Goal: Information Seeking & Learning: Learn about a topic

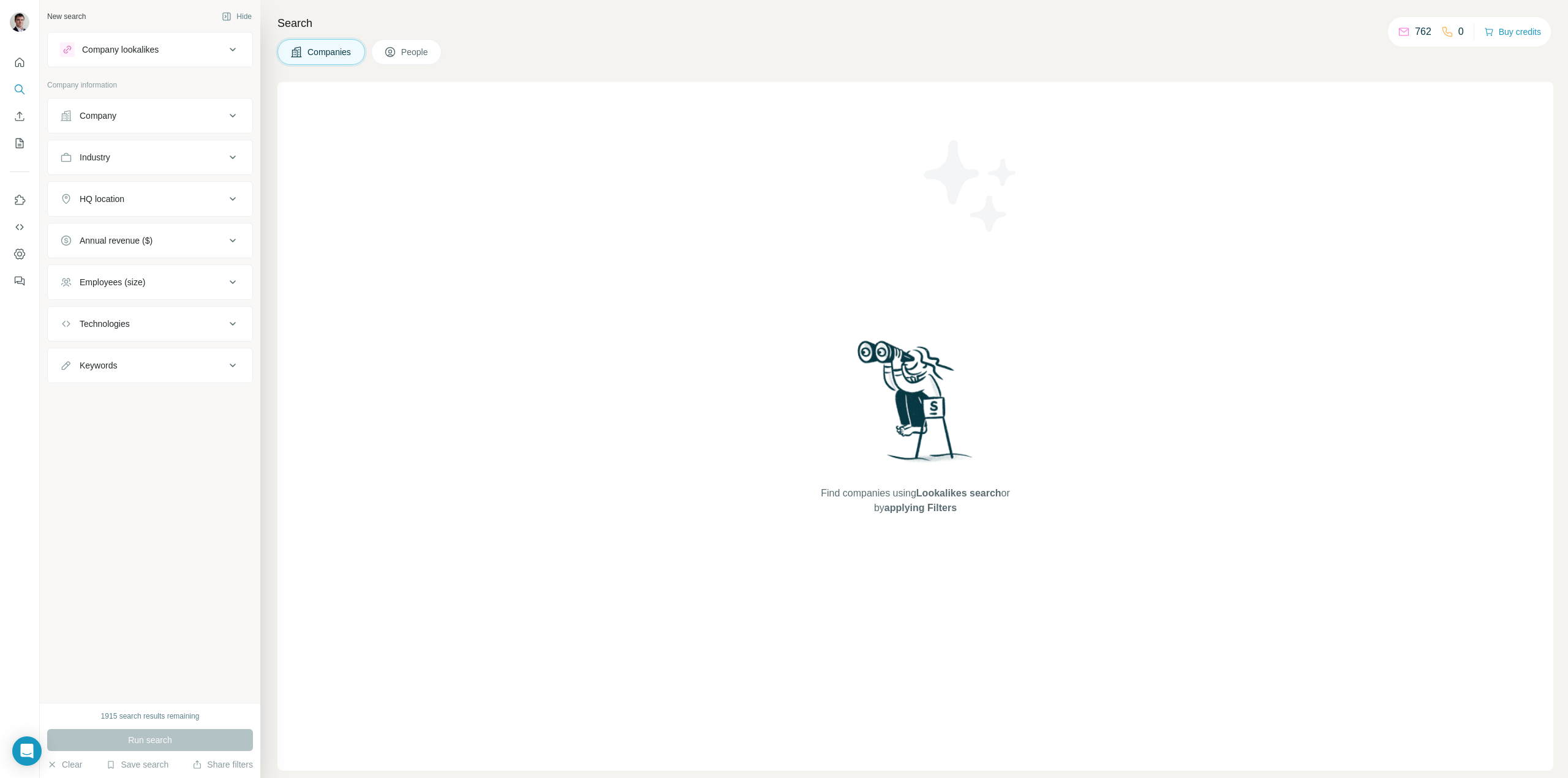
click at [181, 49] on div "Company lookalikes" at bounding box center [142, 50] width 166 height 15
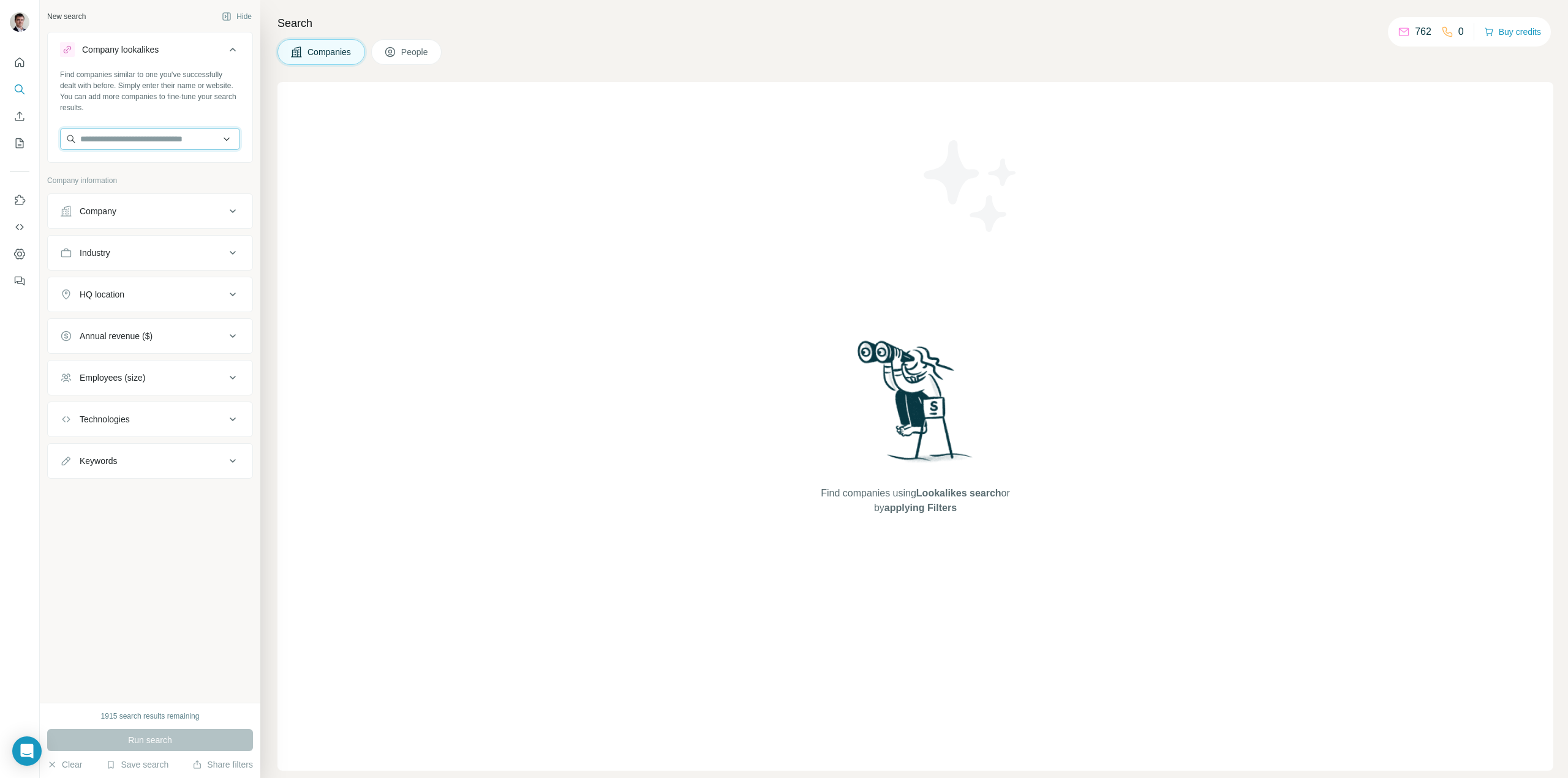
click at [111, 139] on input "text" at bounding box center [150, 139] width 180 height 22
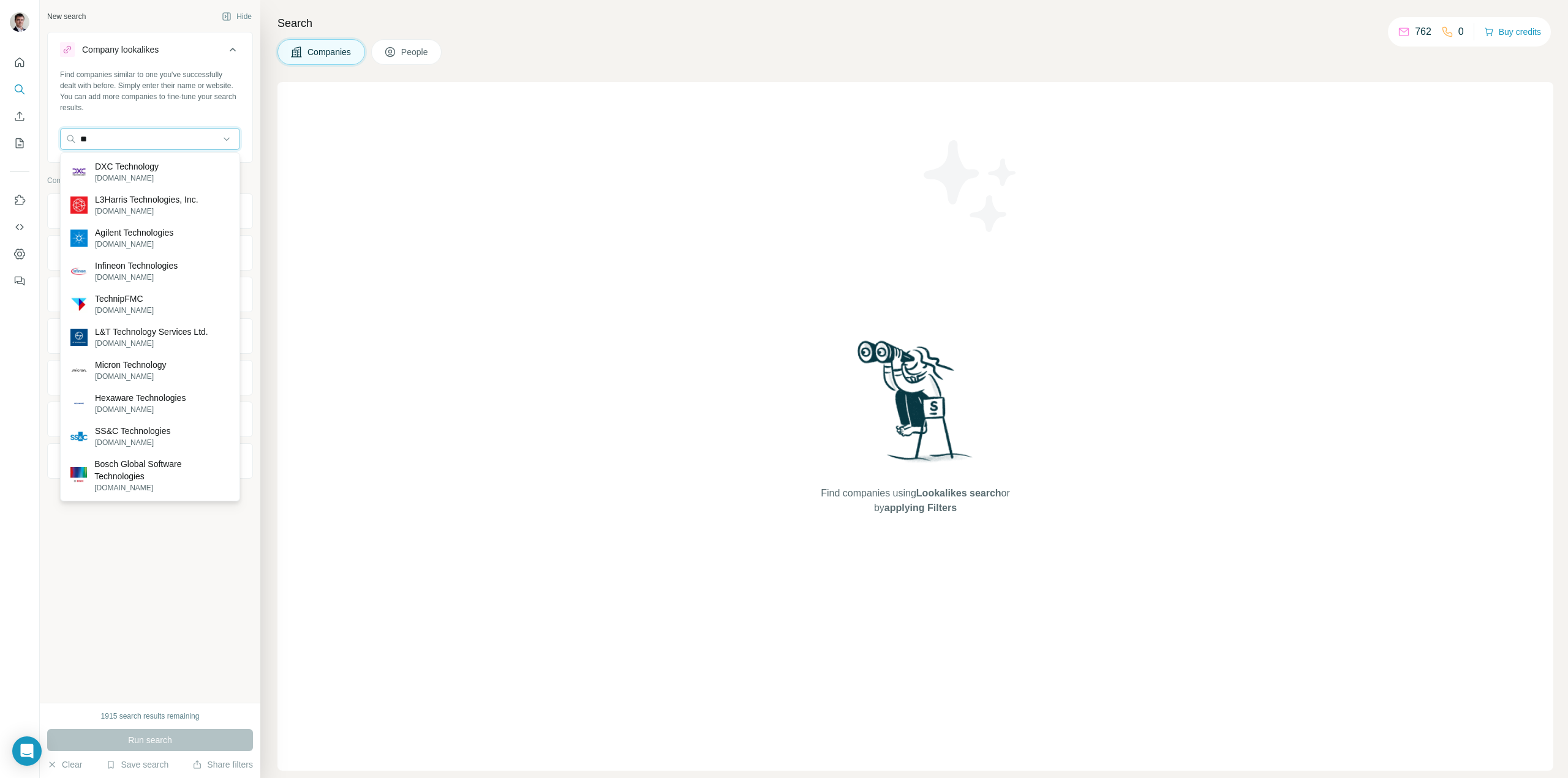
type input "*"
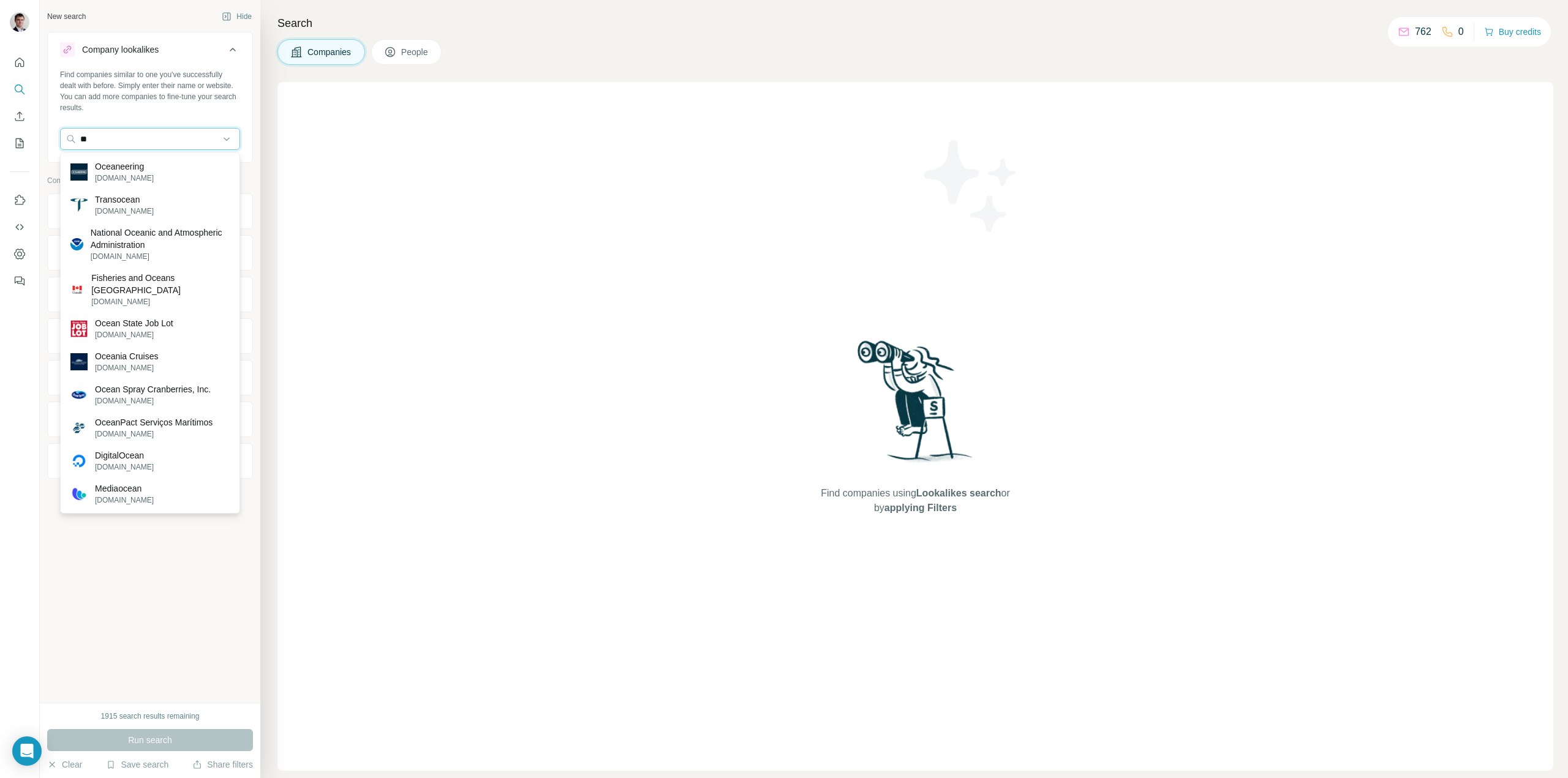
type input "*"
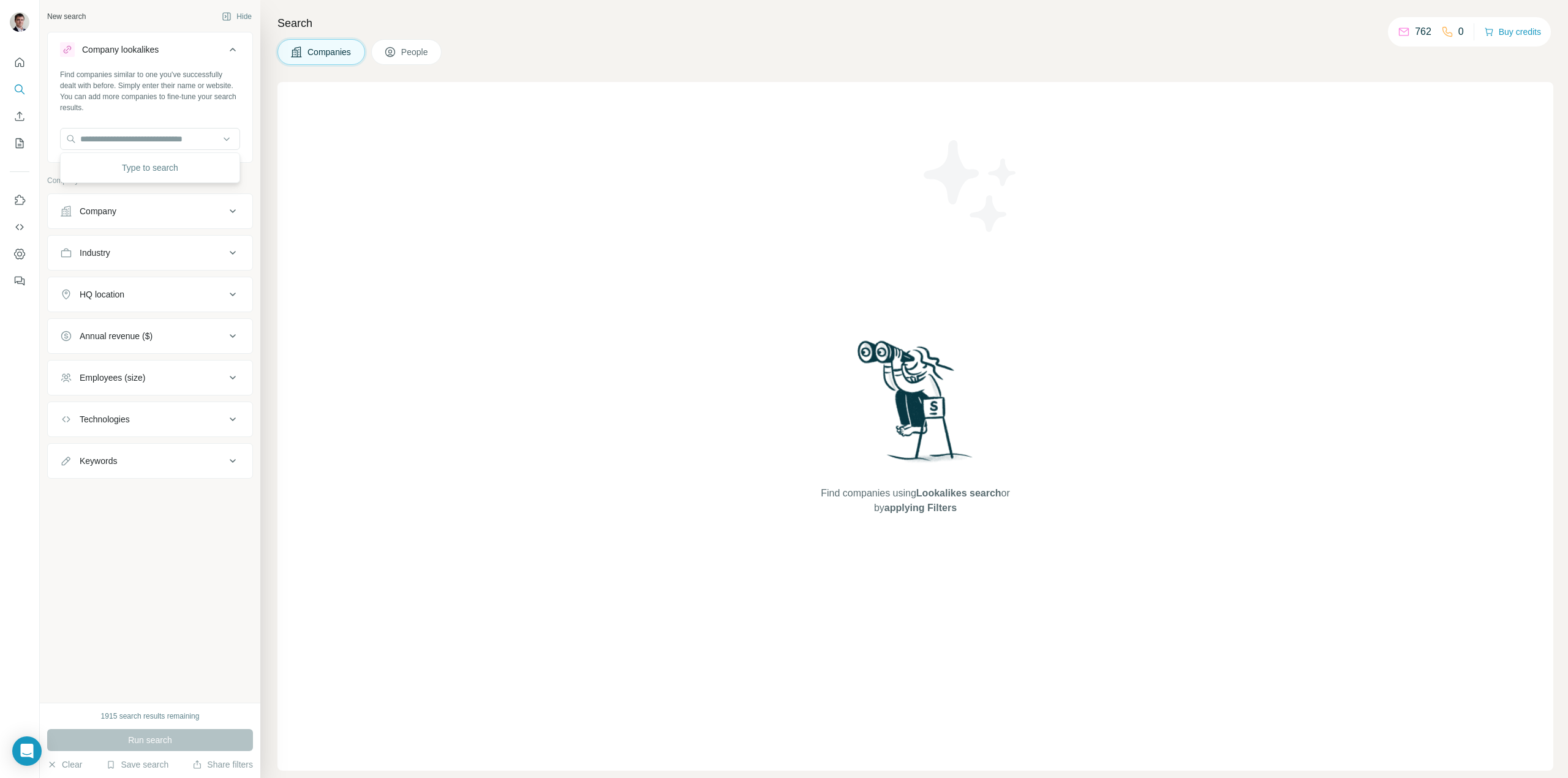
click at [199, 253] on div "Industry" at bounding box center [142, 253] width 166 height 12
click at [179, 287] on input at bounding box center [144, 283] width 151 height 14
type input "***"
click at [124, 310] on div "Oil and Gas" at bounding box center [150, 311] width 159 height 12
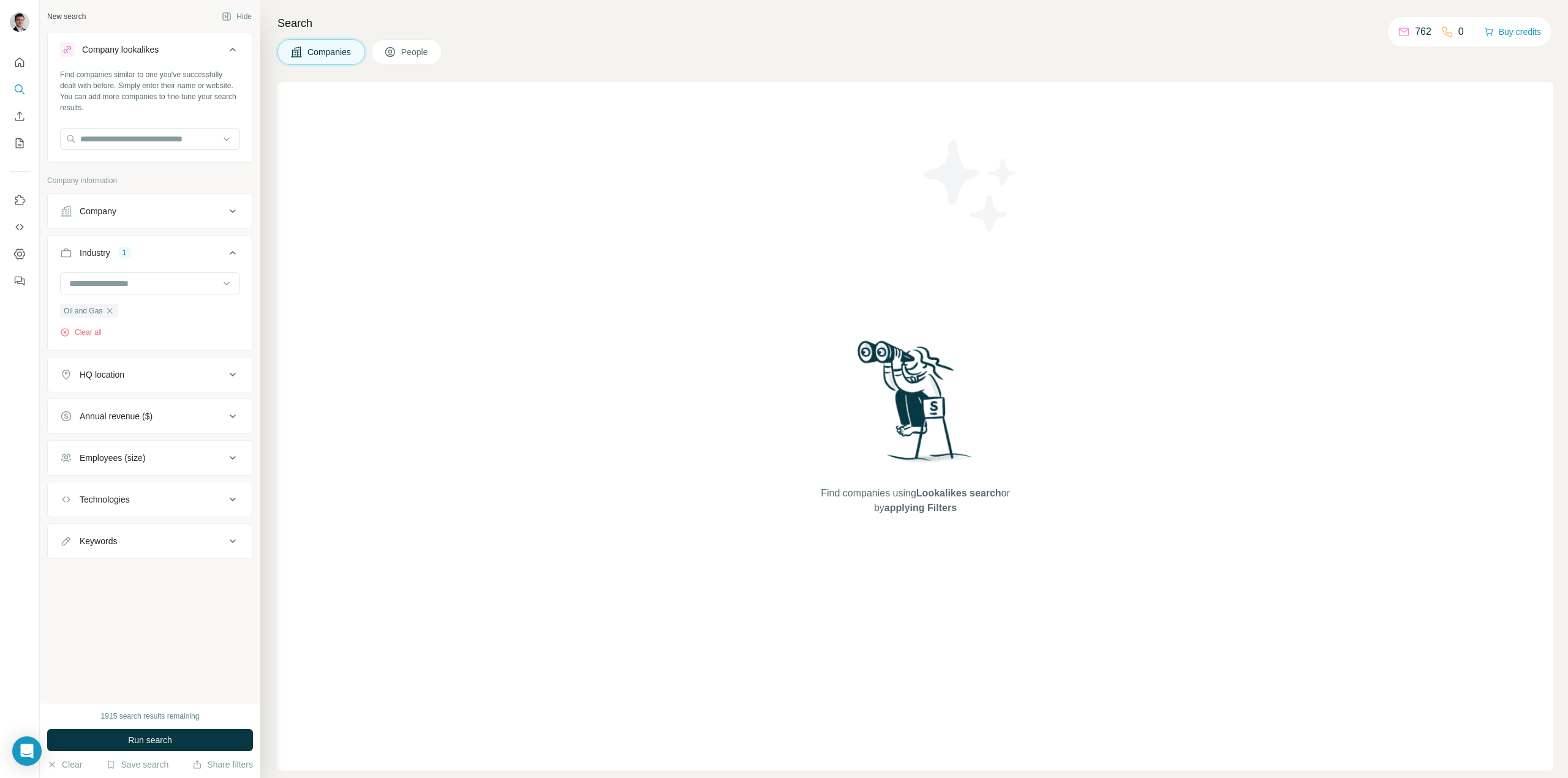
click at [192, 495] on div "Technologies" at bounding box center [142, 500] width 166 height 12
click at [172, 530] on input "text" at bounding box center [150, 529] width 180 height 22
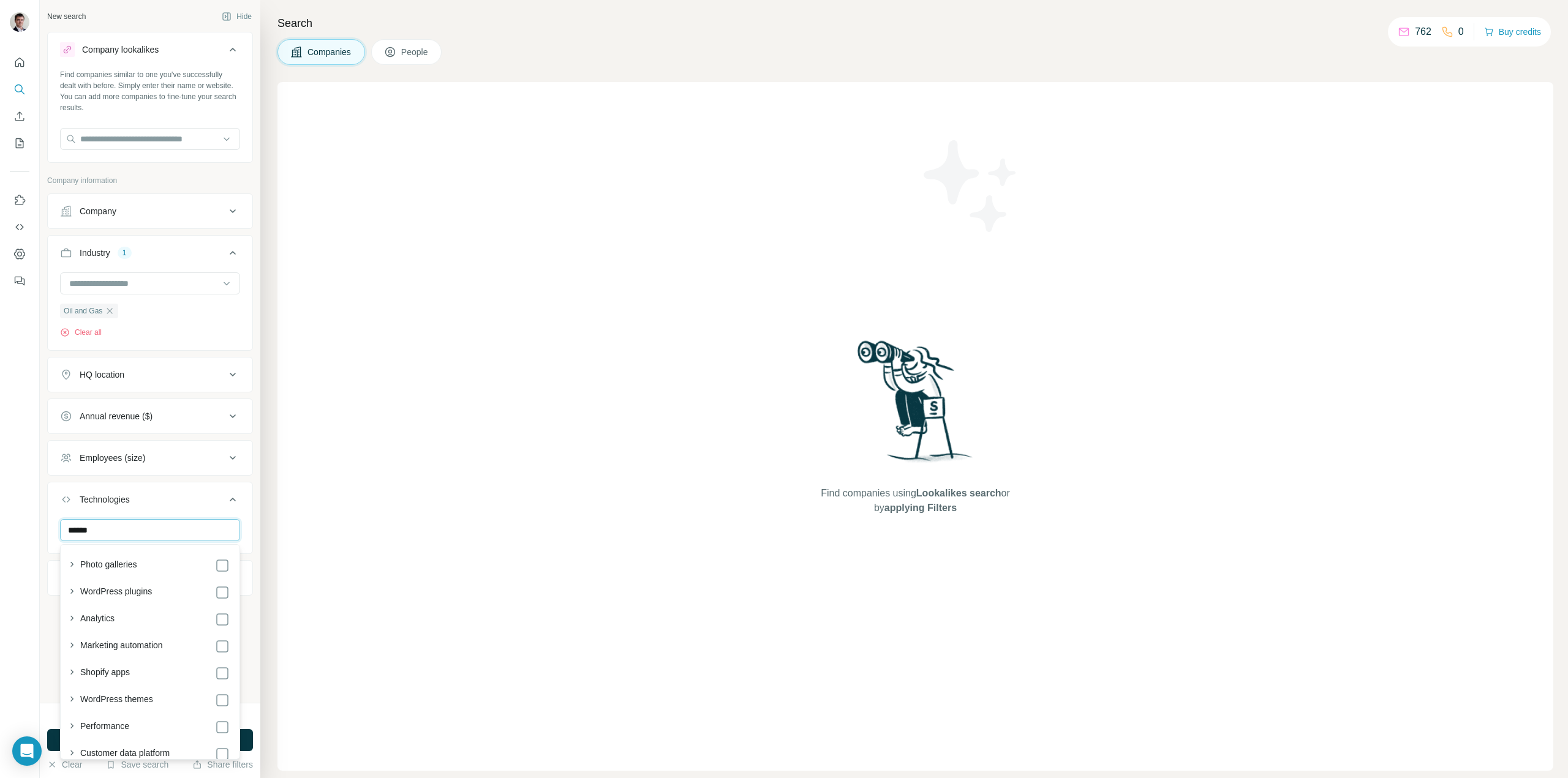
type input "*******"
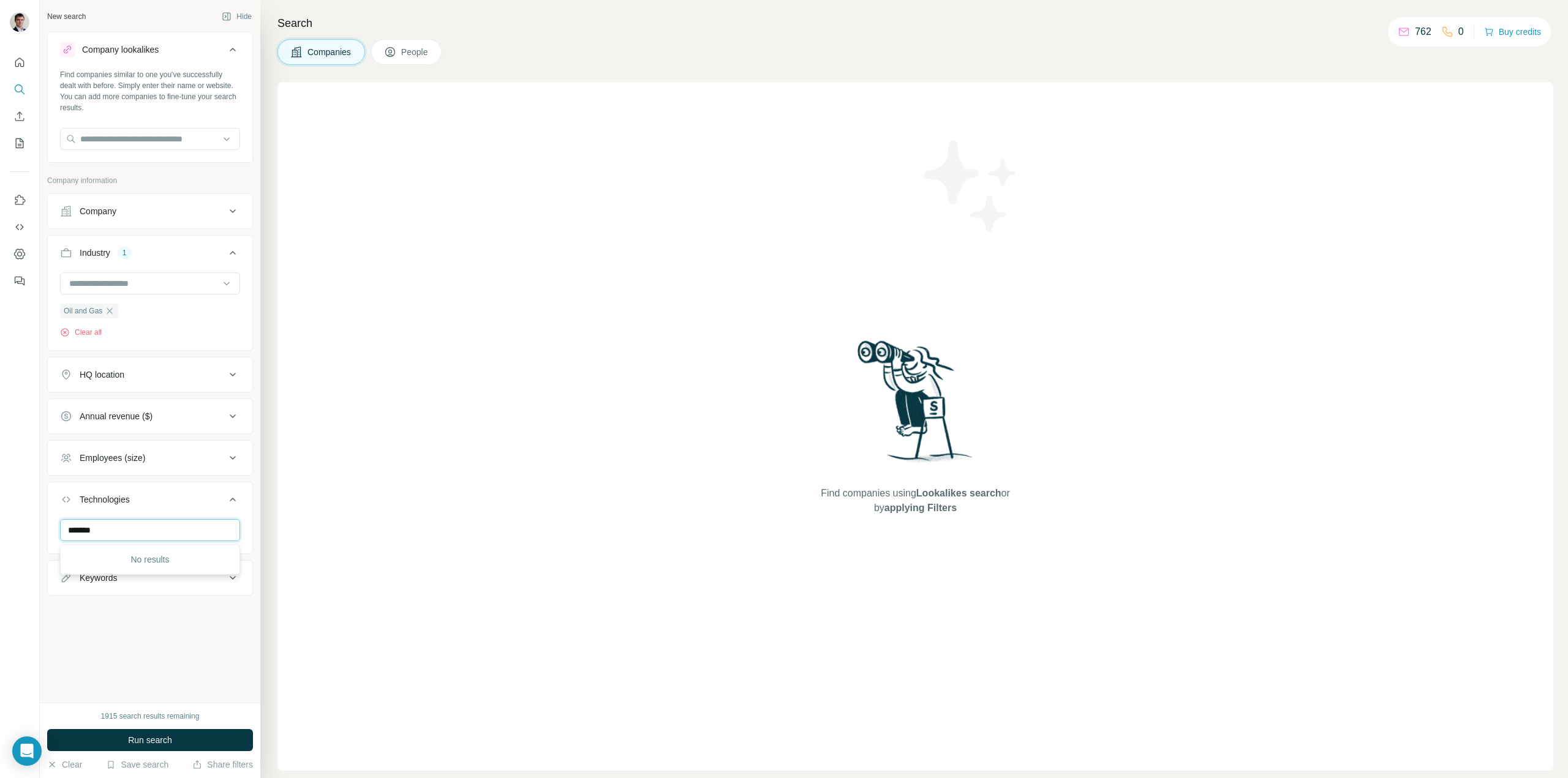
drag, startPoint x: 169, startPoint y: 530, endPoint x: -108, endPoint y: 524, distance: 277.1
click at [0, 524] on html "New search Hide Company lookalikes Find companies similar to one you've success…" at bounding box center [784, 389] width 1568 height 778
click at [169, 283] on input at bounding box center [144, 283] width 151 height 14
type input "********"
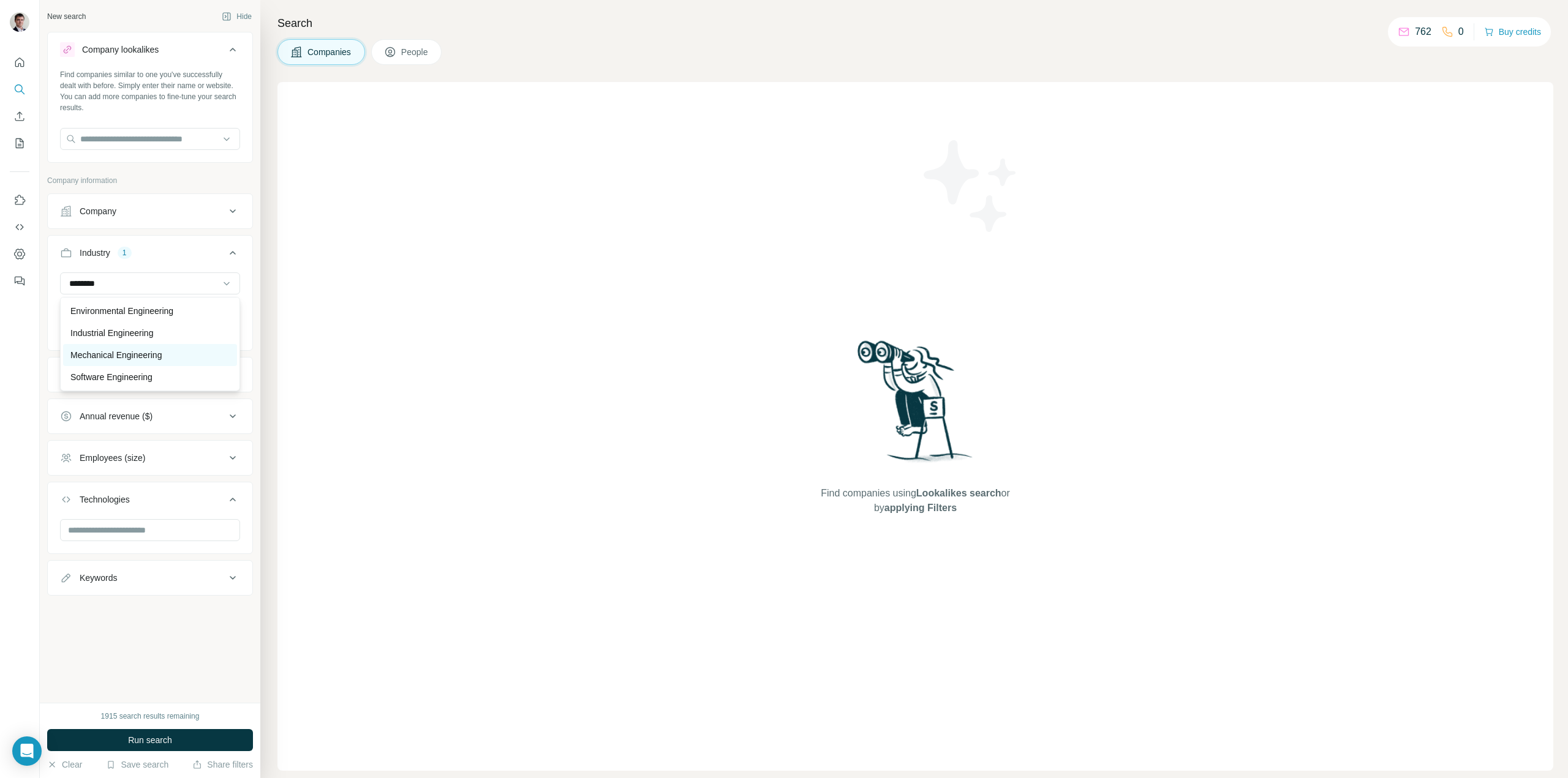
click at [172, 355] on div "Mechanical Engineering" at bounding box center [150, 355] width 159 height 12
click at [168, 280] on input at bounding box center [144, 283] width 151 height 14
type input "*******"
drag, startPoint x: 154, startPoint y: 334, endPoint x: 165, endPoint y: 367, distance: 34.8
click at [153, 334] on p "Industrial Engineering" at bounding box center [112, 333] width 82 height 12
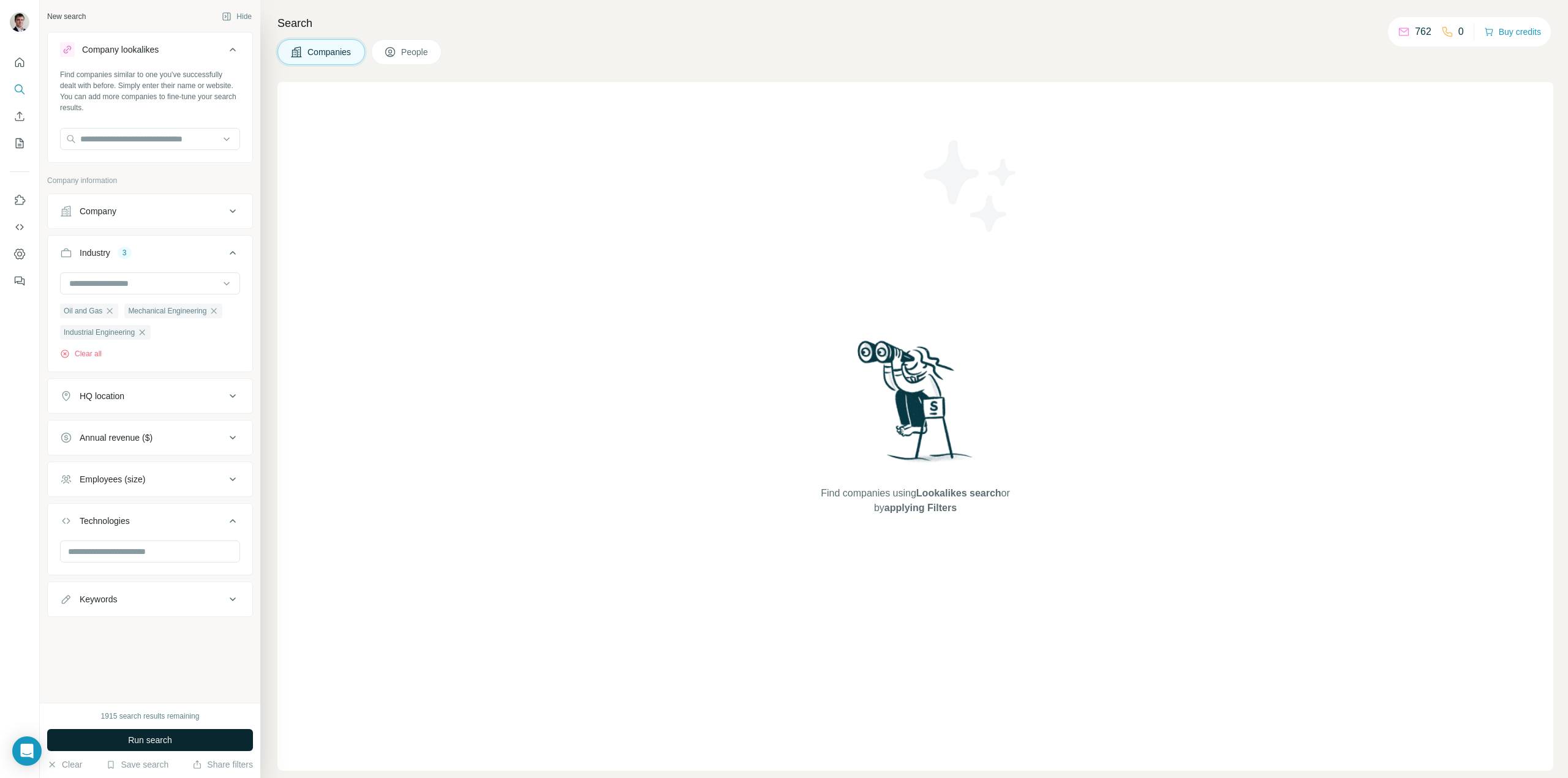
click at [129, 741] on span "Run search" at bounding box center [150, 740] width 44 height 12
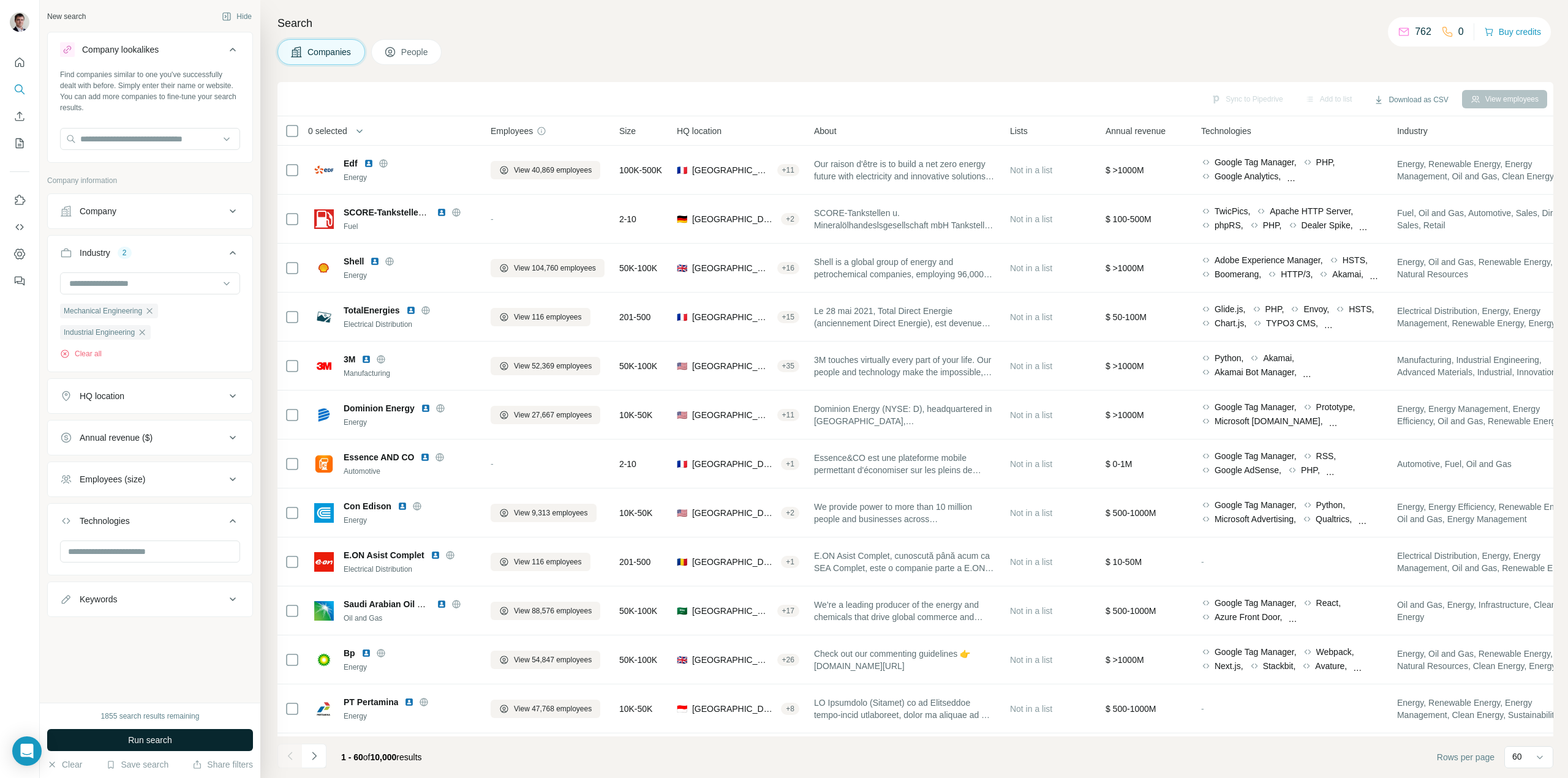
click at [121, 737] on button "Run search" at bounding box center [149, 740] width 206 height 22
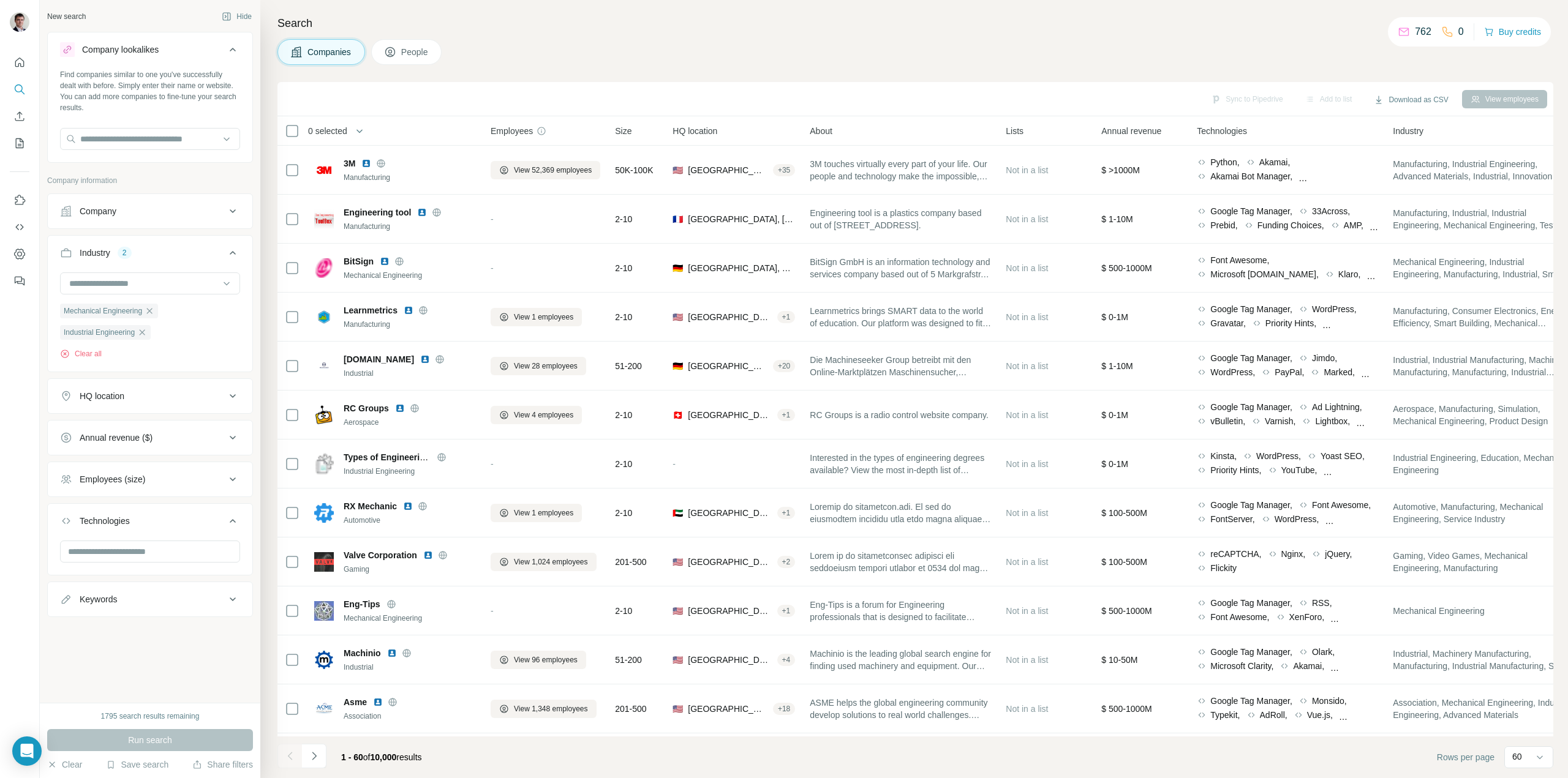
click at [213, 400] on div "HQ location" at bounding box center [142, 396] width 166 height 12
click at [152, 426] on input "text" at bounding box center [150, 426] width 180 height 22
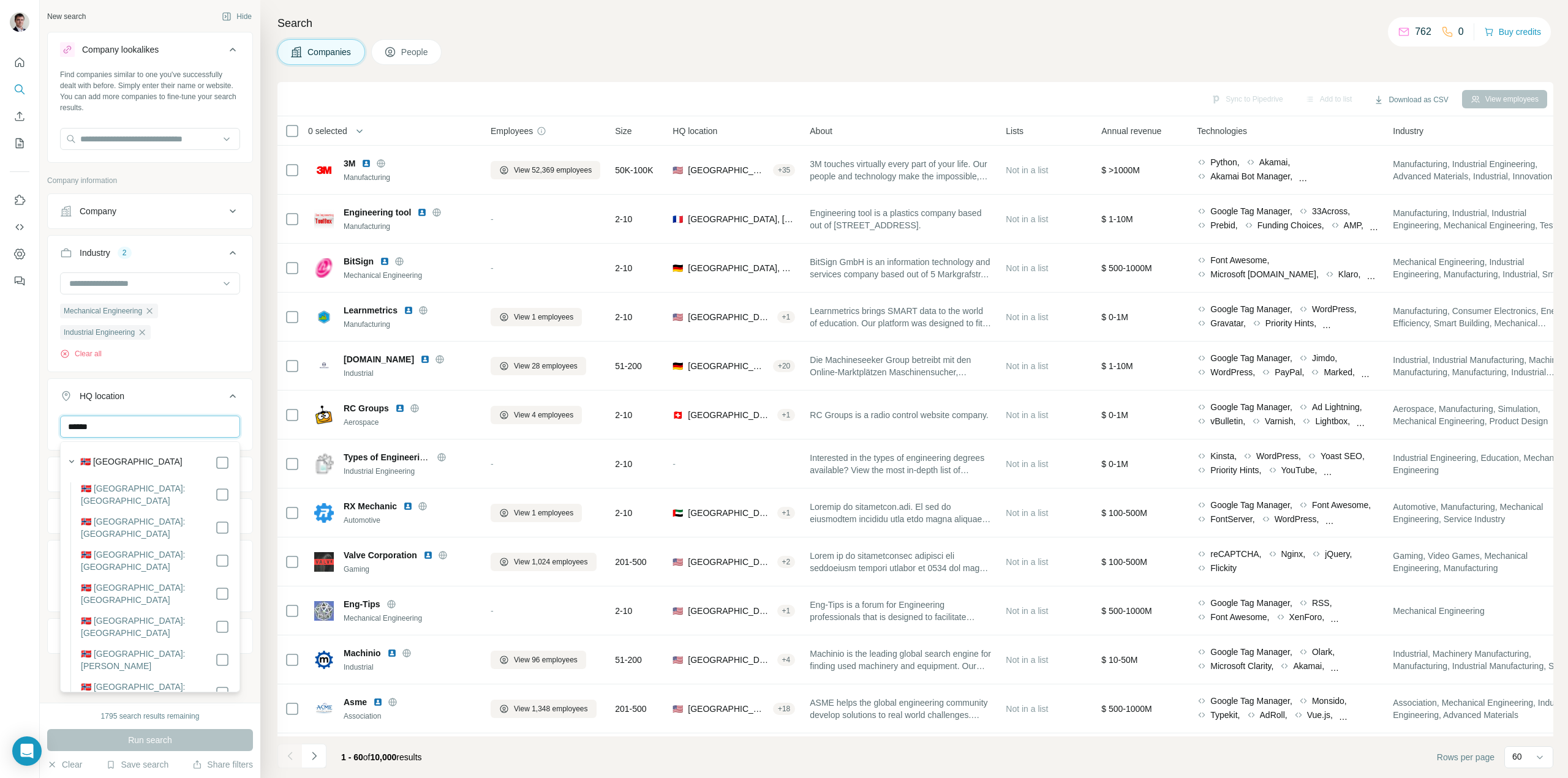
type input "******"
click at [202, 462] on div "🇳🇴 [GEOGRAPHIC_DATA]" at bounding box center [154, 463] width 149 height 15
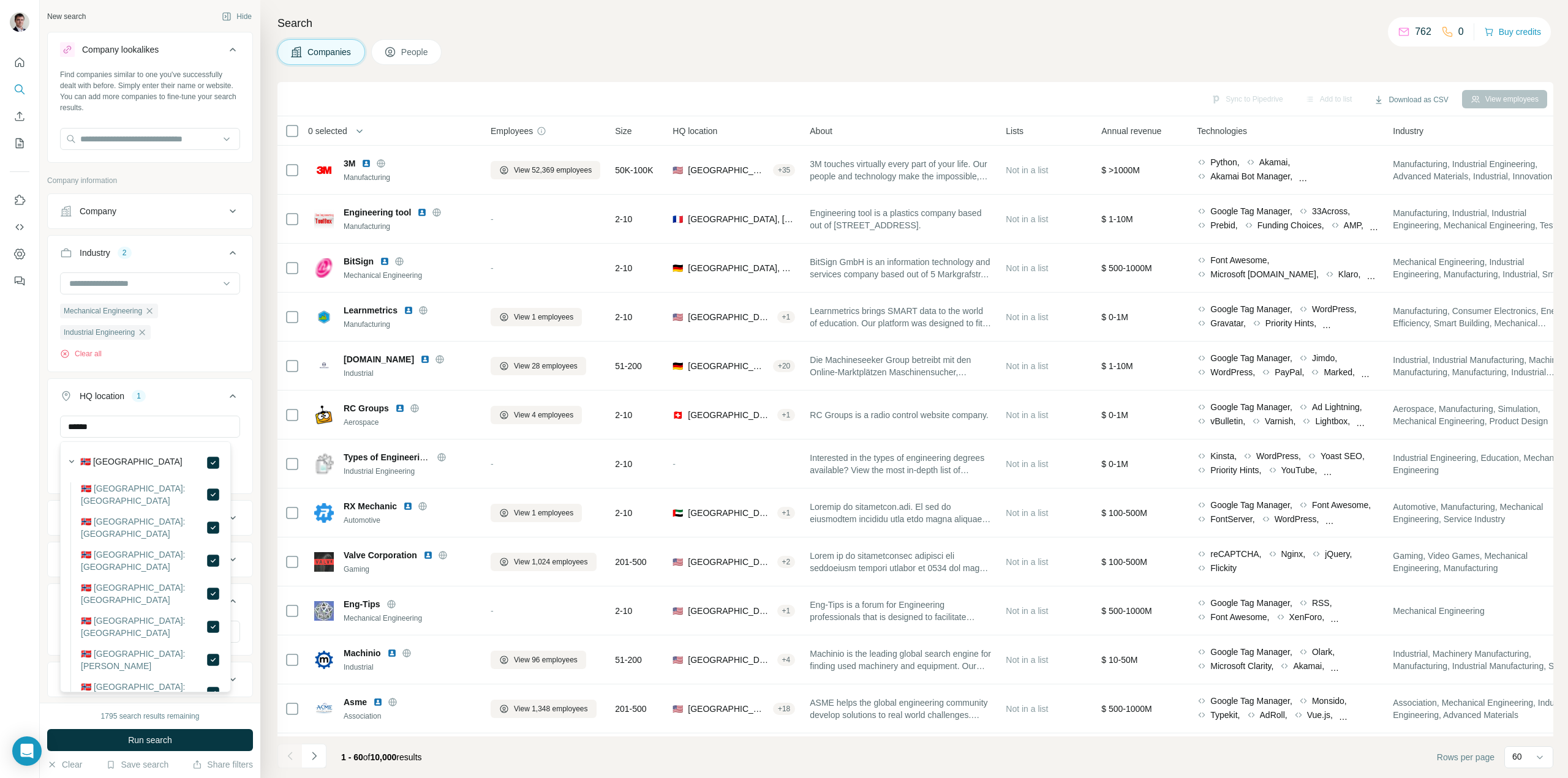
click at [171, 736] on span "Run search" at bounding box center [150, 740] width 44 height 12
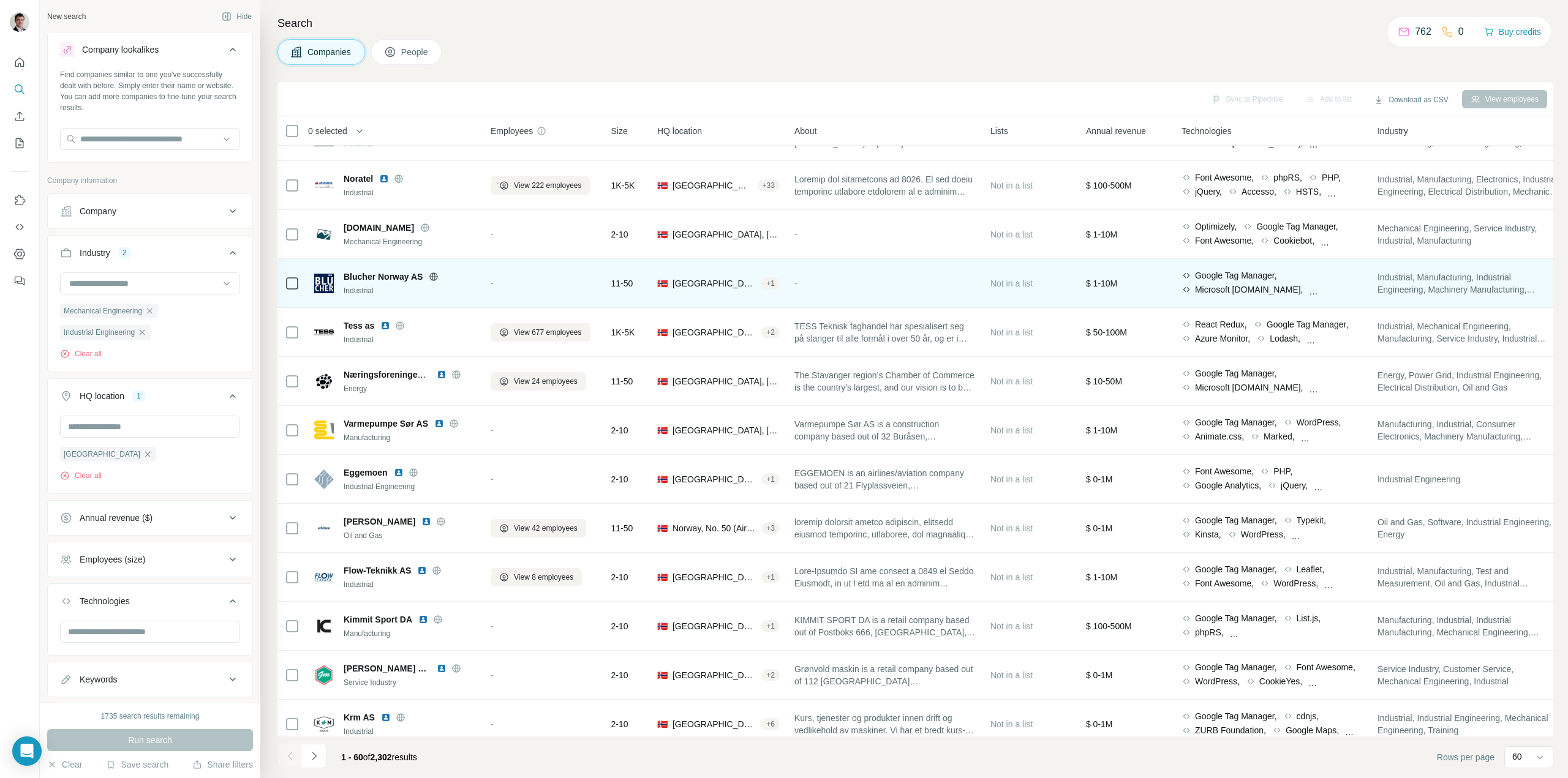
scroll to position [122, 0]
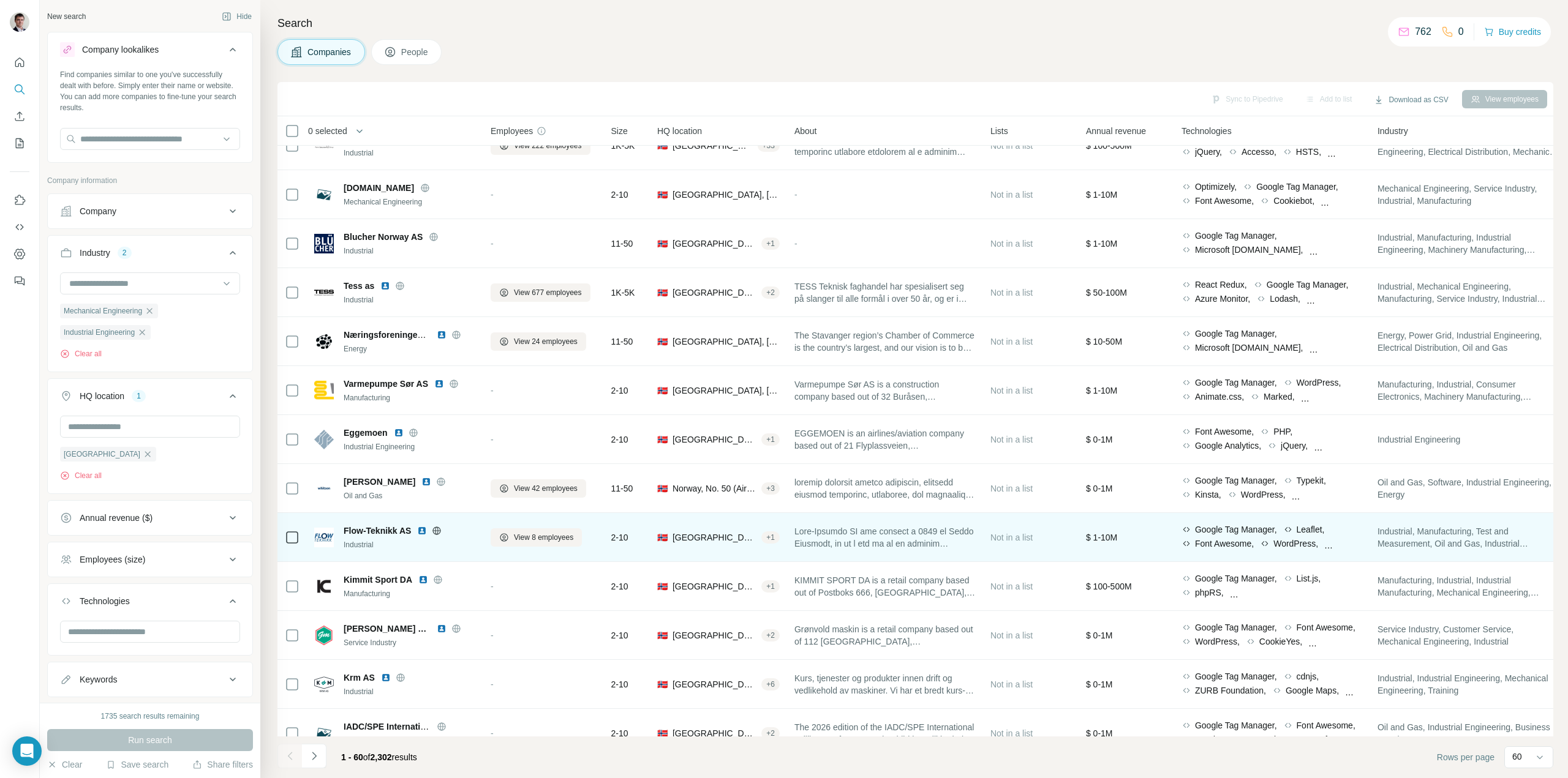
click at [441, 532] on icon at bounding box center [437, 531] width 10 height 10
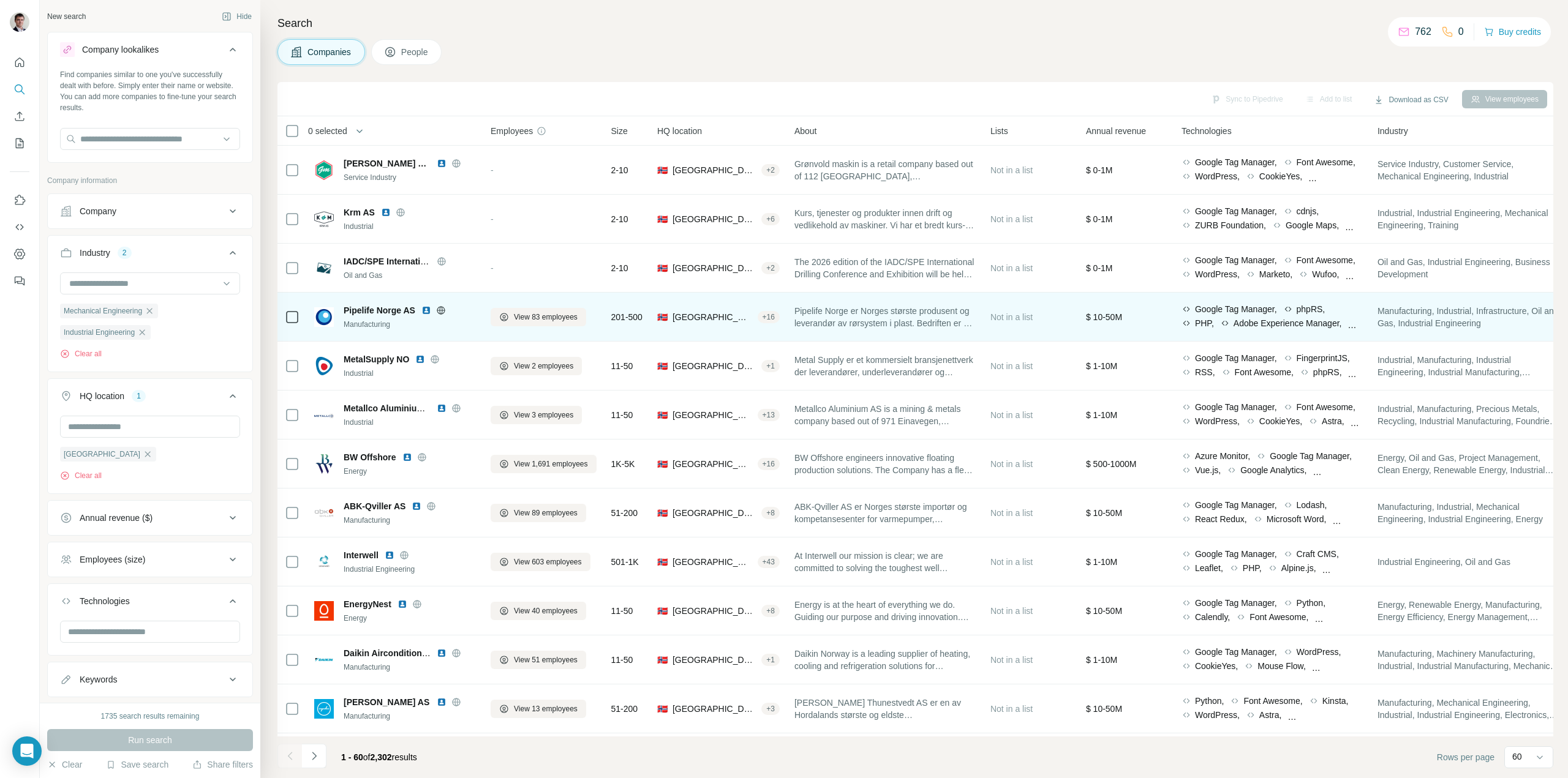
scroll to position [612, 0]
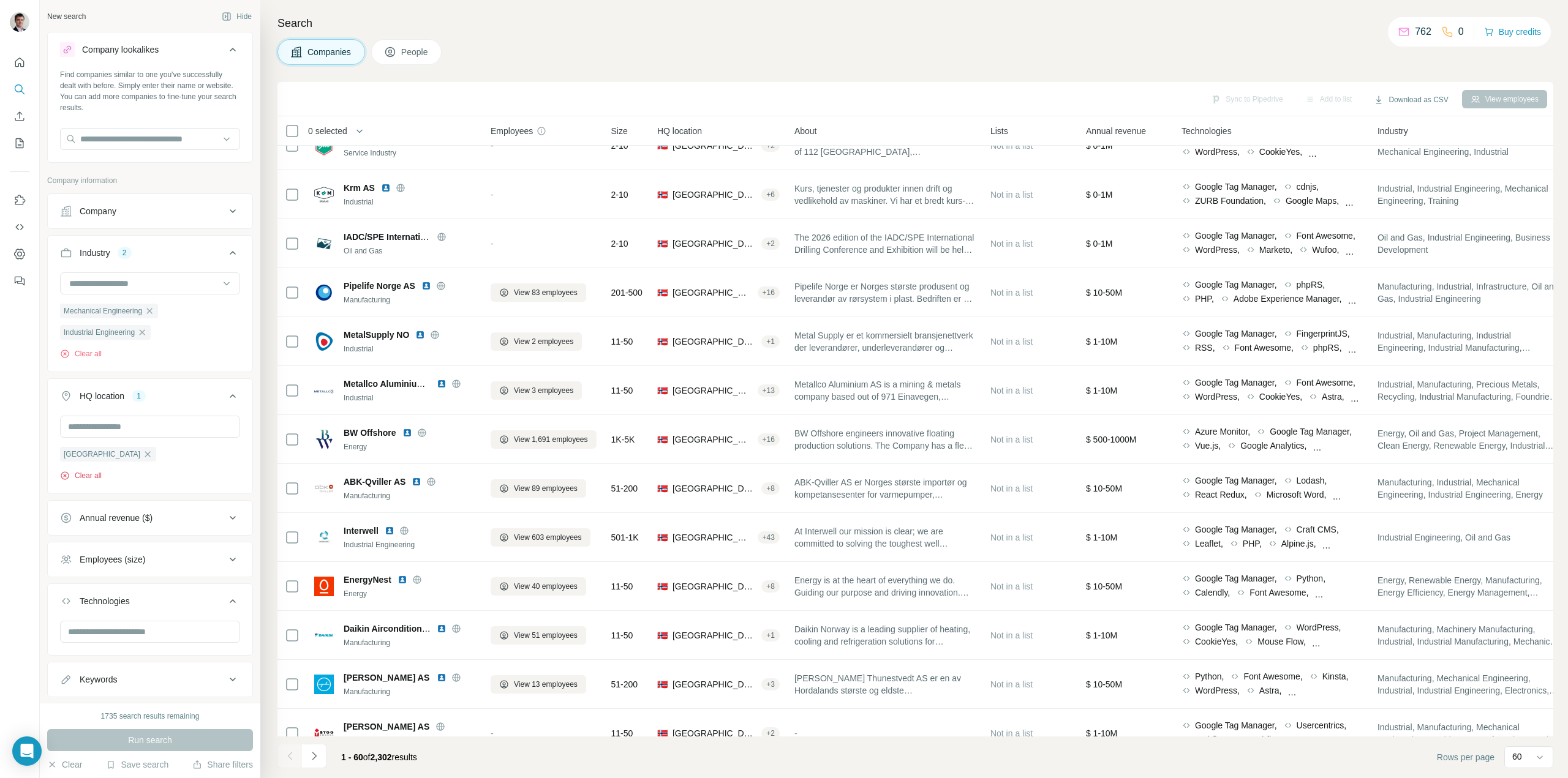
click at [63, 475] on icon "button" at bounding box center [65, 476] width 10 height 10
drag, startPoint x: 152, startPoint y: 737, endPoint x: 207, endPoint y: 652, distance: 101.2
click at [152, 737] on span "Run search" at bounding box center [150, 740] width 44 height 12
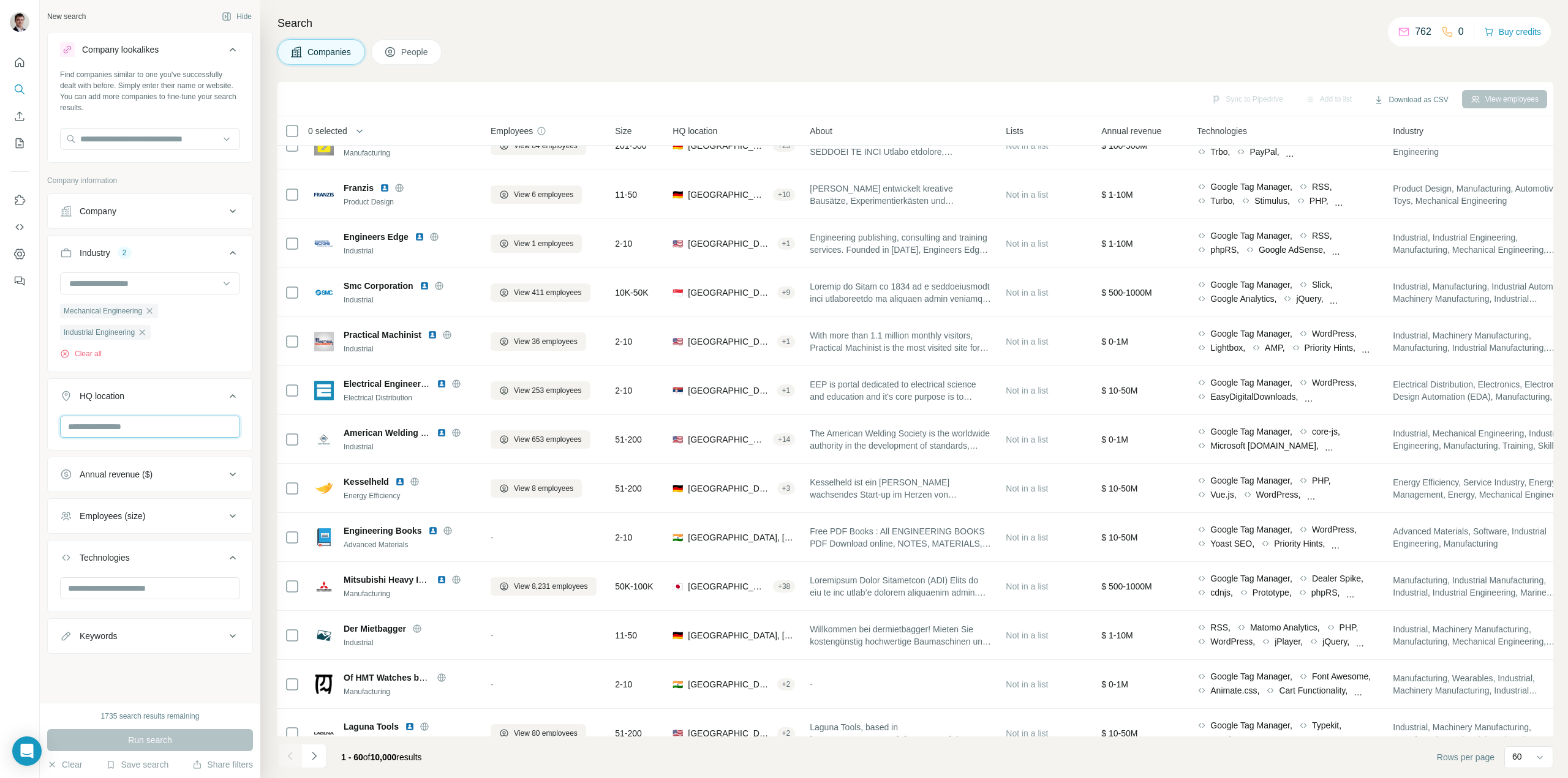
click at [128, 430] on input "text" at bounding box center [150, 426] width 180 height 22
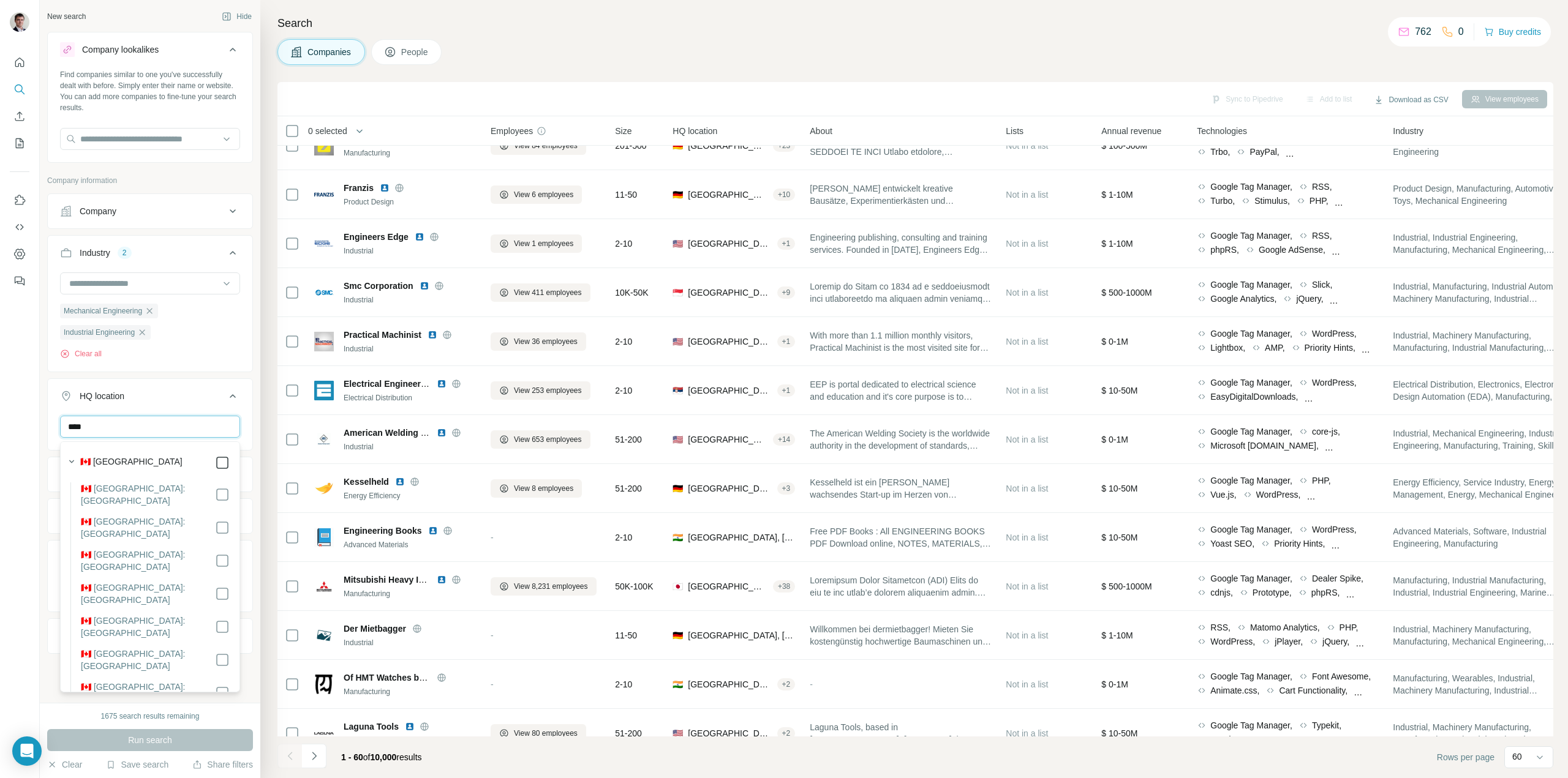
type input "****"
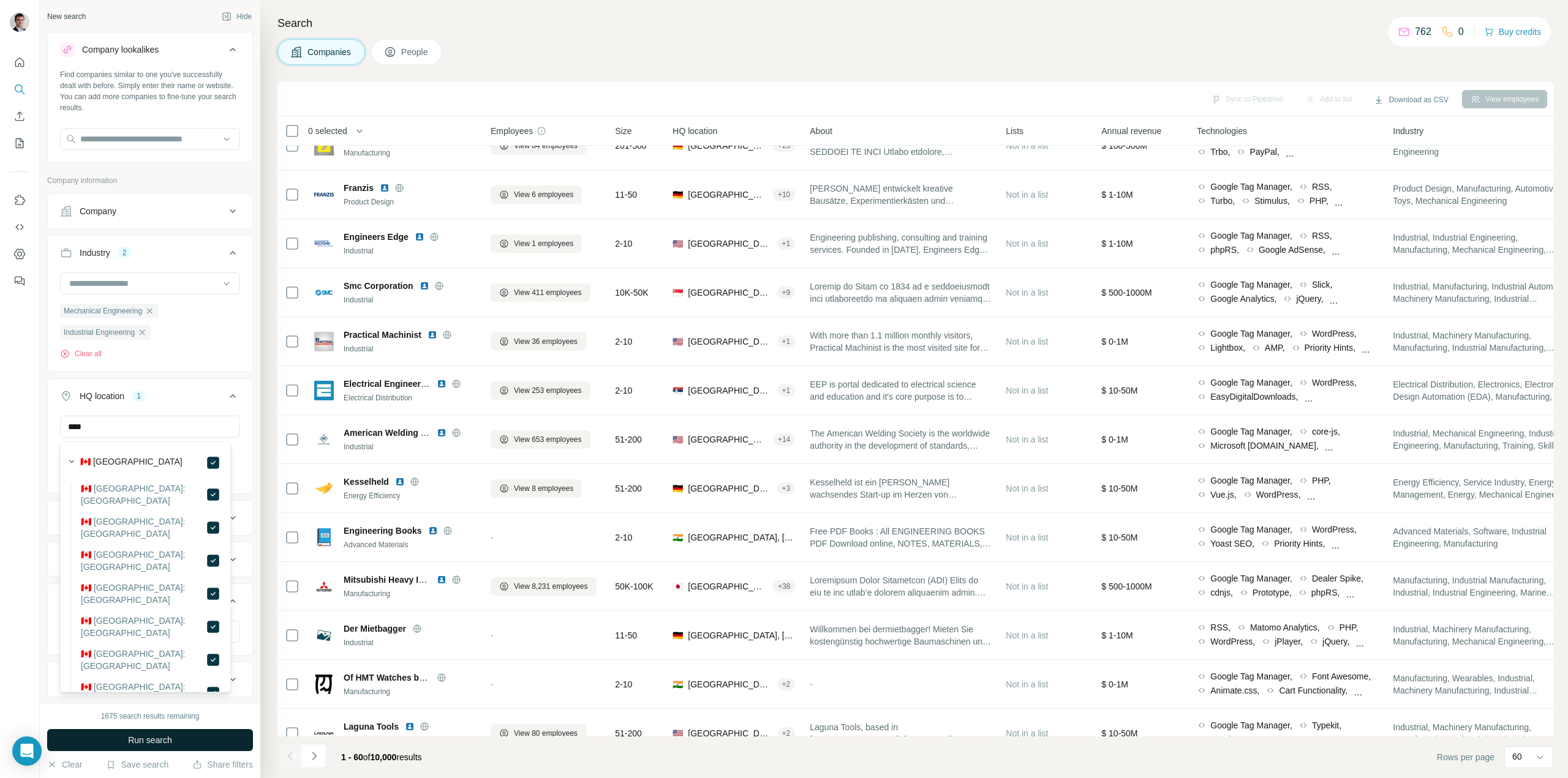
click at [156, 739] on span "Run search" at bounding box center [150, 740] width 44 height 12
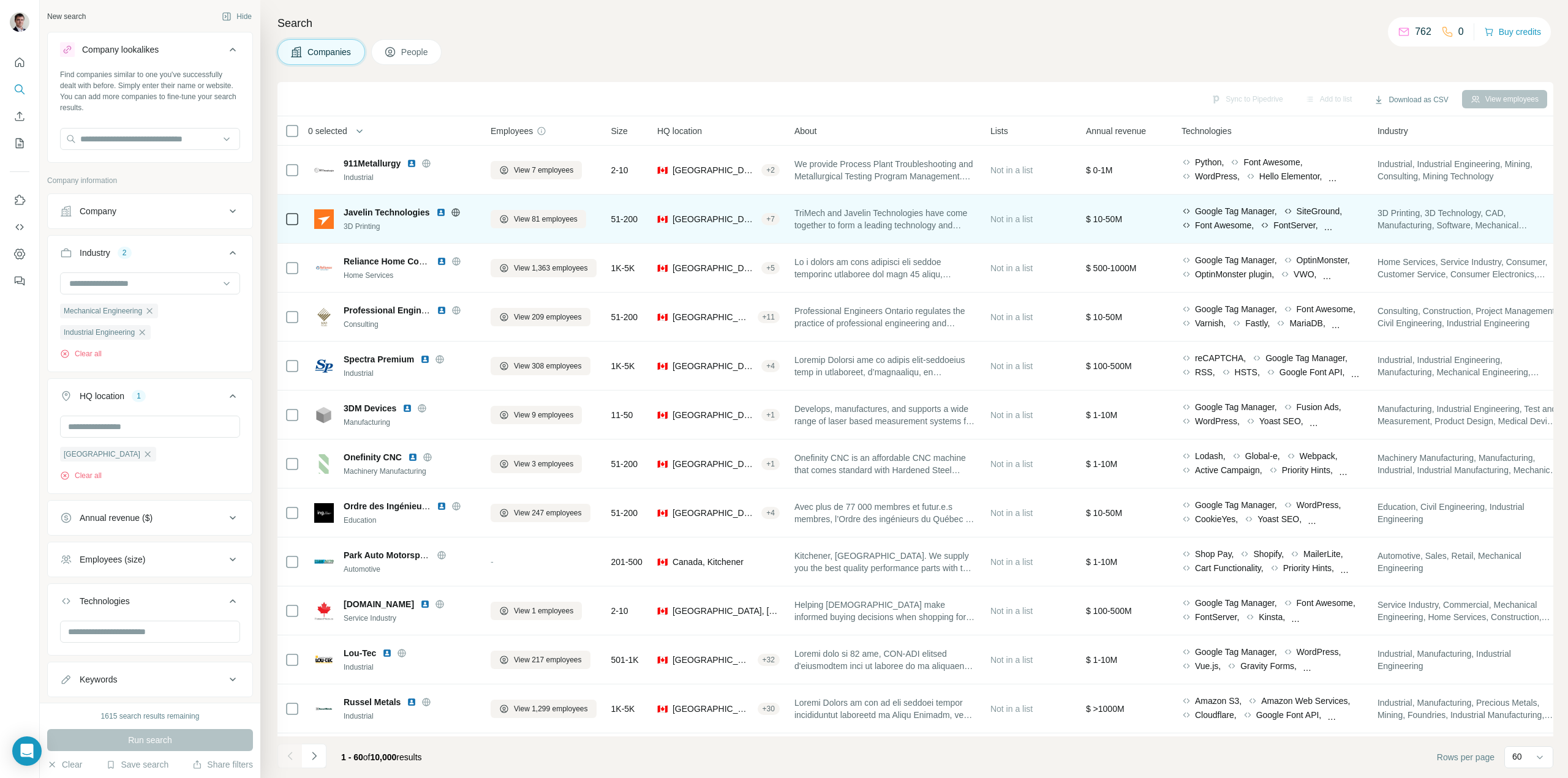
click at [457, 210] on icon at bounding box center [455, 212] width 3 height 8
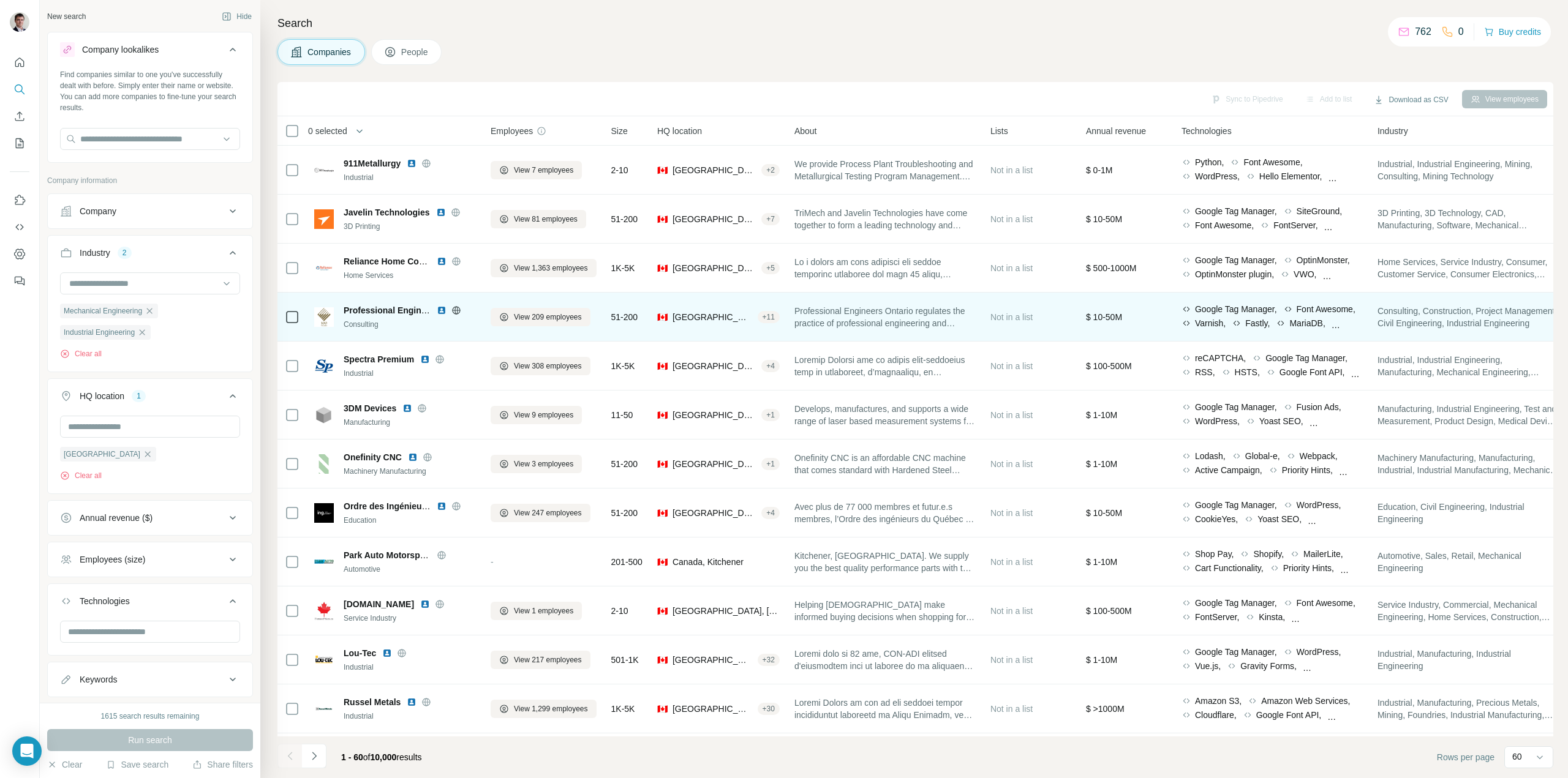
click at [455, 311] on icon at bounding box center [457, 310] width 10 height 10
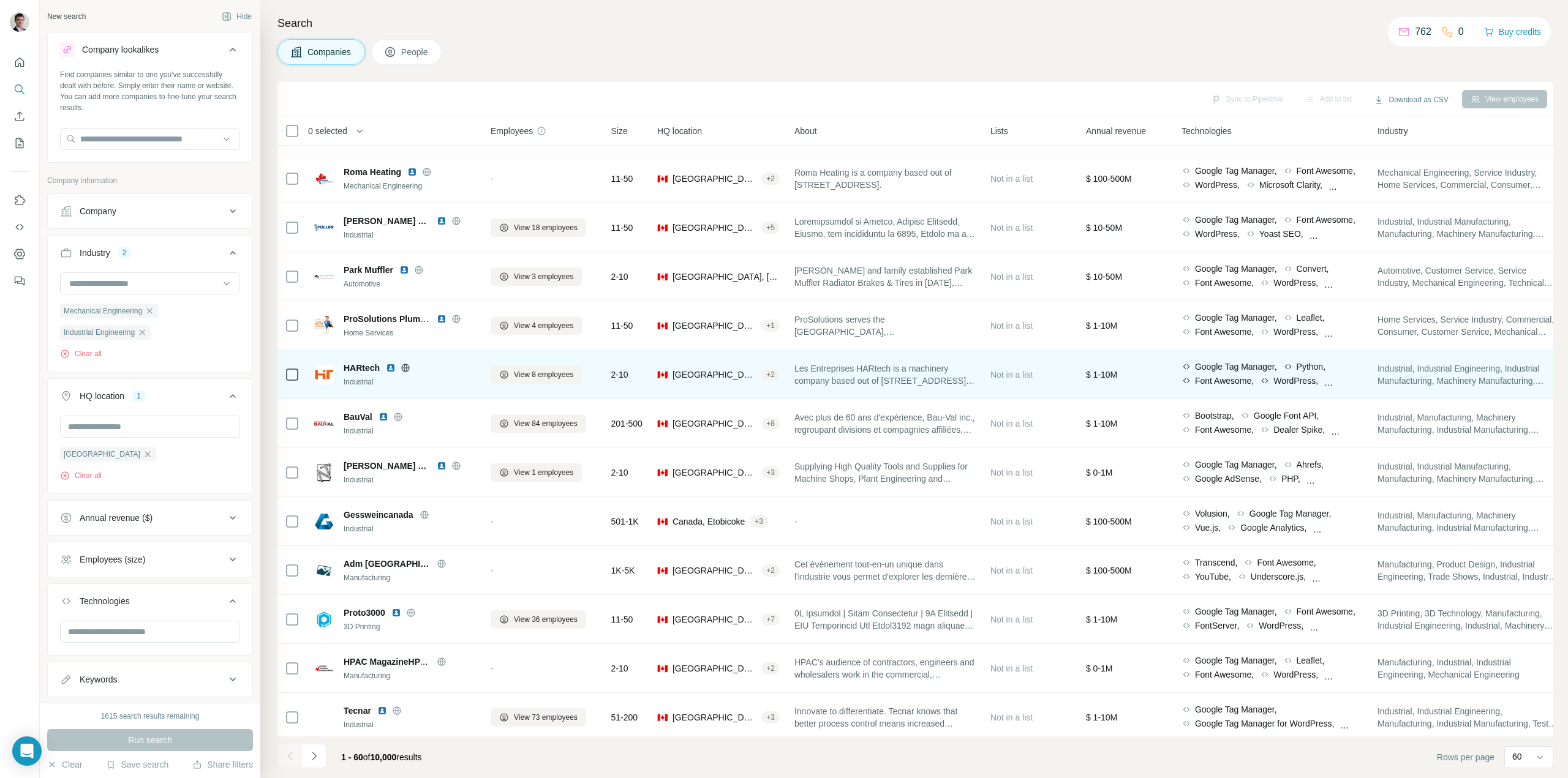
scroll to position [2142, 0]
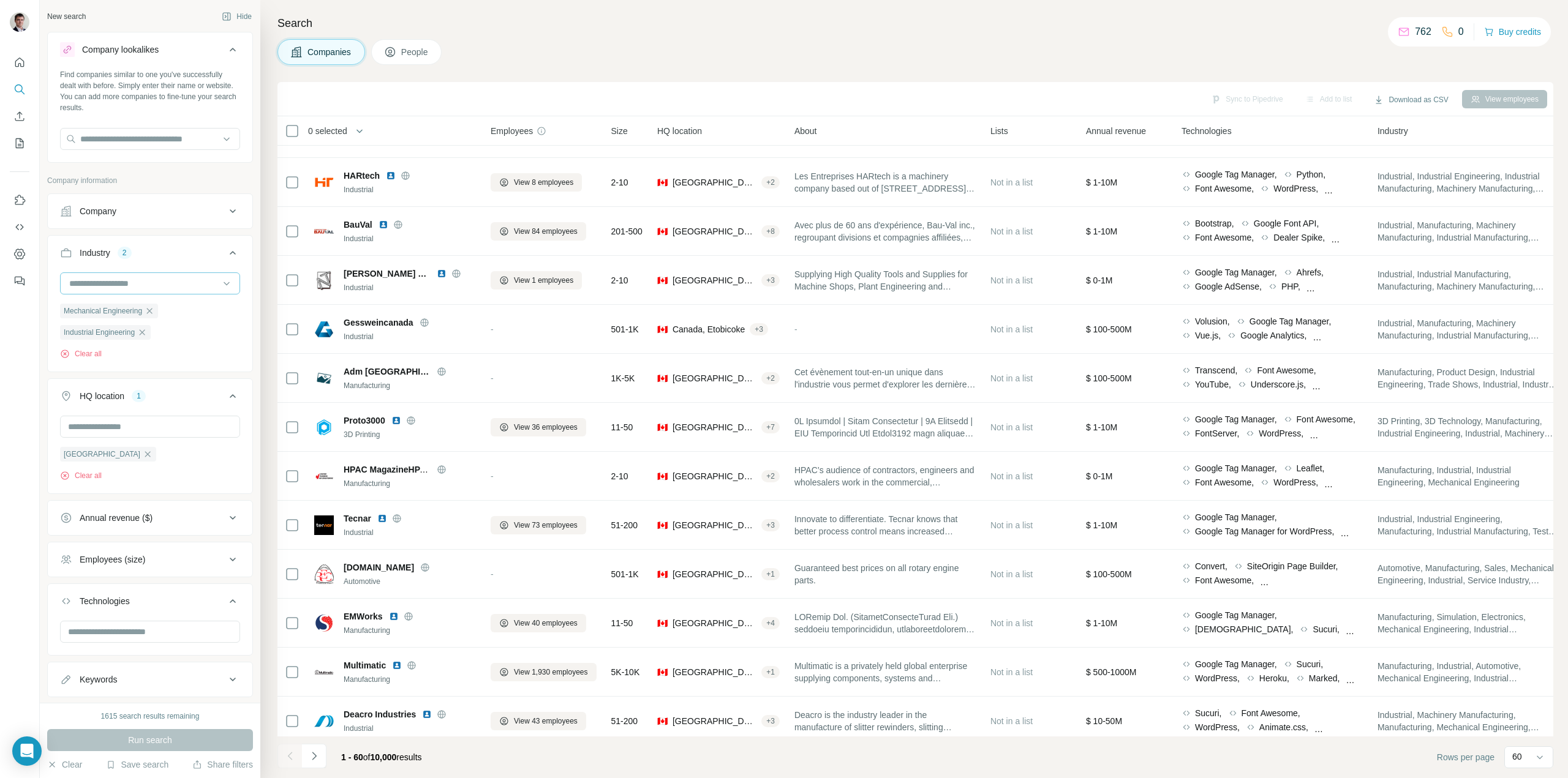
click at [144, 286] on input at bounding box center [144, 283] width 151 height 14
type input "***"
click at [122, 305] on div "Oil and Gas" at bounding box center [146, 311] width 150 height 12
click at [149, 741] on span "Run search" at bounding box center [150, 740] width 44 height 12
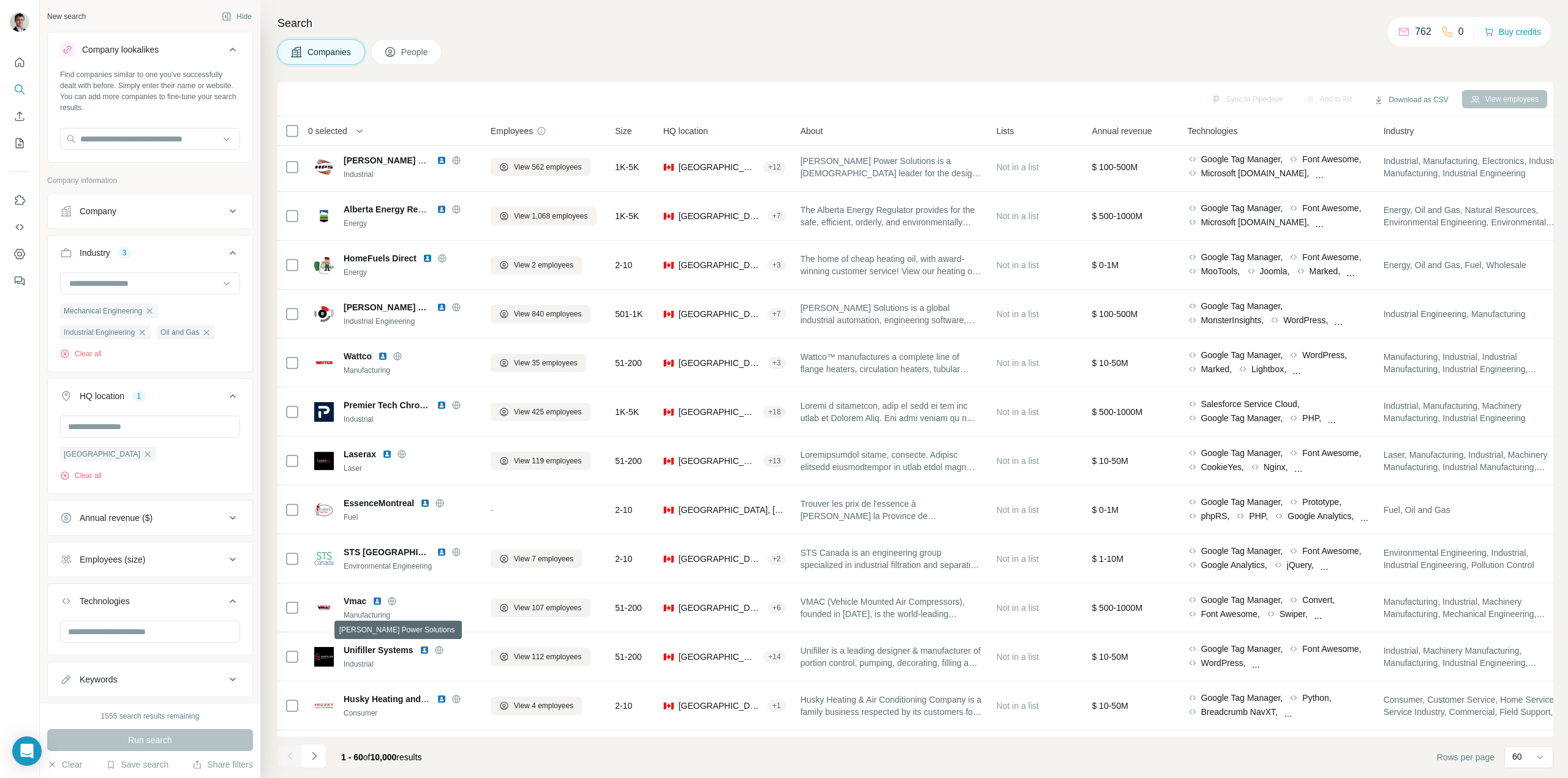
scroll to position [2354, 0]
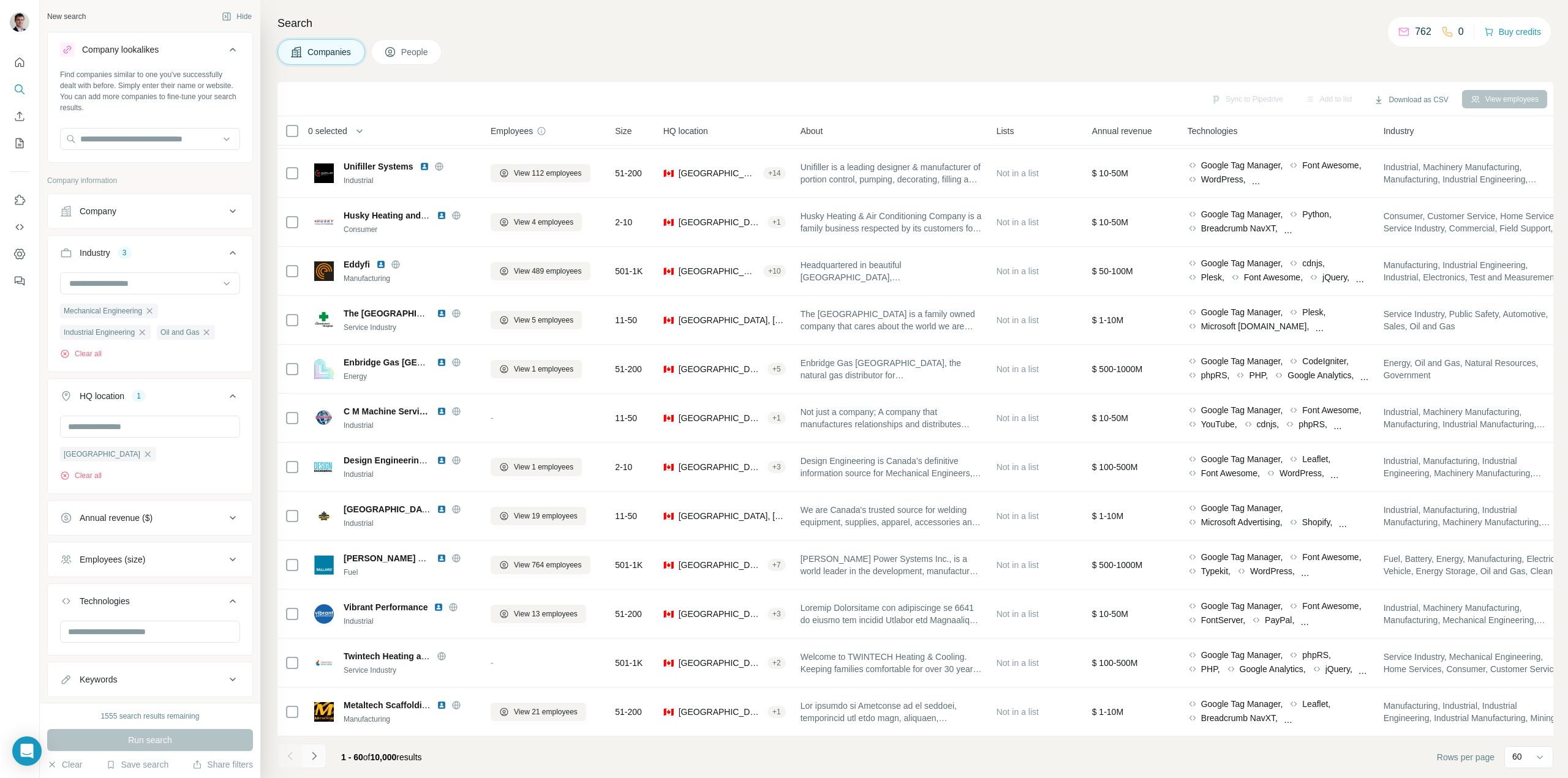
click at [312, 757] on icon "Navigate to next page" at bounding box center [314, 756] width 12 height 12
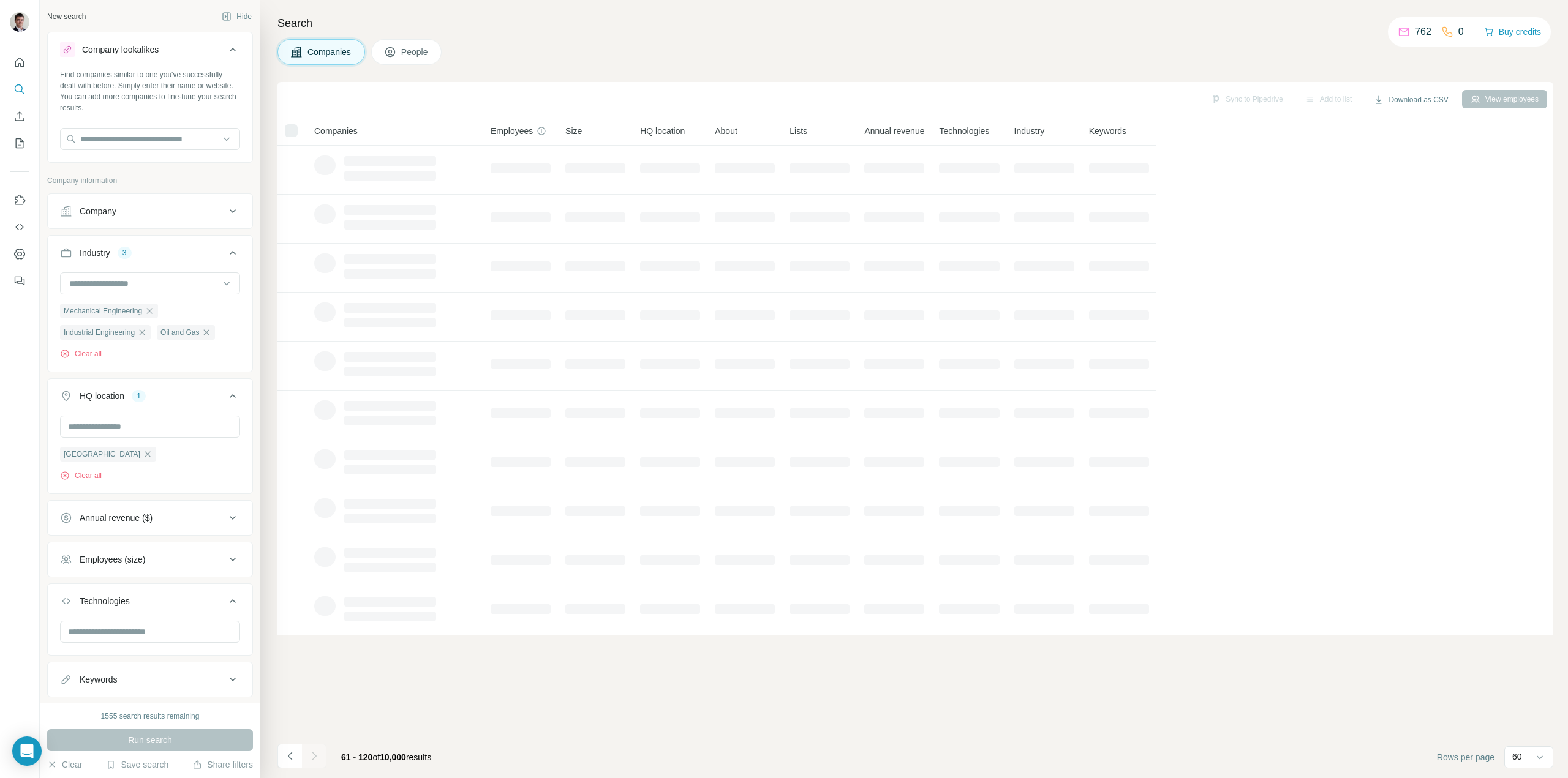
scroll to position [0, 0]
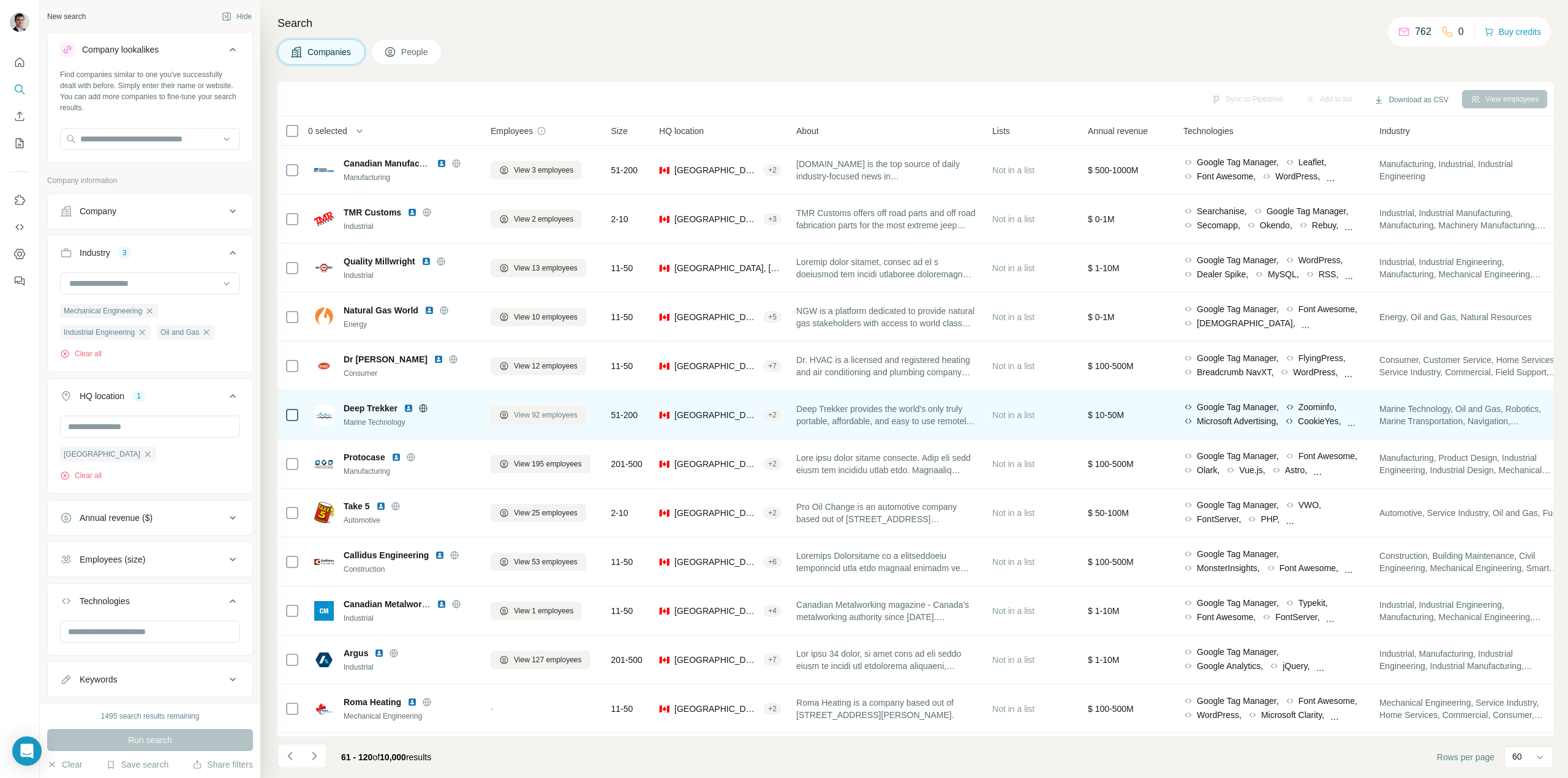
click at [530, 413] on span "View 92 employees" at bounding box center [546, 415] width 64 height 11
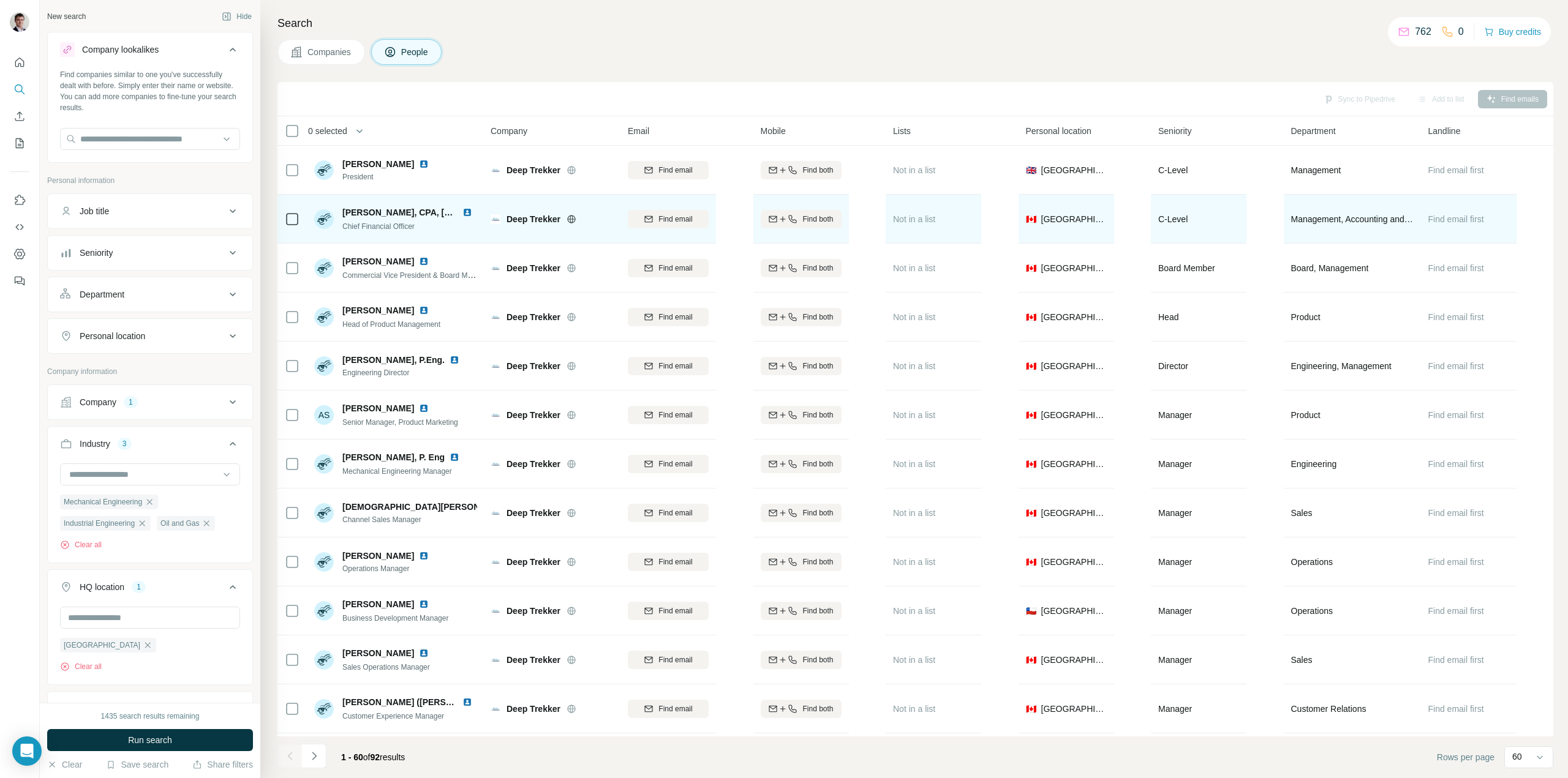
click at [573, 215] on icon at bounding box center [571, 219] width 8 height 8
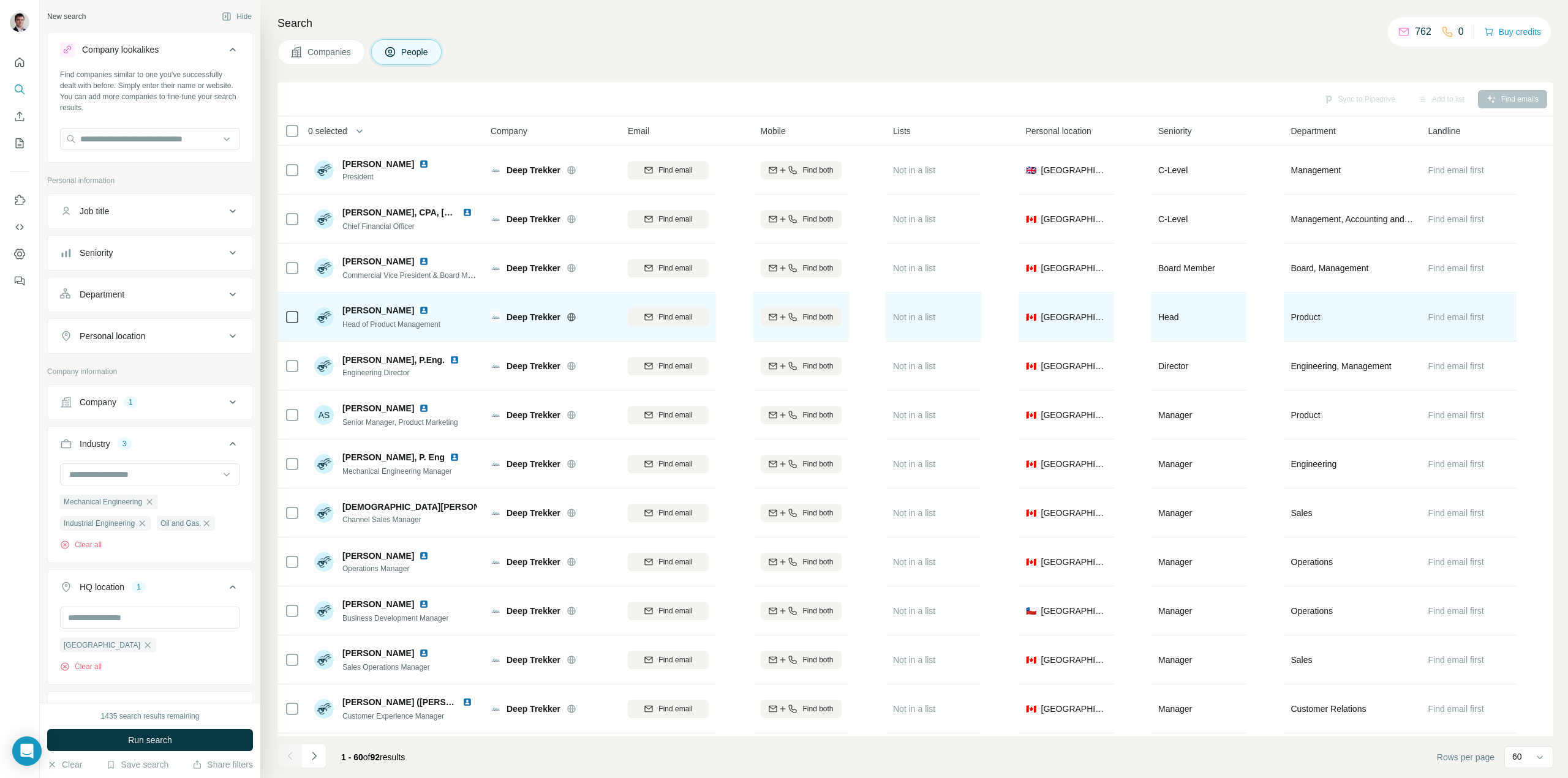
click at [576, 313] on icon at bounding box center [572, 317] width 10 height 10
drag, startPoint x: 307, startPoint y: 48, endPoint x: 473, endPoint y: 297, distance: 299.3
click at [309, 48] on button "Companies" at bounding box center [321, 52] width 87 height 26
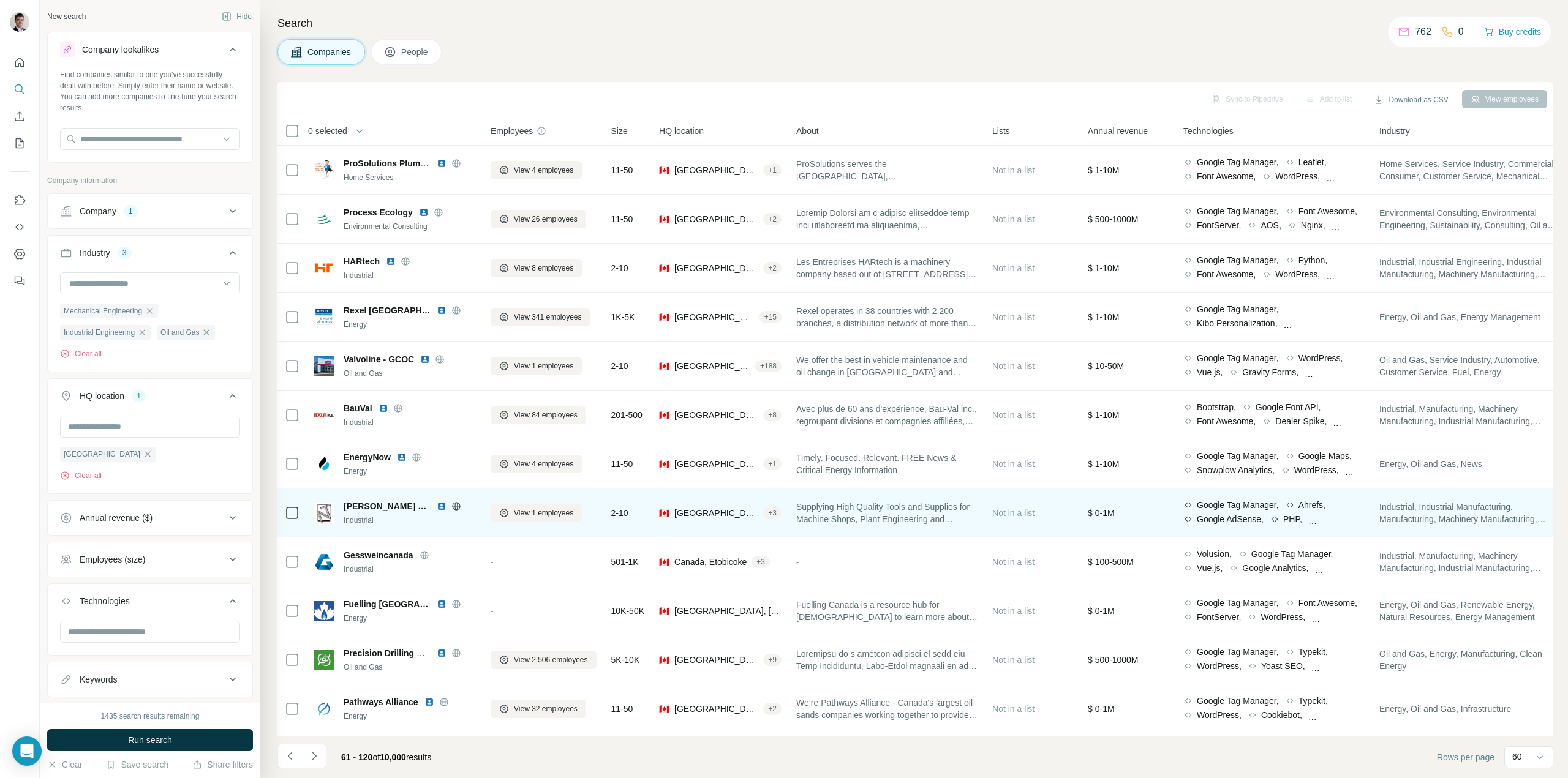
scroll to position [795, 0]
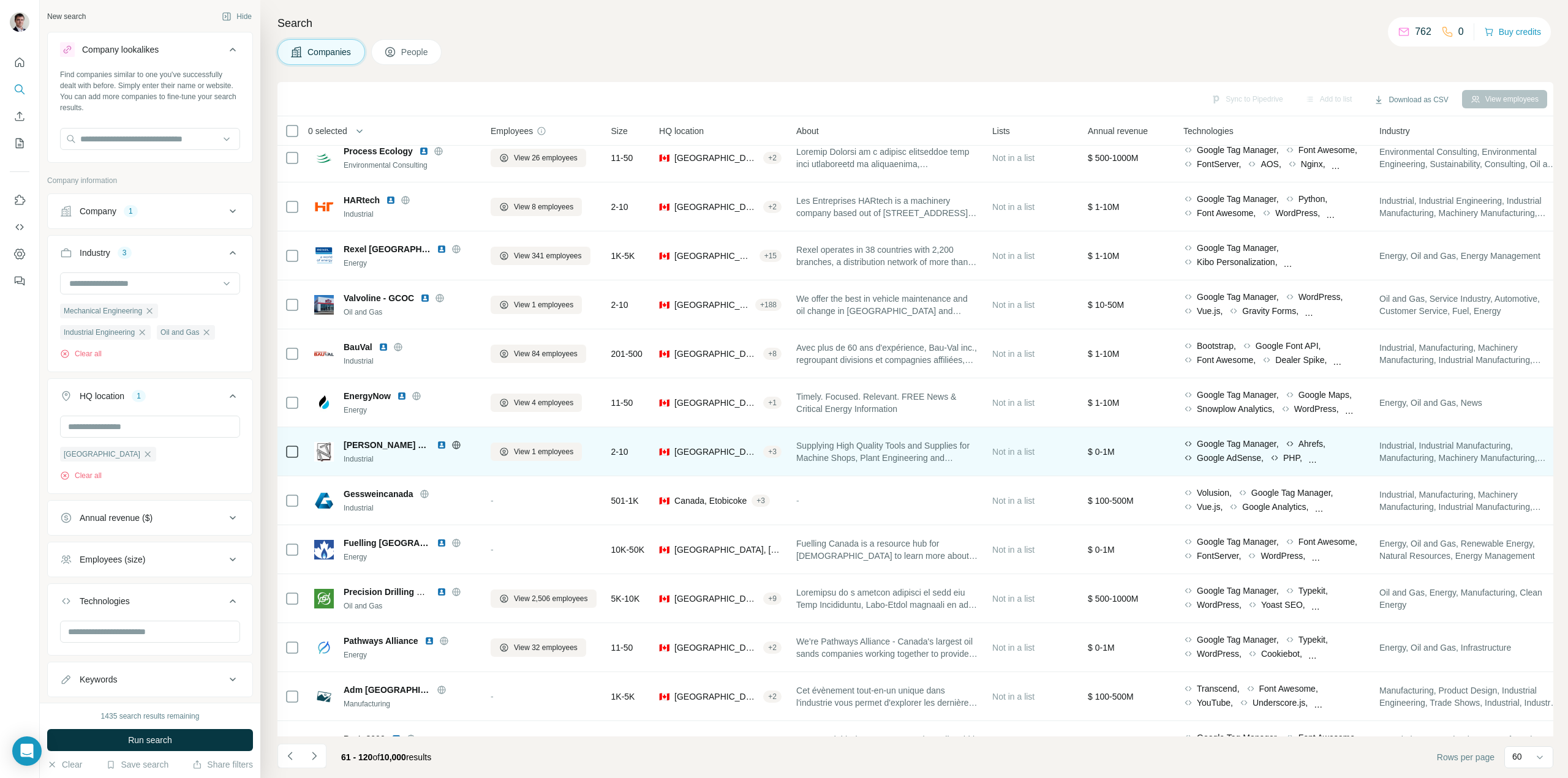
click at [452, 445] on icon at bounding box center [456, 445] width 8 height 1
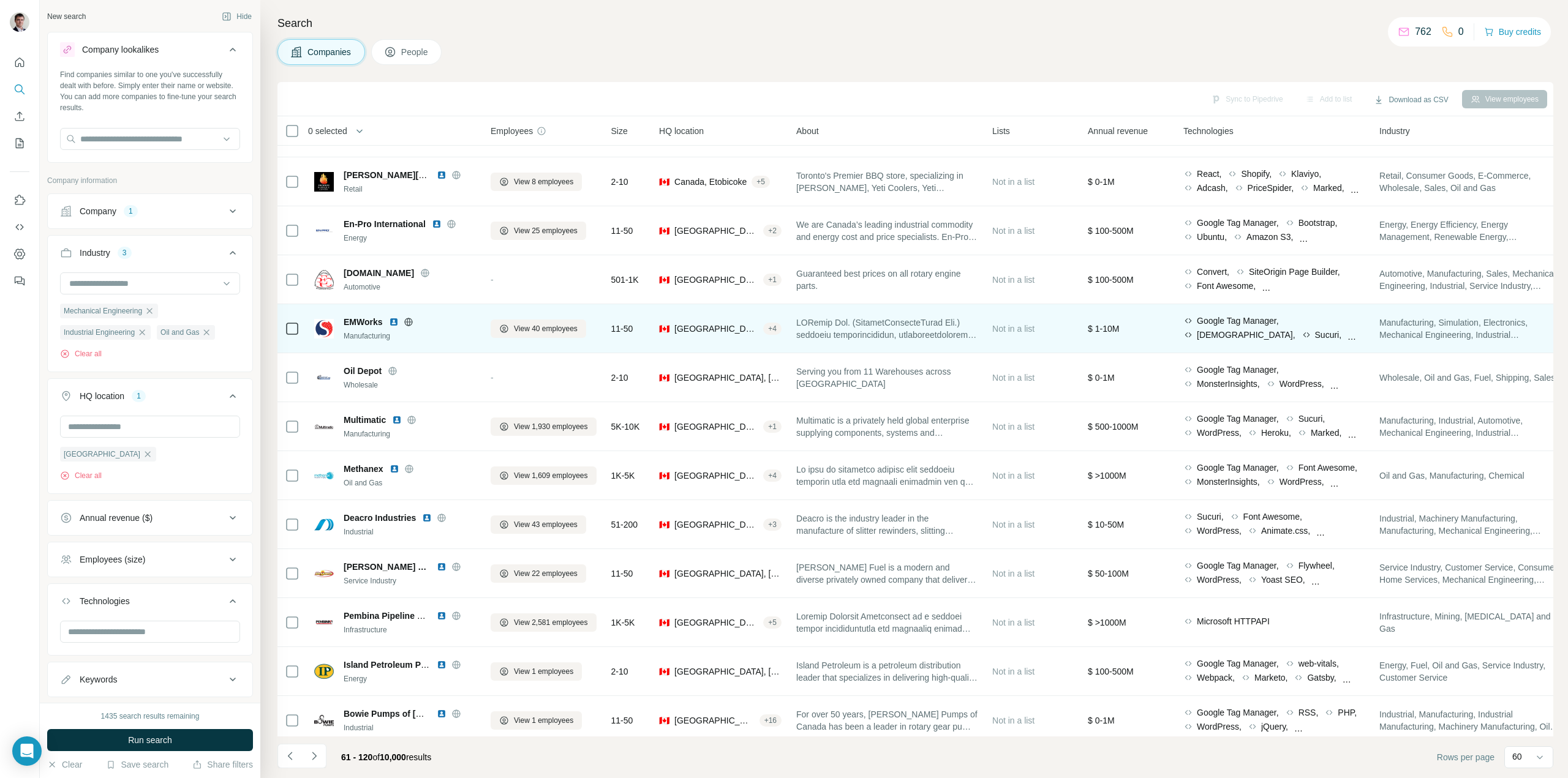
scroll to position [1530, 0]
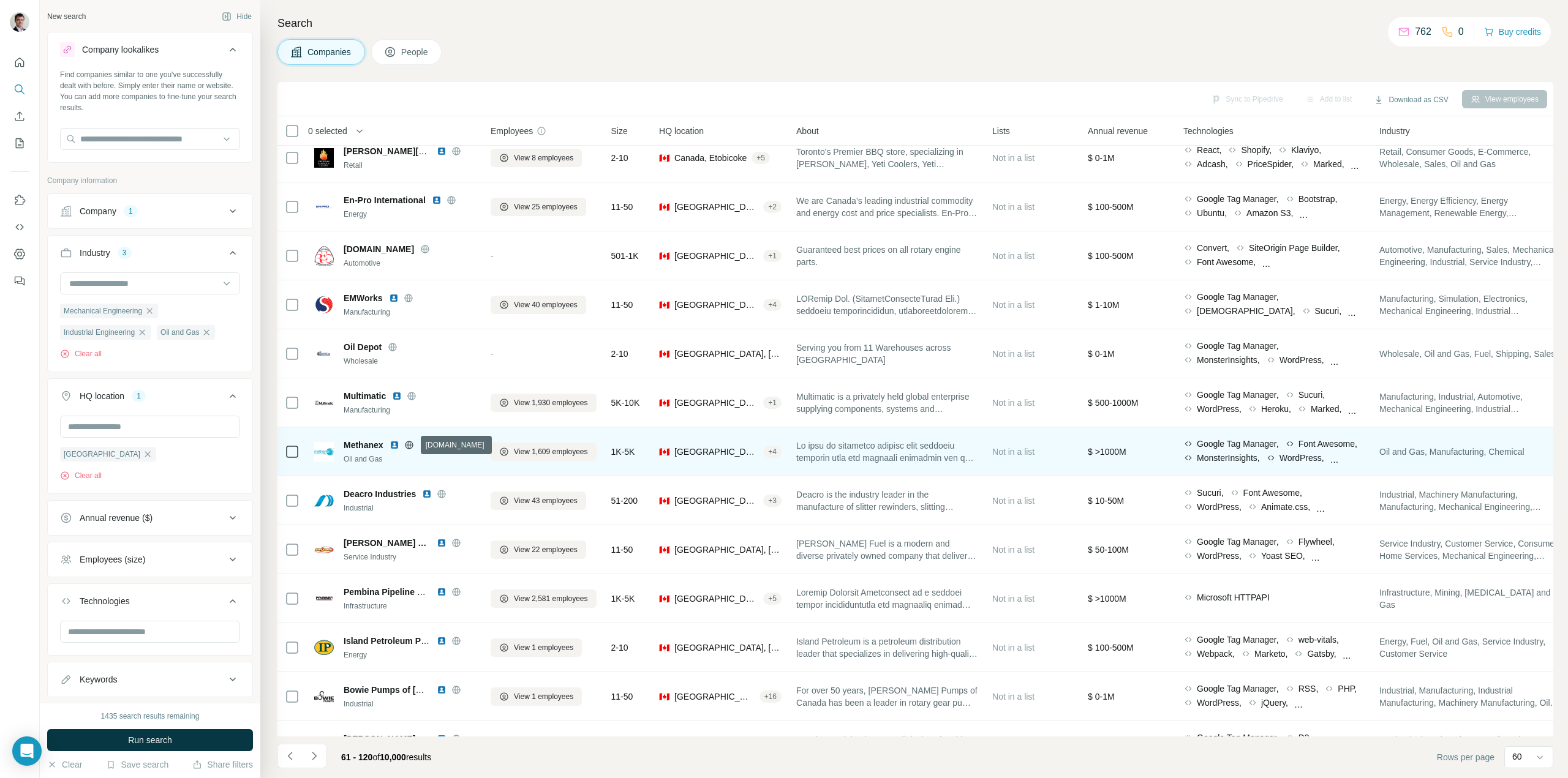
click at [410, 445] on icon at bounding box center [409, 445] width 3 height 8
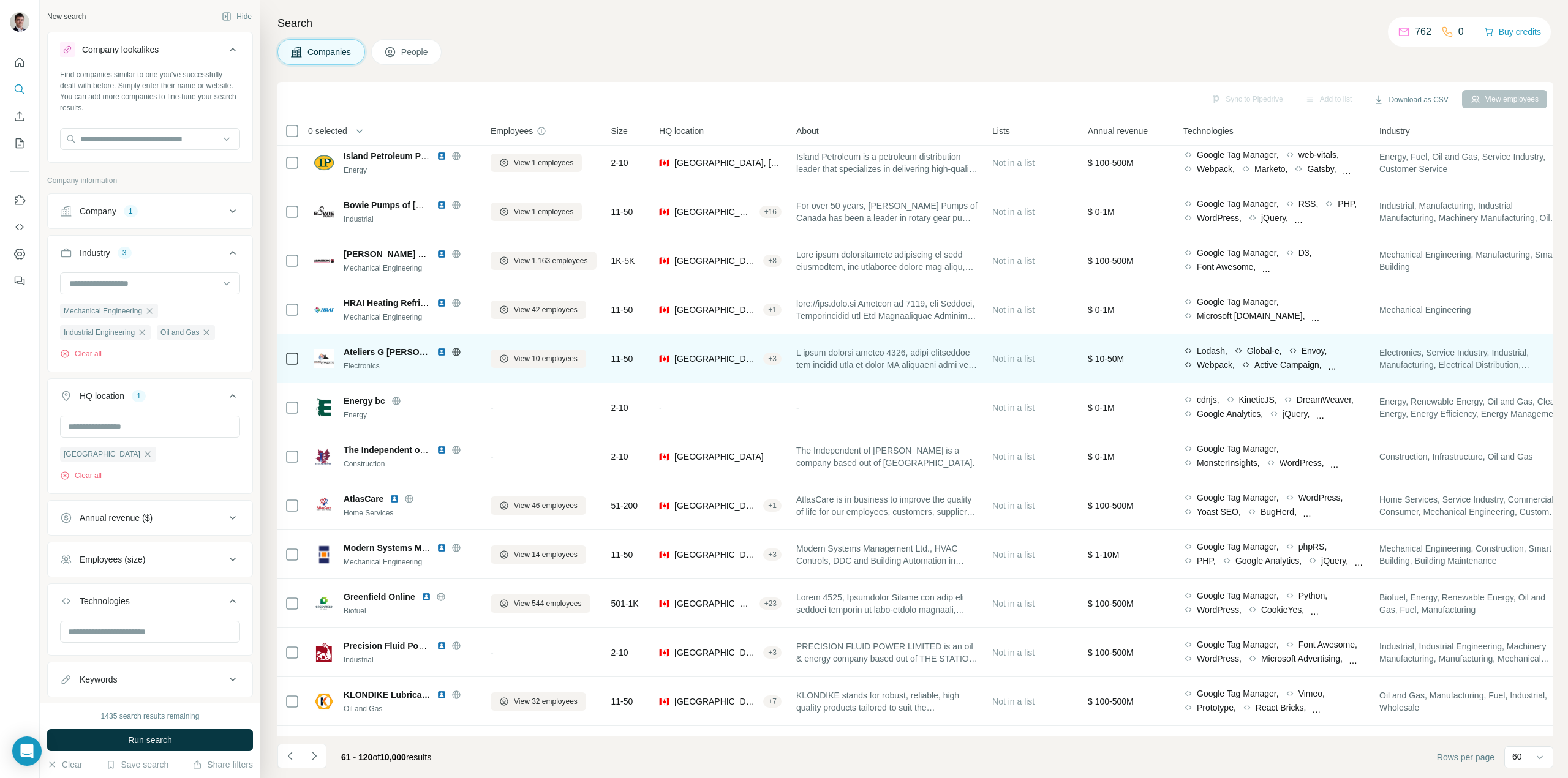
scroll to position [2081, 0]
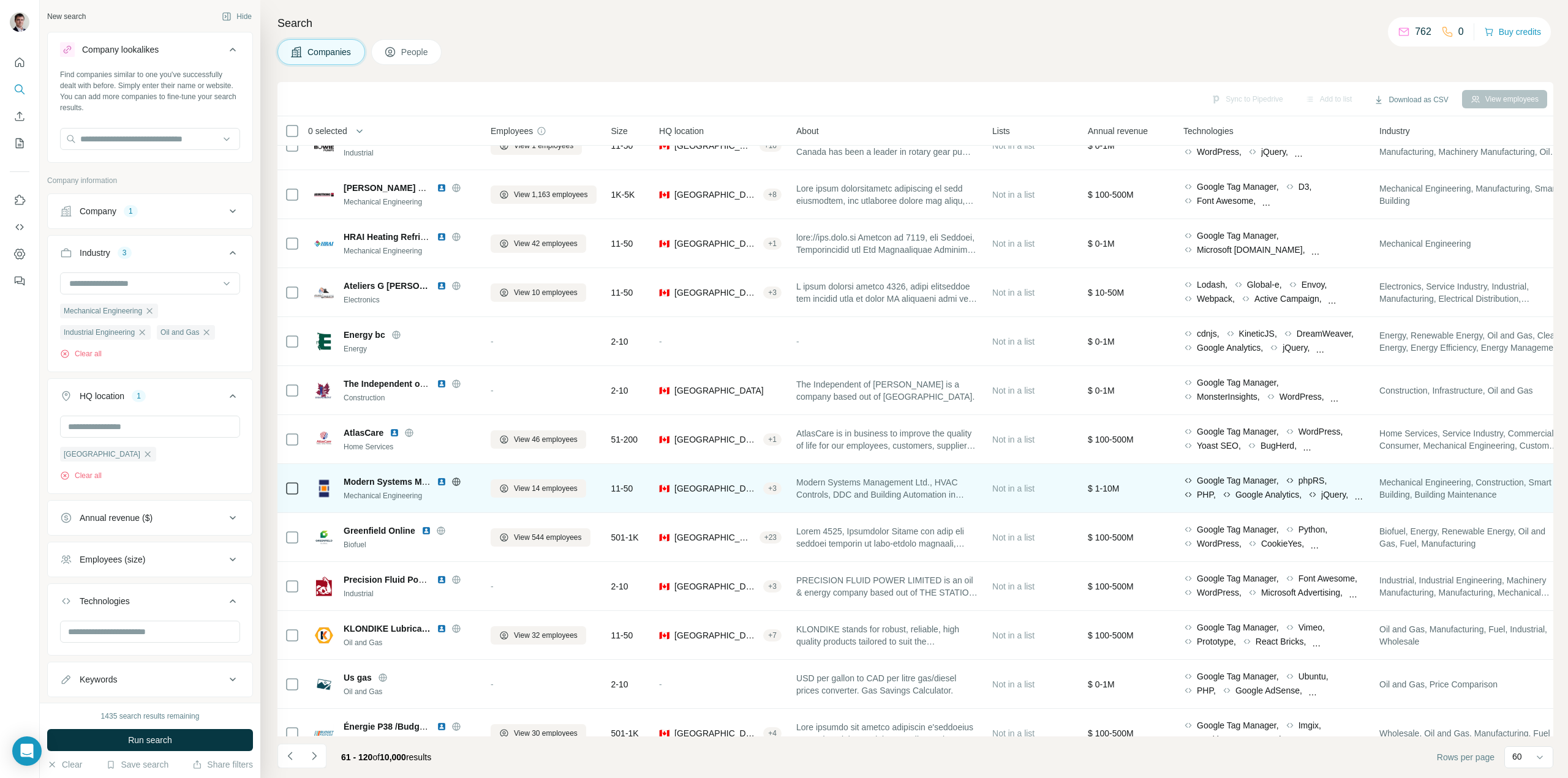
click at [453, 478] on icon at bounding box center [457, 482] width 10 height 10
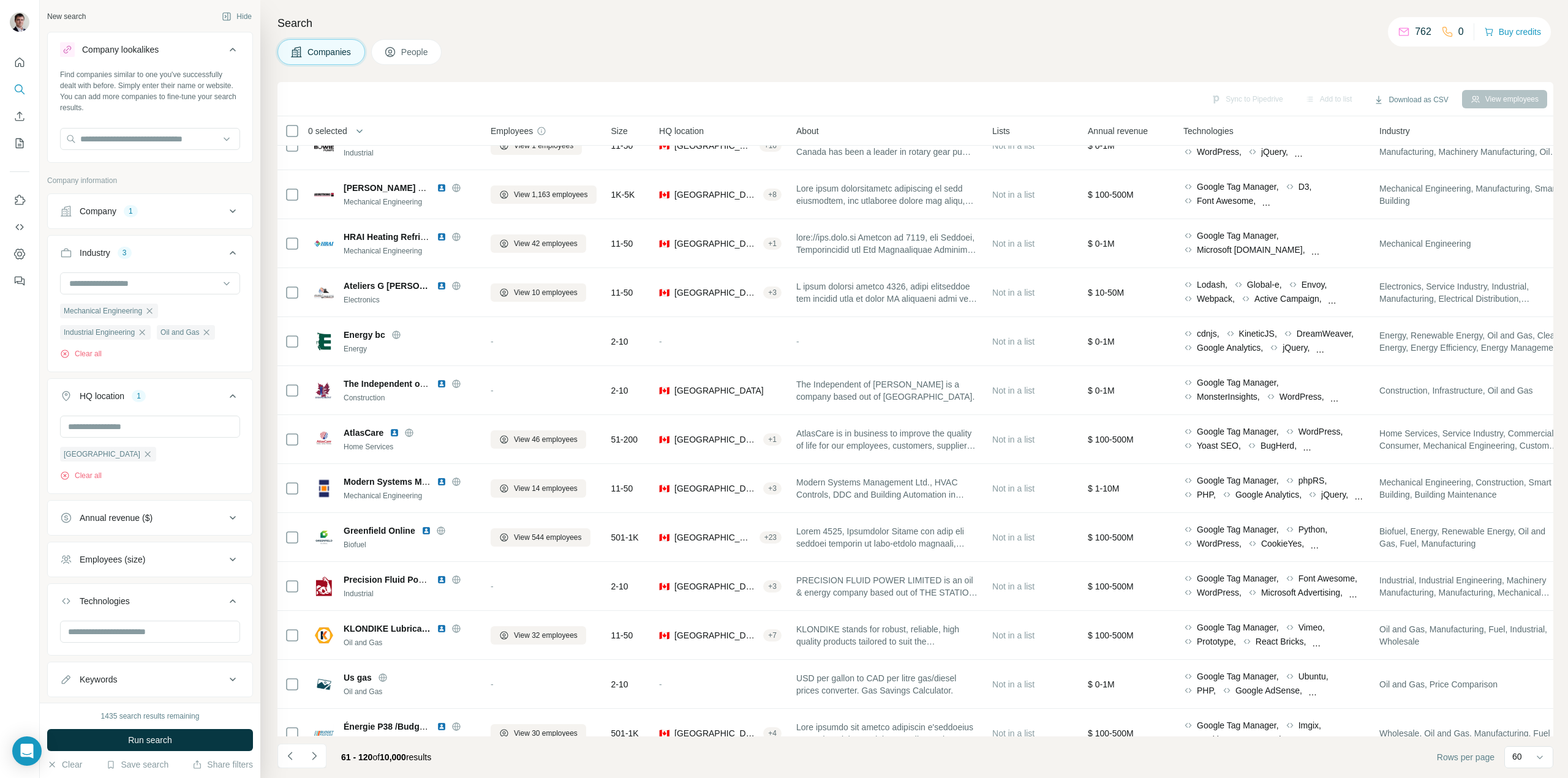
click at [125, 563] on div "Employees (size)" at bounding box center [112, 559] width 66 height 12
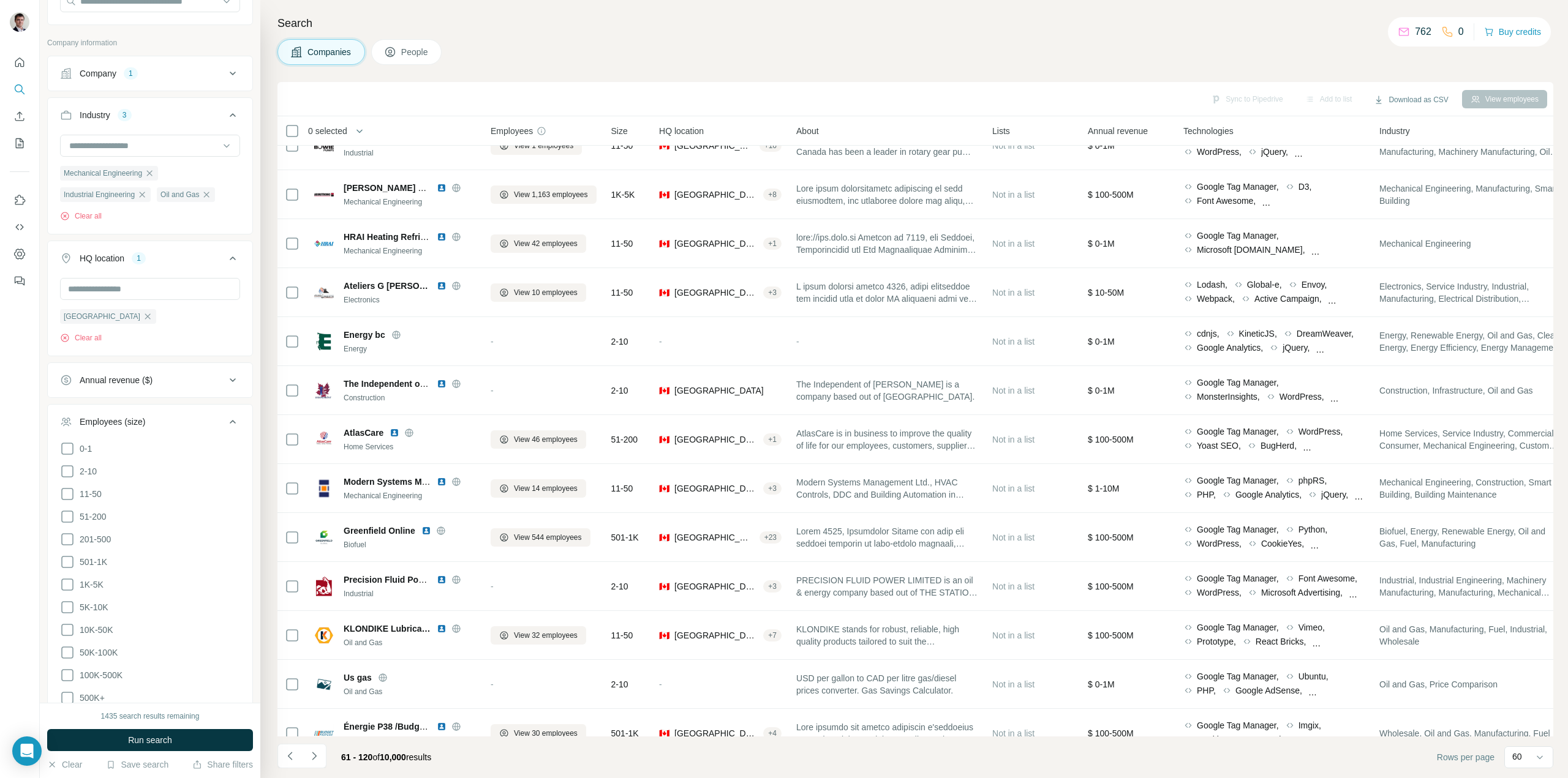
scroll to position [184, 0]
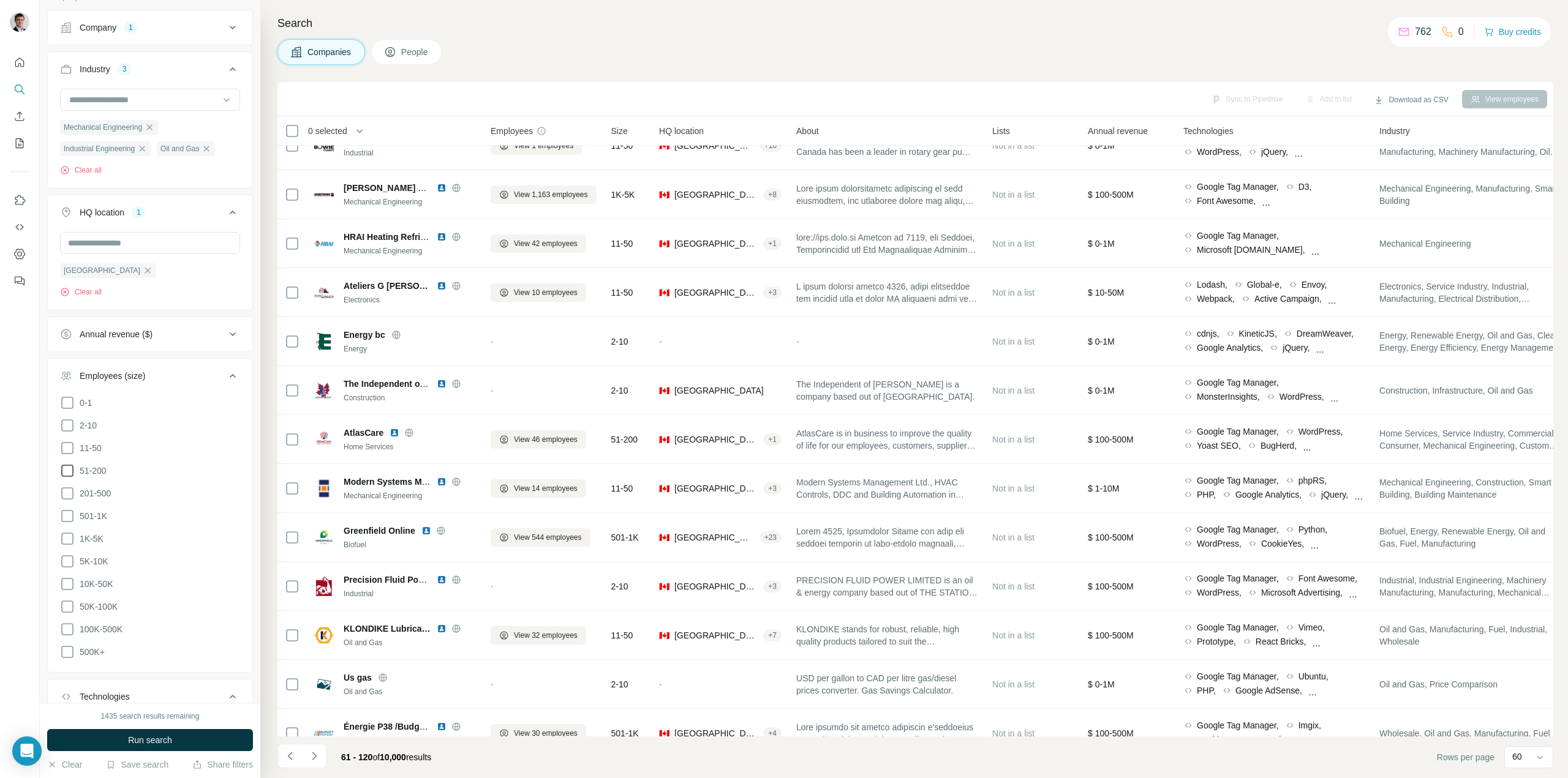
click at [69, 470] on icon at bounding box center [67, 471] width 15 height 15
click at [67, 492] on icon at bounding box center [67, 493] width 15 height 15
click at [68, 513] on icon at bounding box center [67, 516] width 15 height 15
click at [154, 743] on span "Run search" at bounding box center [150, 740] width 44 height 12
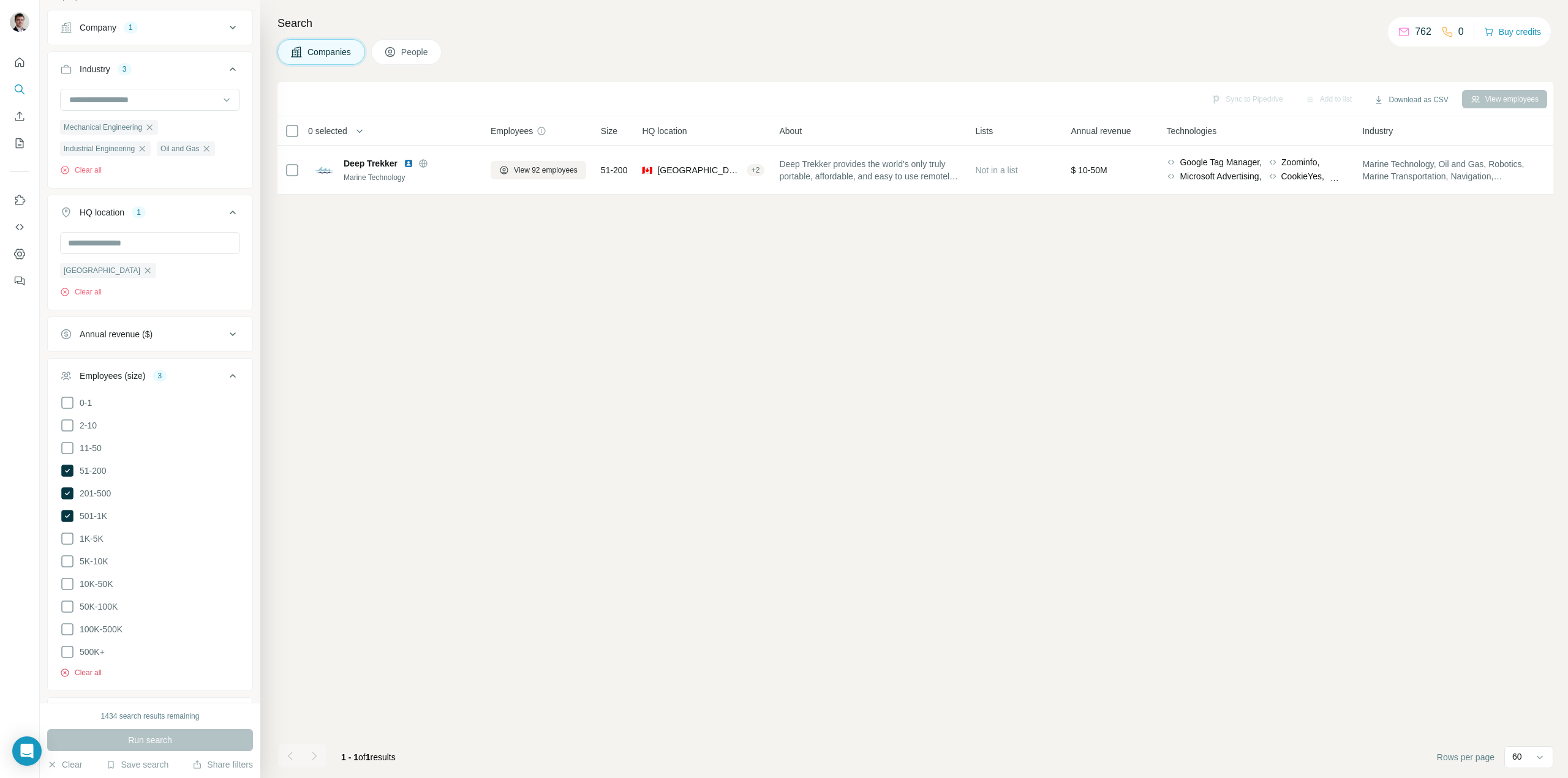
click at [81, 672] on button "Clear all" at bounding box center [81, 673] width 42 height 11
click at [108, 737] on button "Run search" at bounding box center [149, 740] width 206 height 22
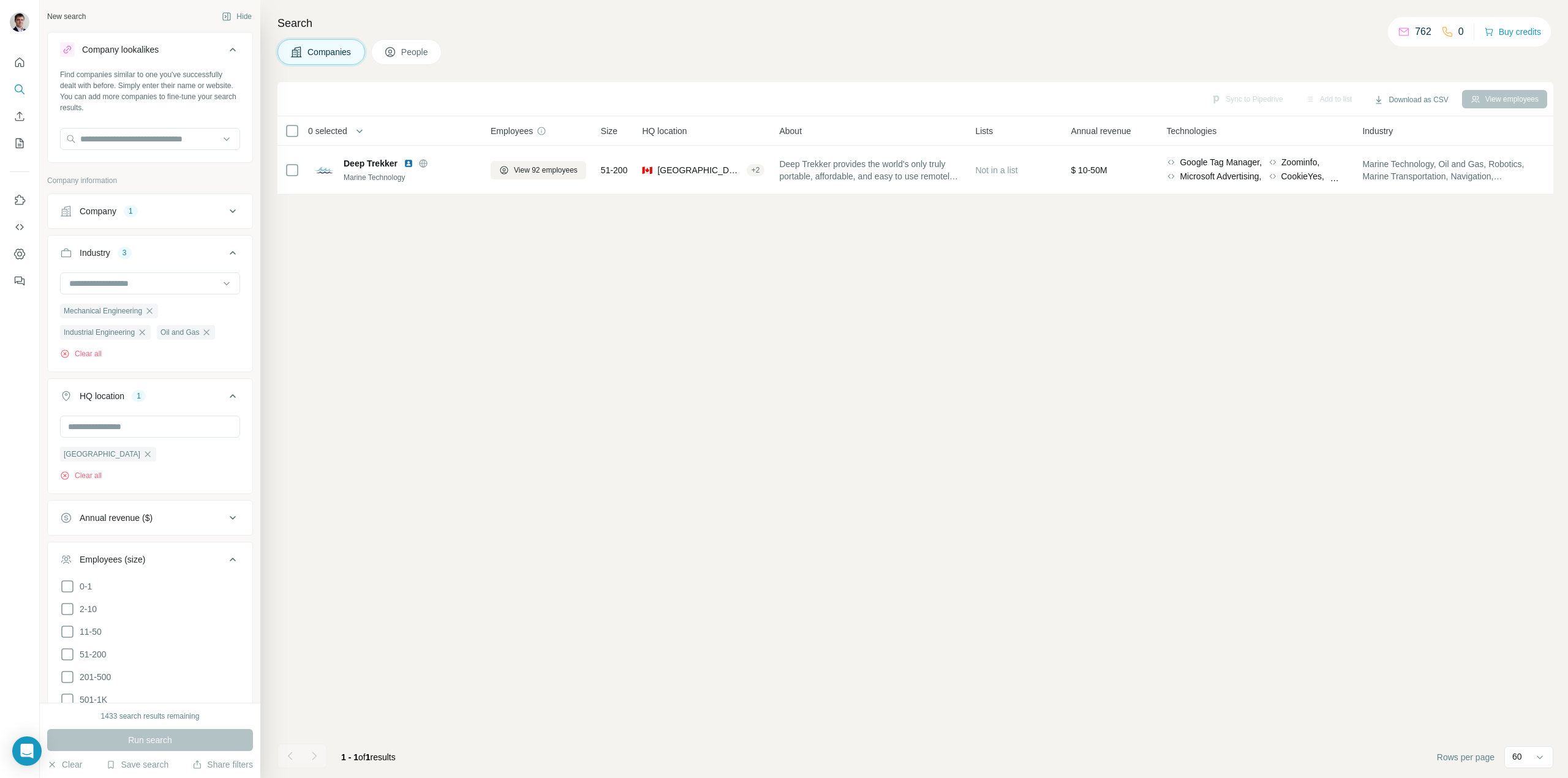
click at [207, 209] on div "Company 1" at bounding box center [142, 211] width 166 height 12
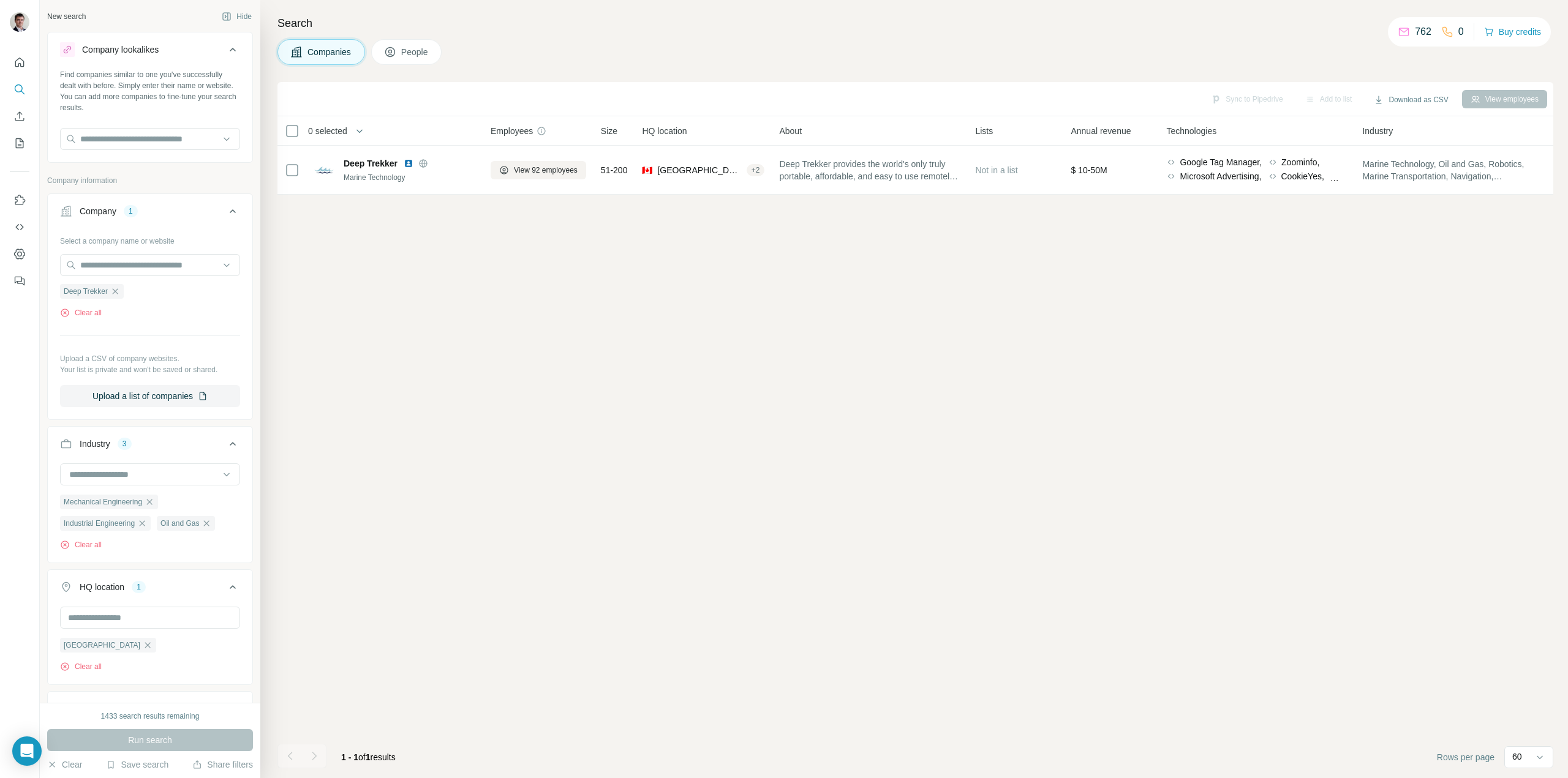
click at [116, 295] on icon "button" at bounding box center [115, 292] width 10 height 10
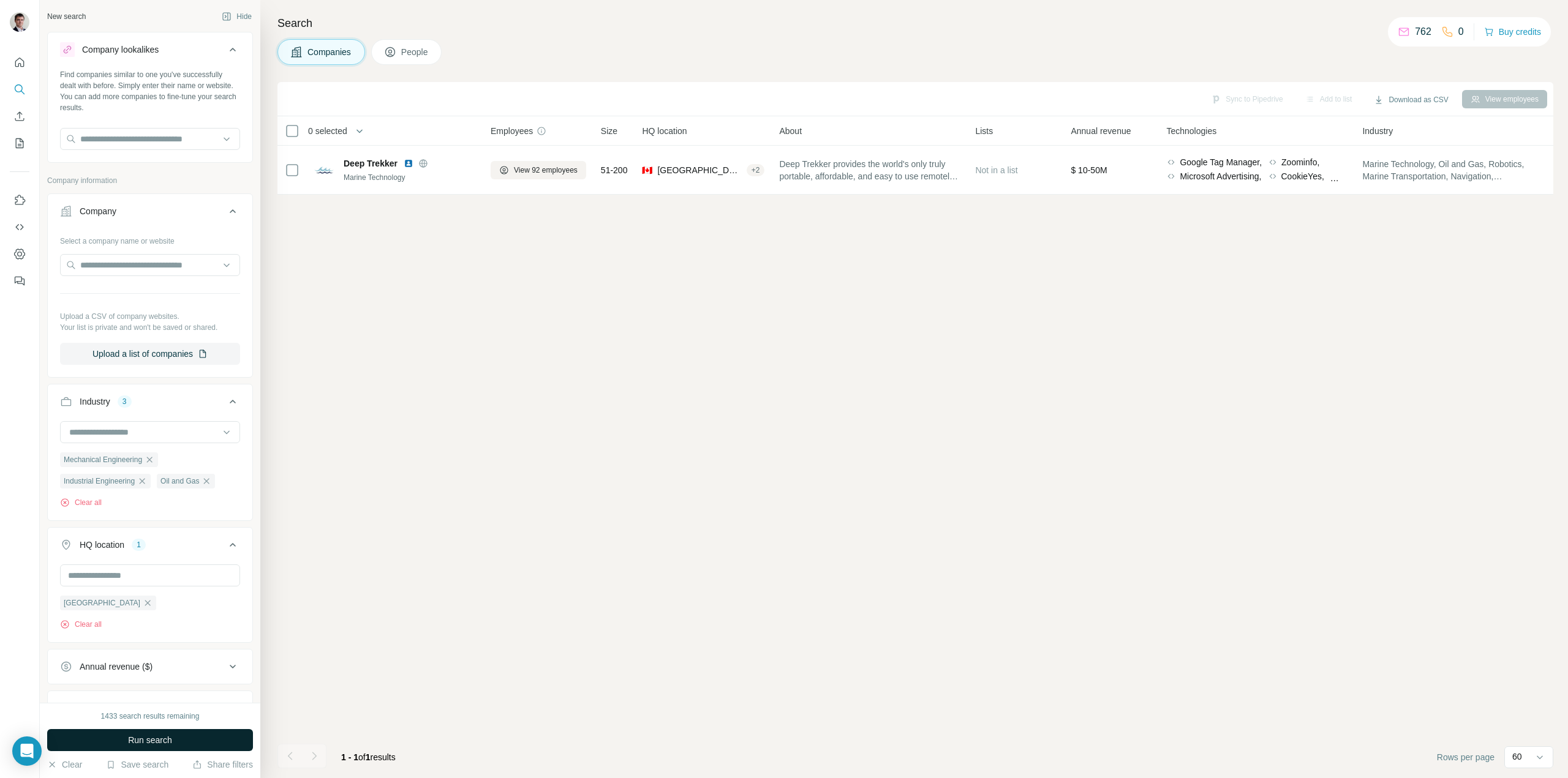
click at [138, 737] on span "Run search" at bounding box center [150, 740] width 44 height 12
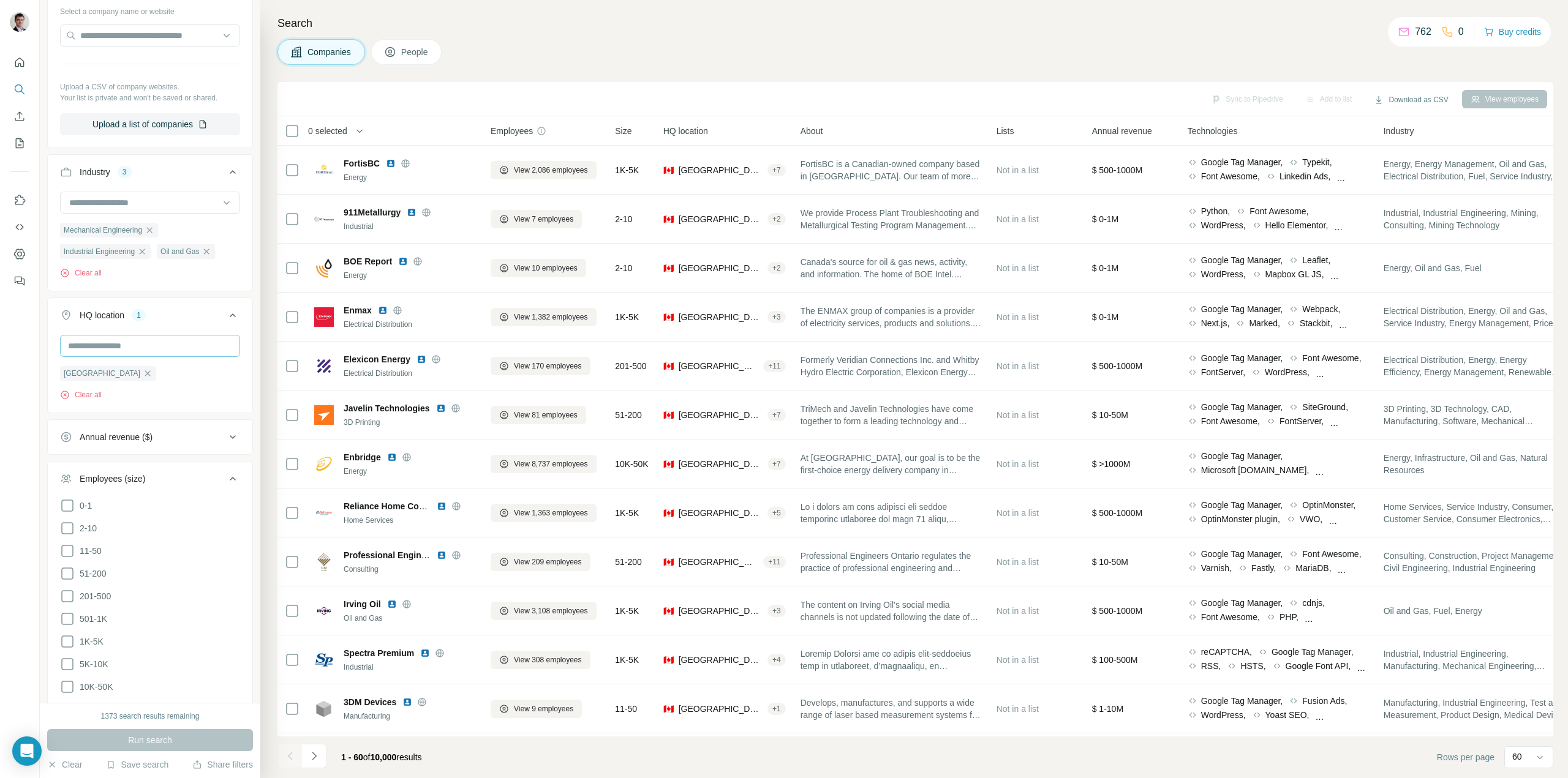
scroll to position [245, 0]
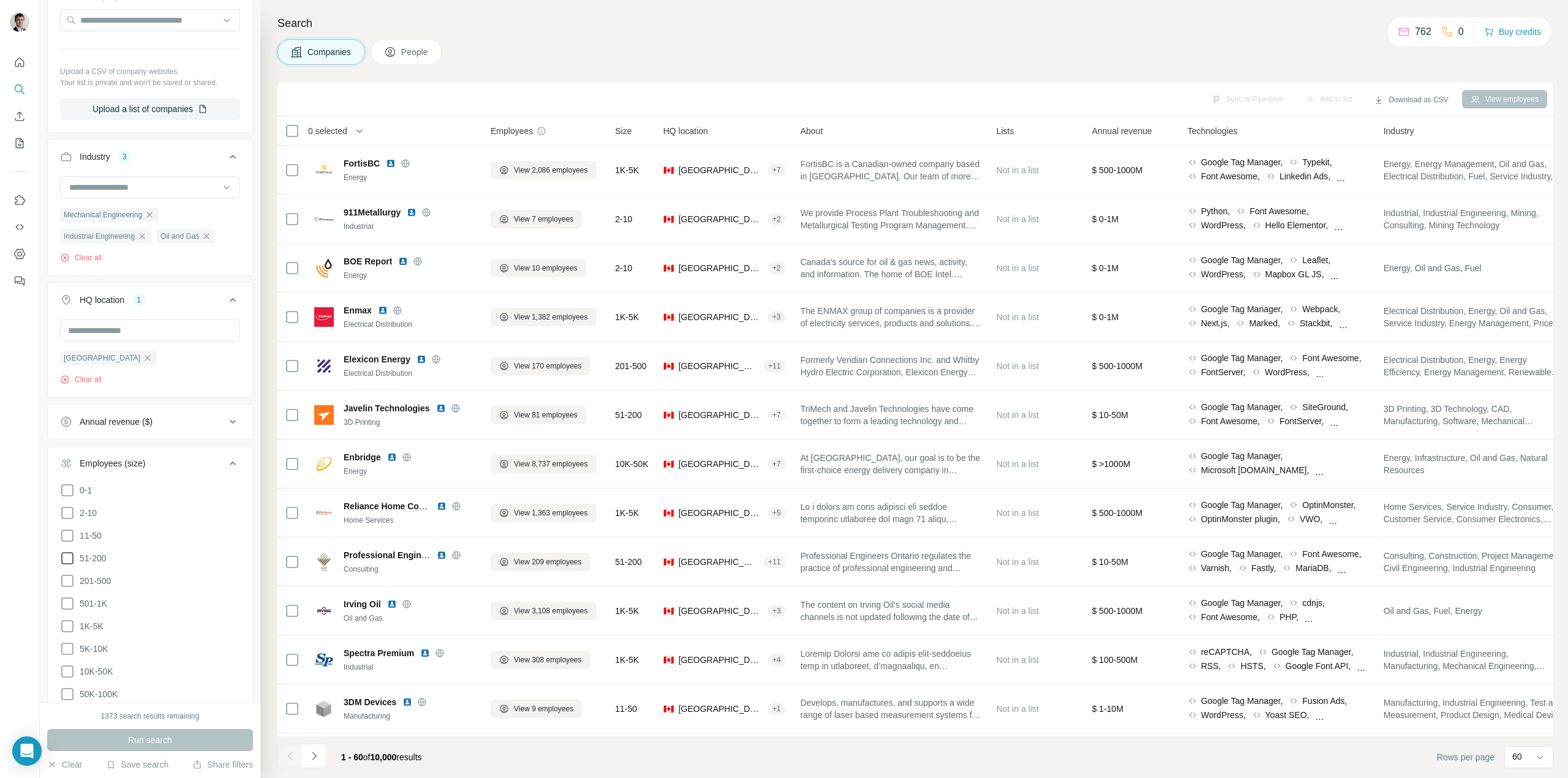
click at [67, 554] on icon at bounding box center [67, 558] width 15 height 15
drag, startPoint x: 69, startPoint y: 578, endPoint x: 64, endPoint y: 595, distance: 17.7
click at [69, 580] on icon at bounding box center [67, 581] width 15 height 15
click at [64, 598] on icon at bounding box center [67, 604] width 15 height 15
click at [123, 741] on button "Run search" at bounding box center [149, 740] width 206 height 22
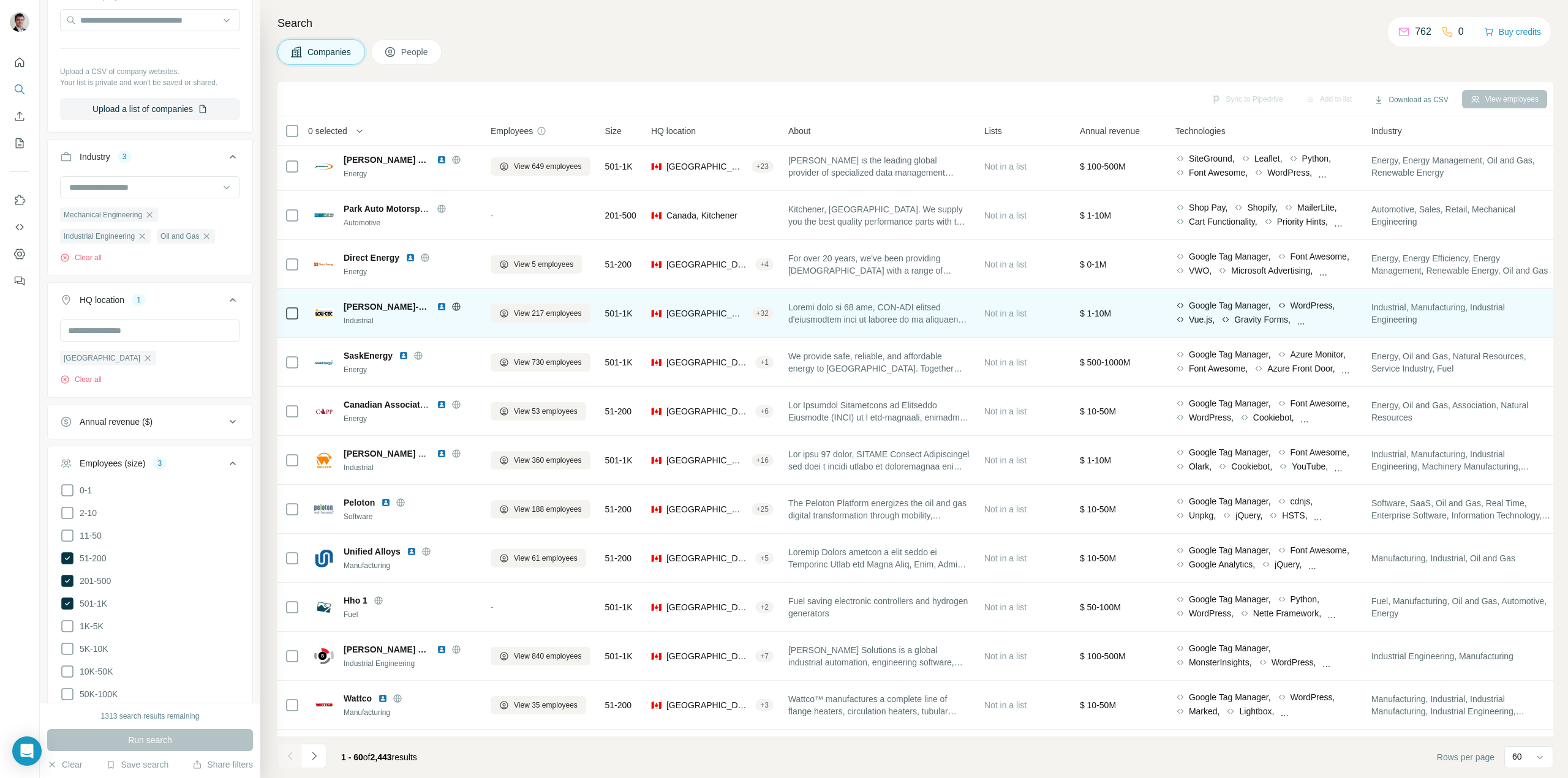
scroll to position [306, 0]
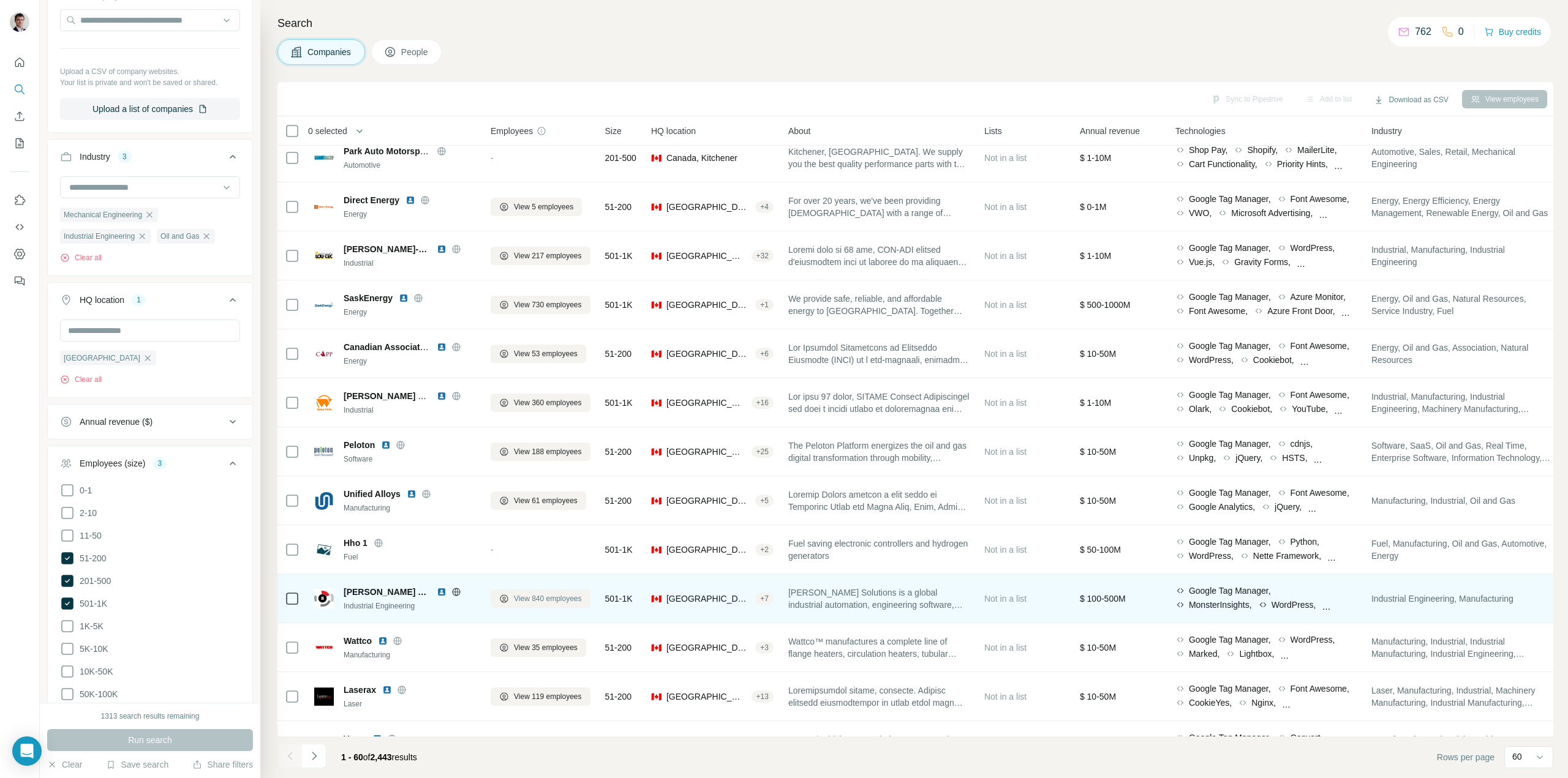
click at [579, 596] on span "View 840 employees" at bounding box center [548, 599] width 68 height 11
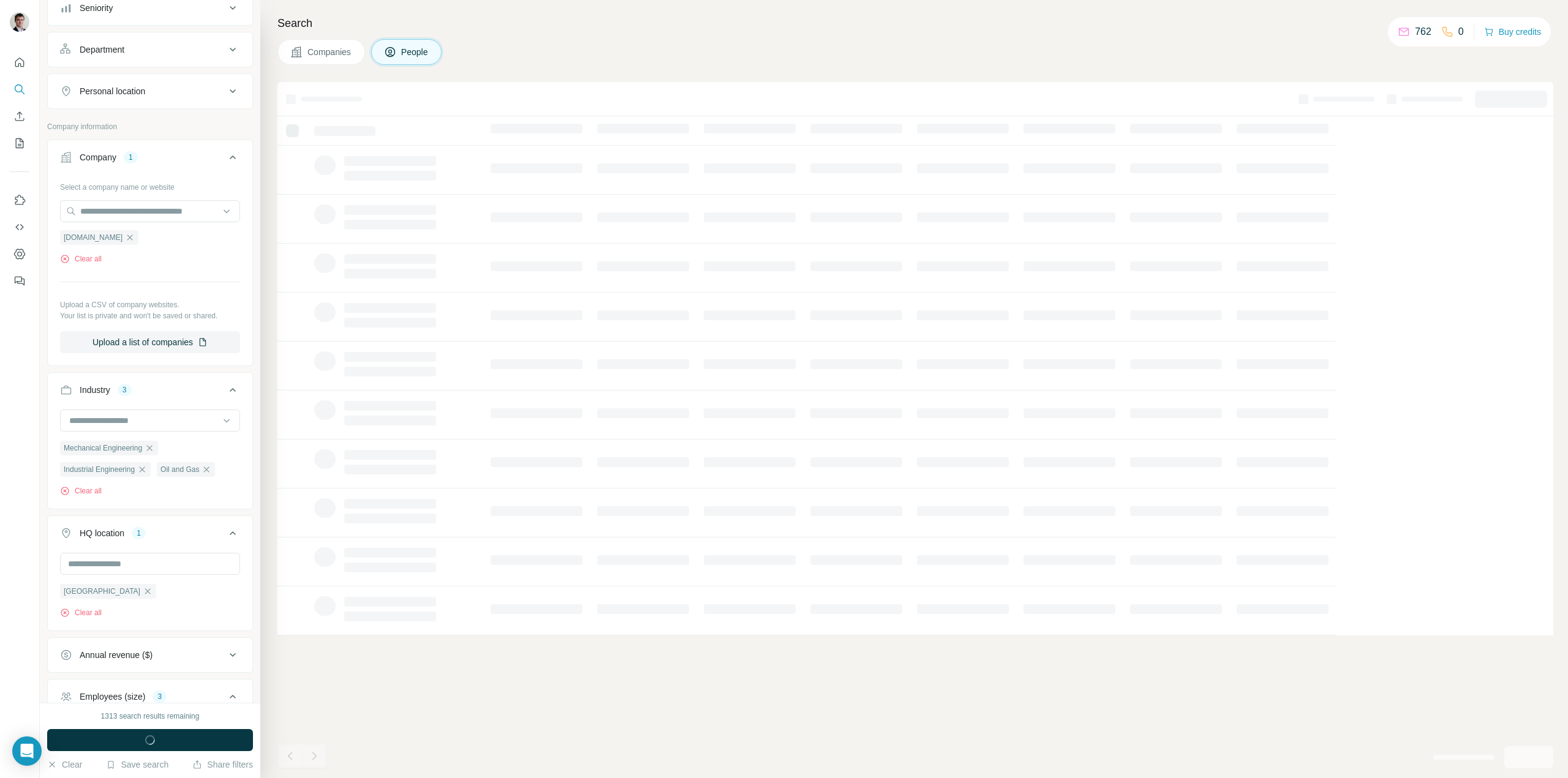
scroll to position [0, 0]
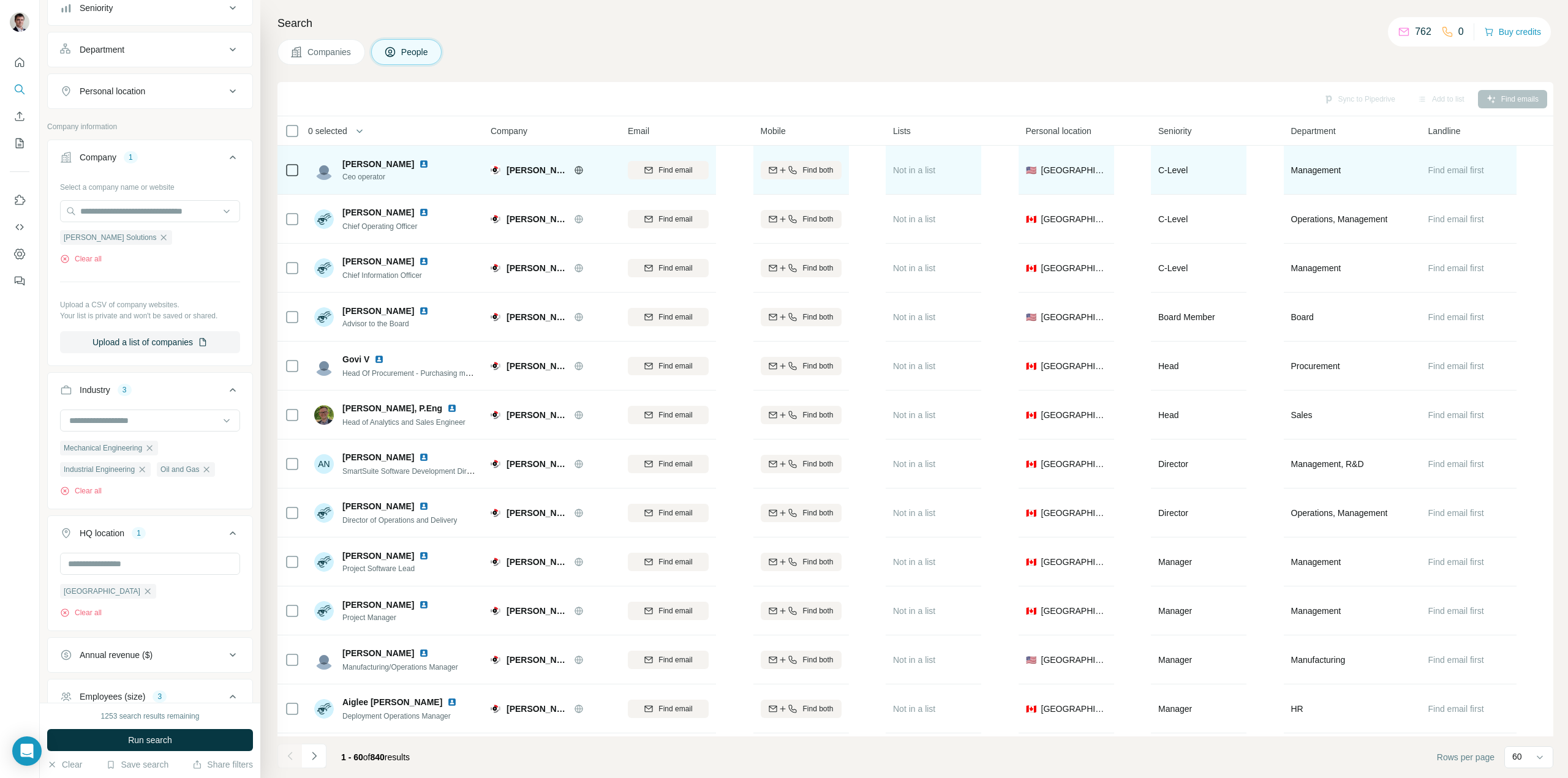
click at [578, 172] on icon at bounding box center [579, 170] width 10 height 10
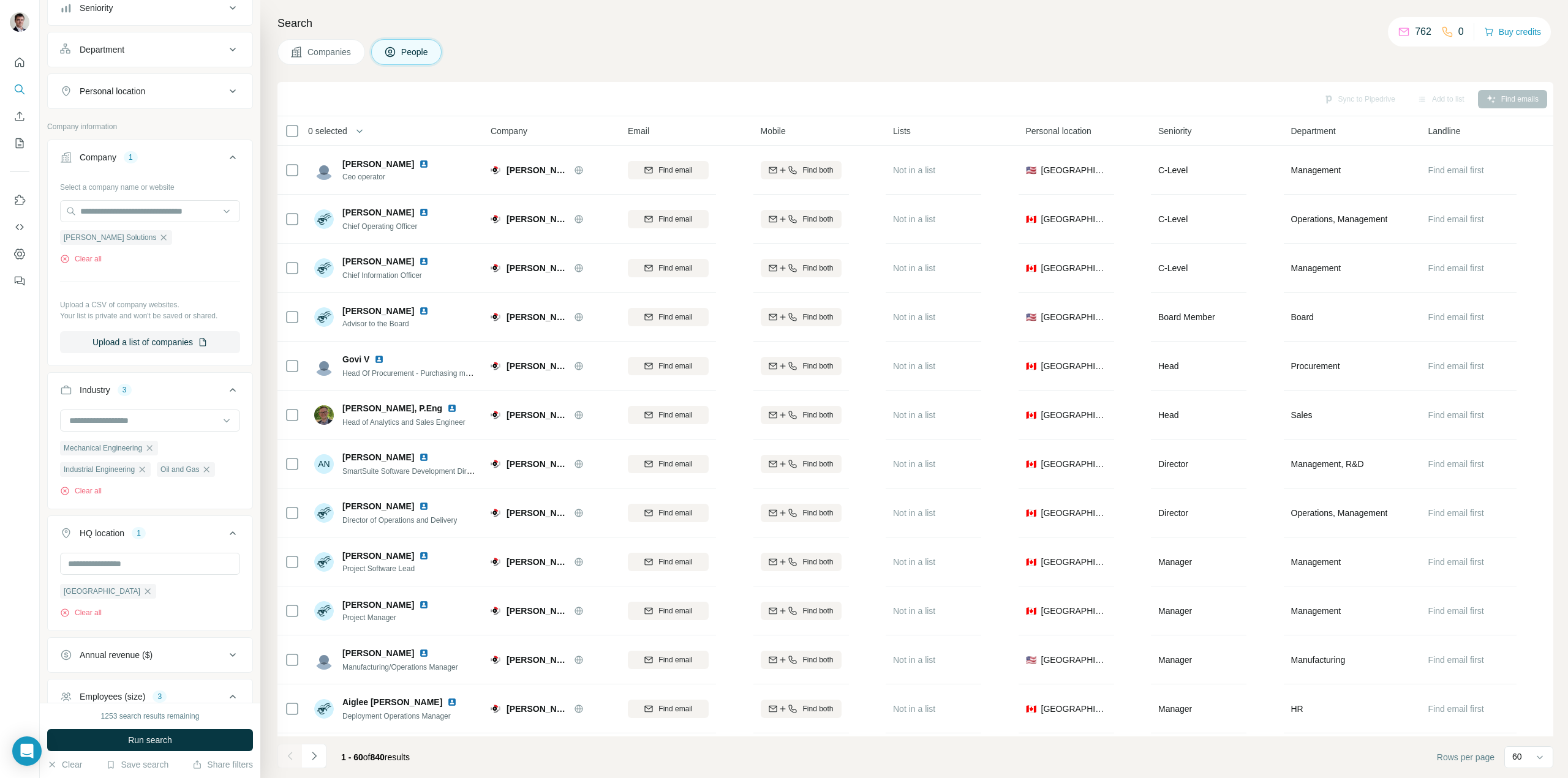
click at [325, 47] on span "Companies" at bounding box center [330, 52] width 45 height 12
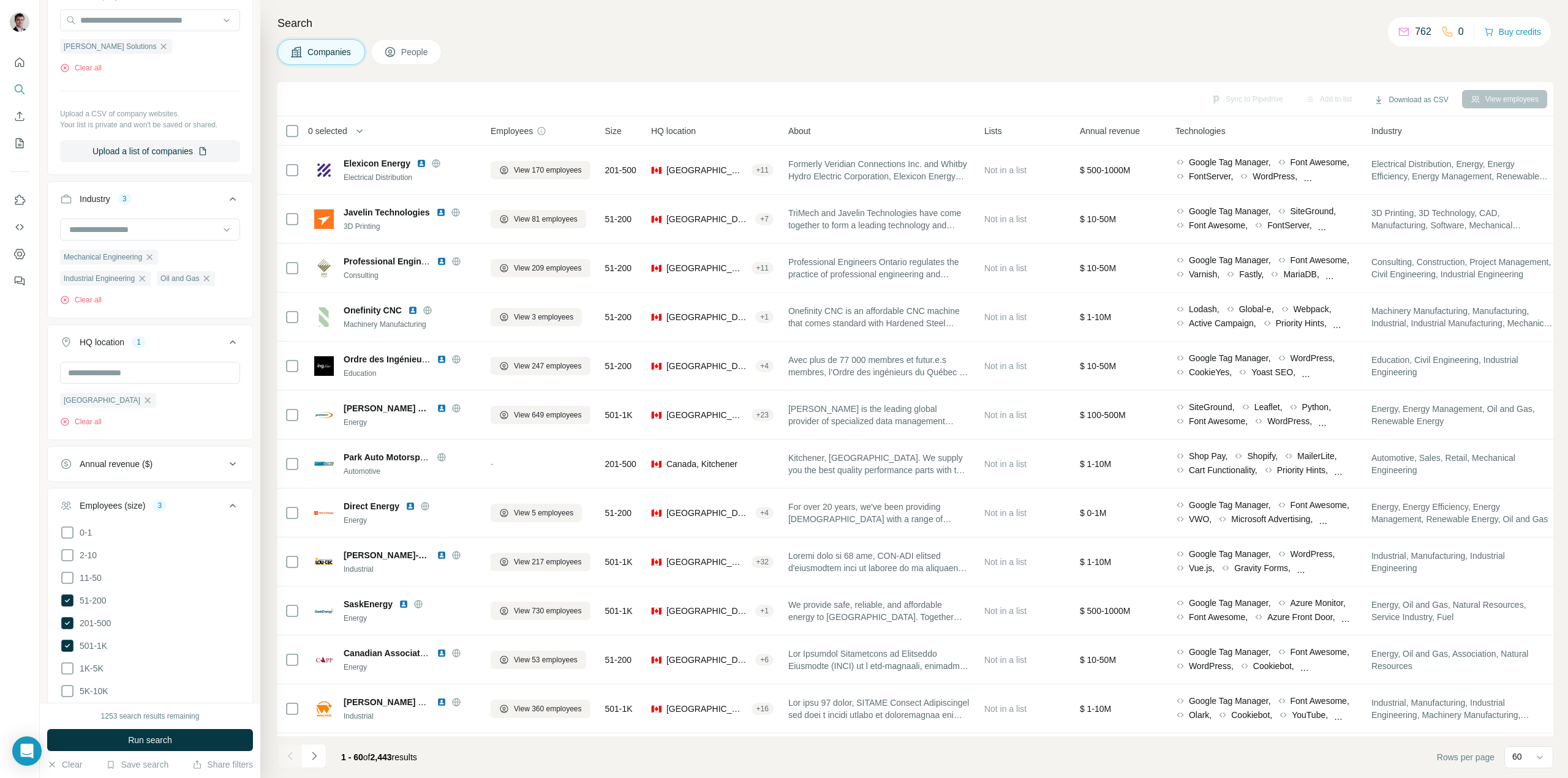
scroll to position [61, 0]
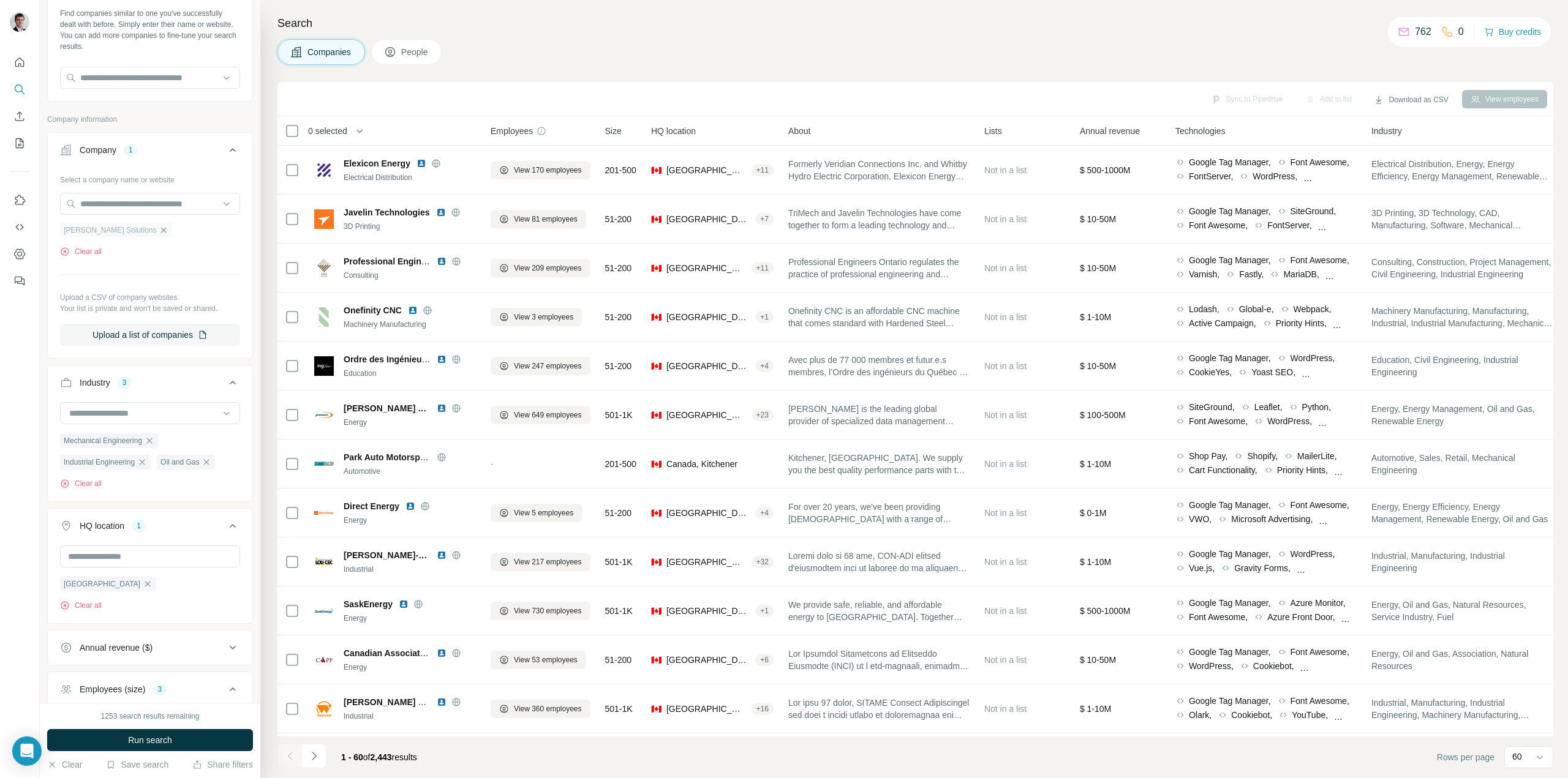
click at [159, 232] on icon "button" at bounding box center [164, 230] width 10 height 10
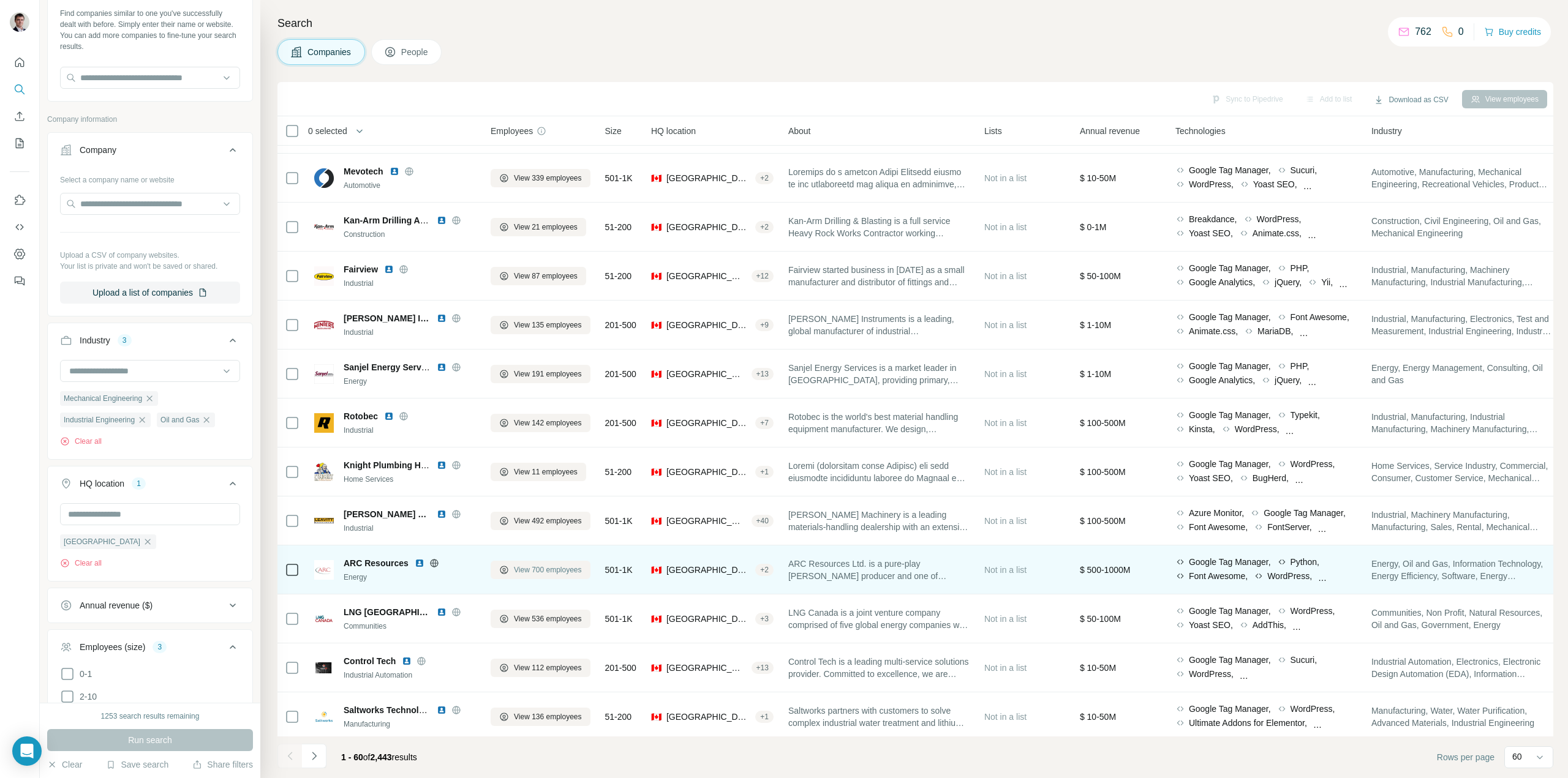
scroll to position [2293, 0]
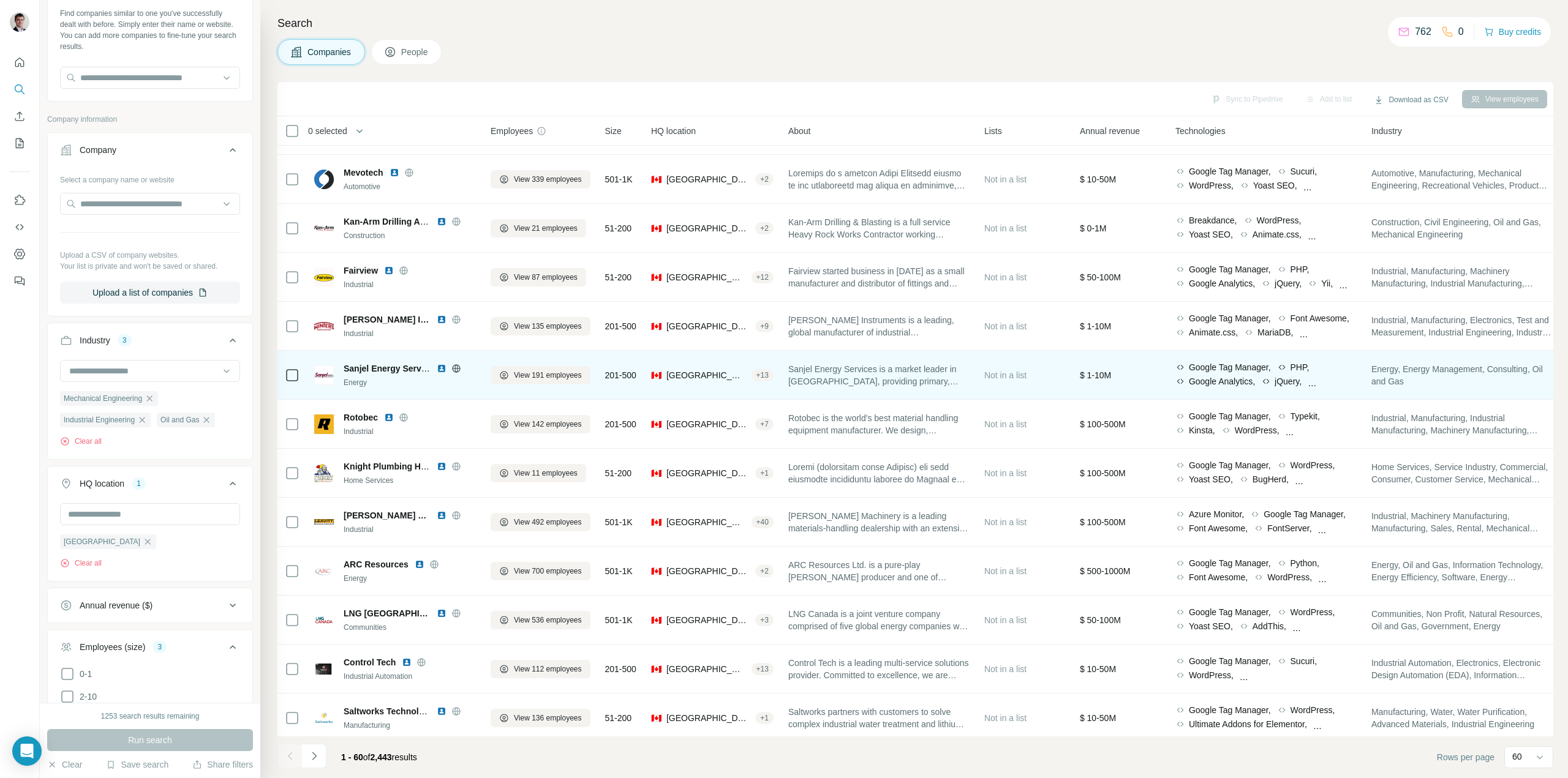
click at [455, 368] on icon at bounding box center [456, 368] width 8 height 1
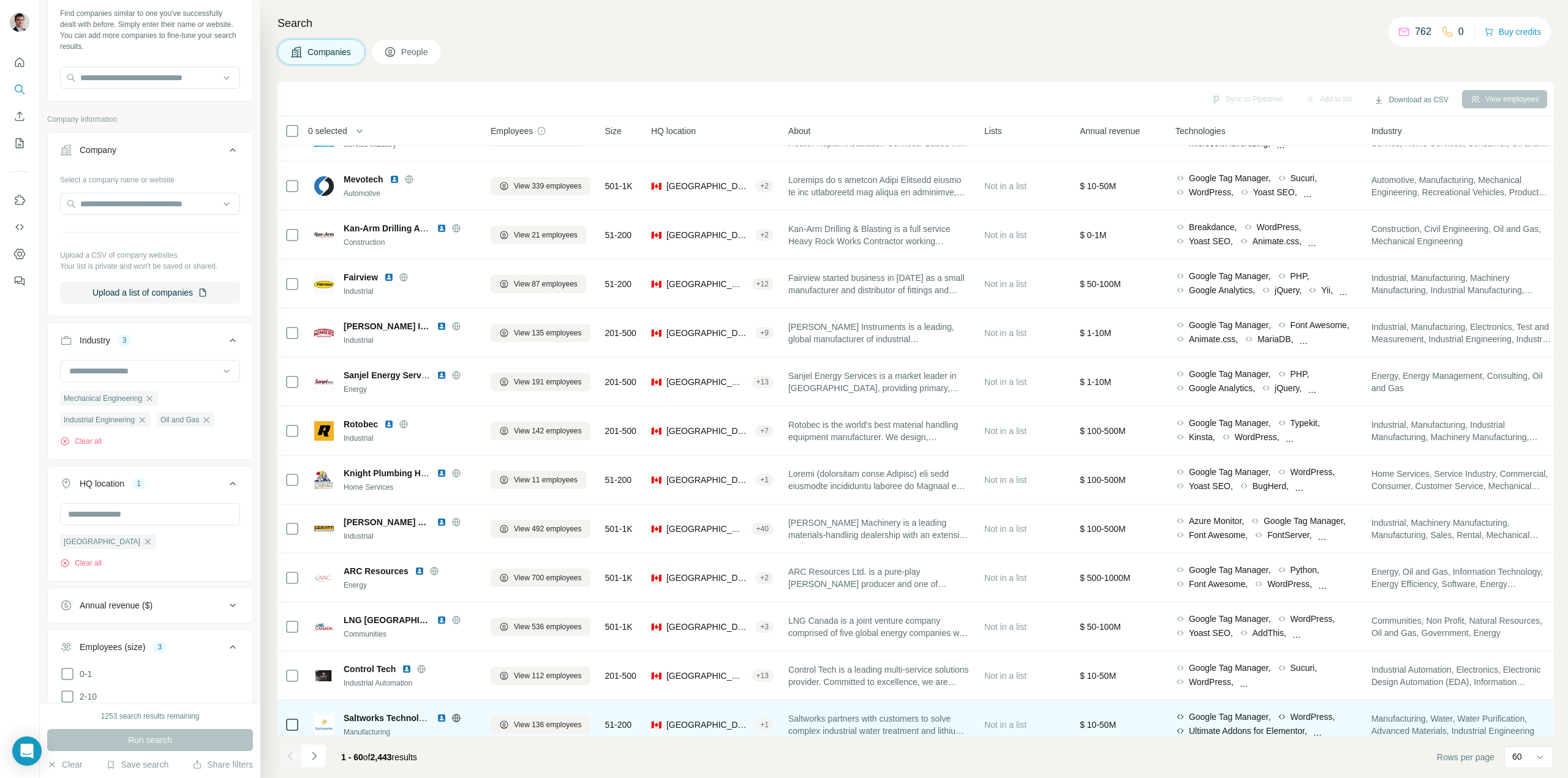
scroll to position [2354, 0]
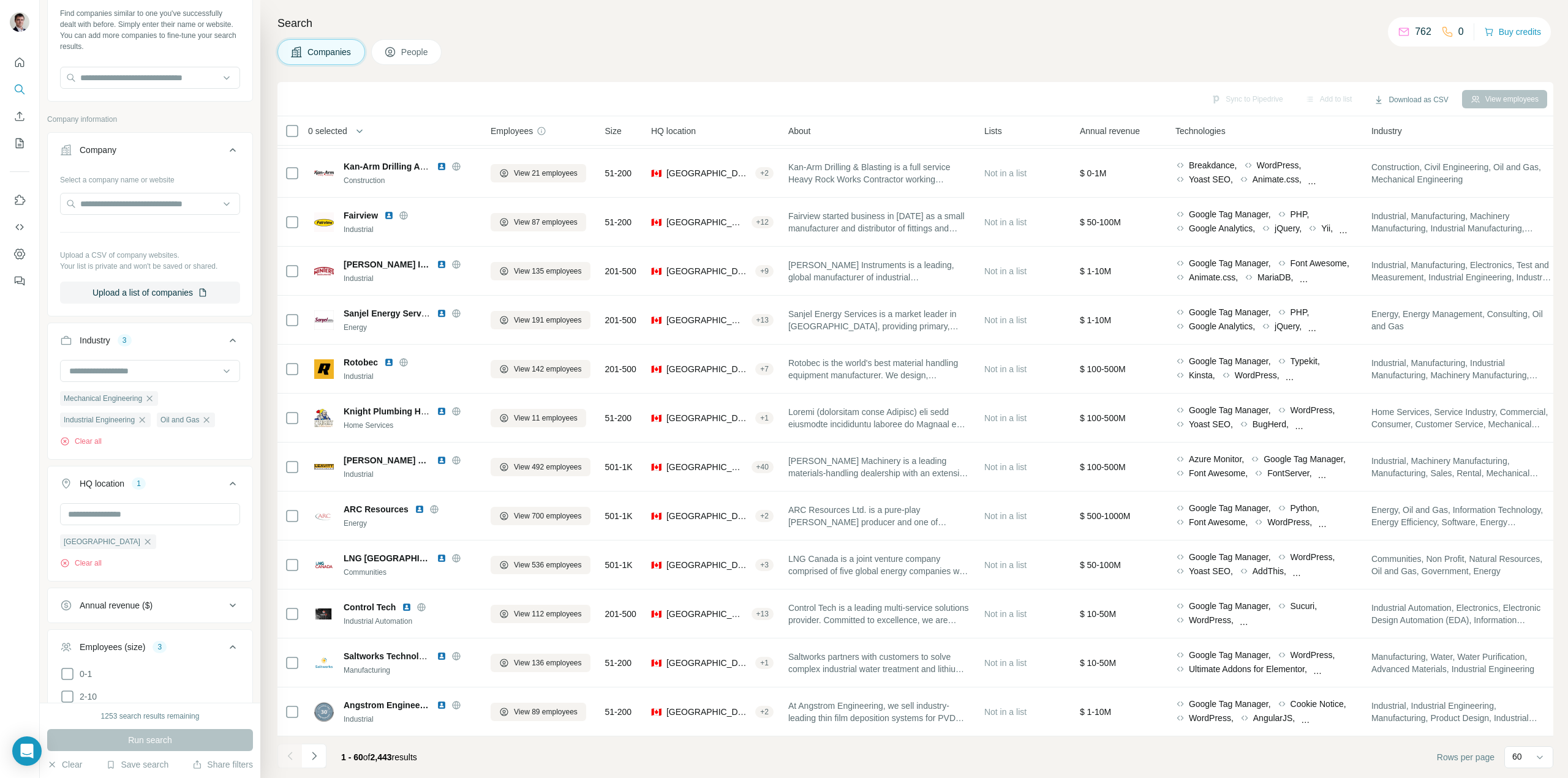
drag, startPoint x: 318, startPoint y: 756, endPoint x: 325, endPoint y: 755, distance: 7.1
click at [318, 756] on icon "Navigate to next page" at bounding box center [314, 756] width 12 height 12
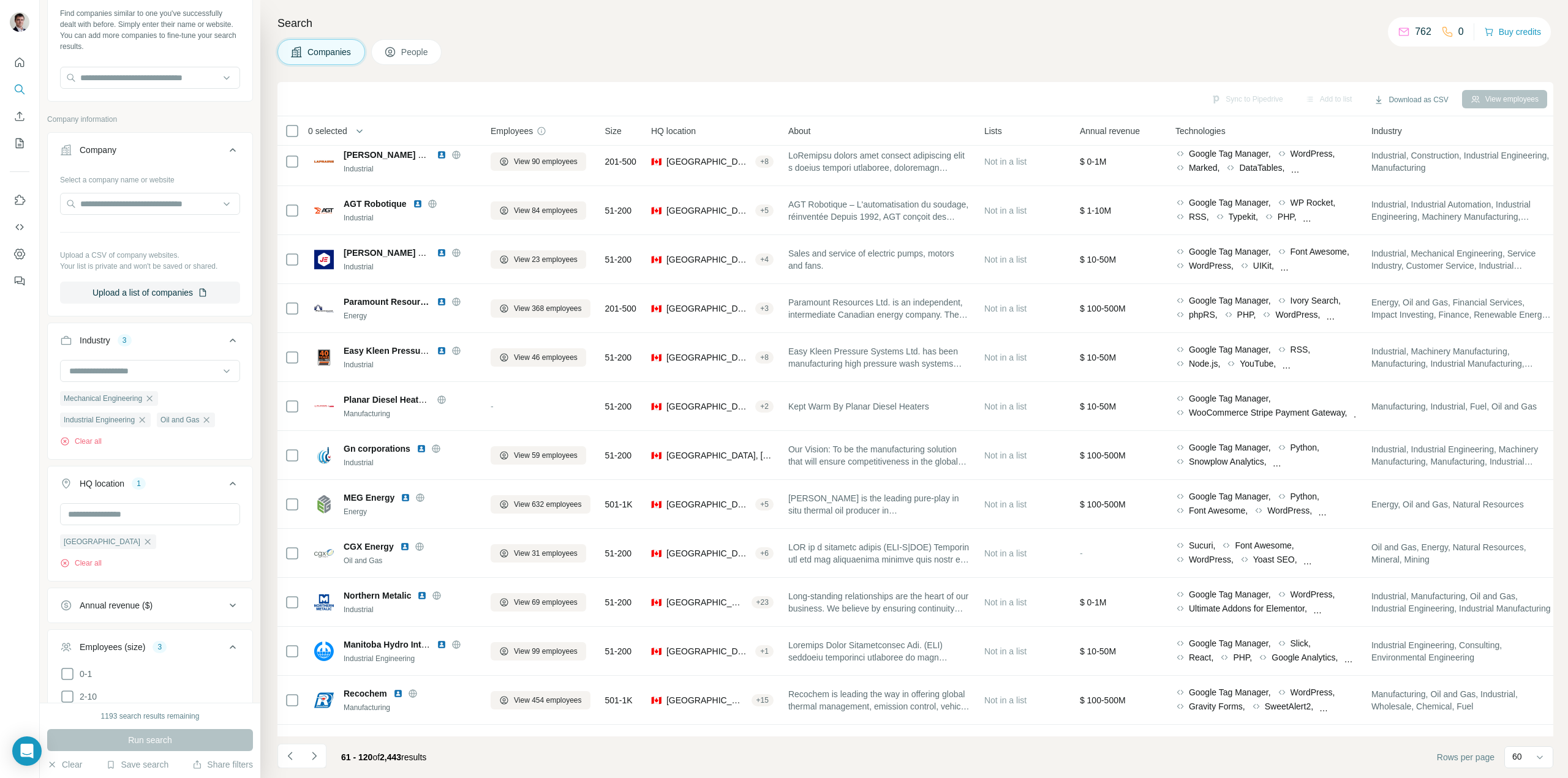
scroll to position [1041, 0]
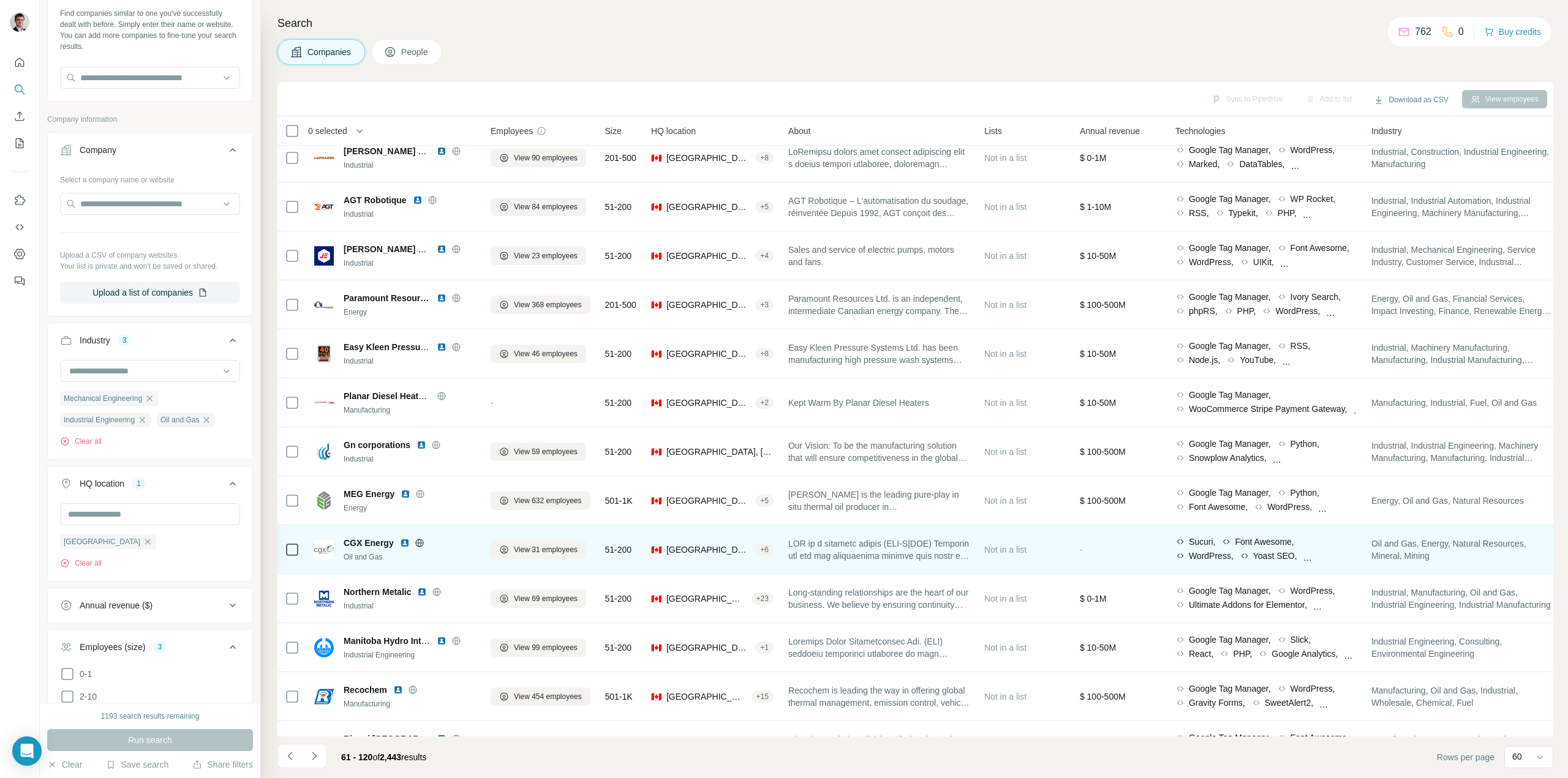
click at [416, 544] on icon at bounding box center [419, 543] width 8 height 8
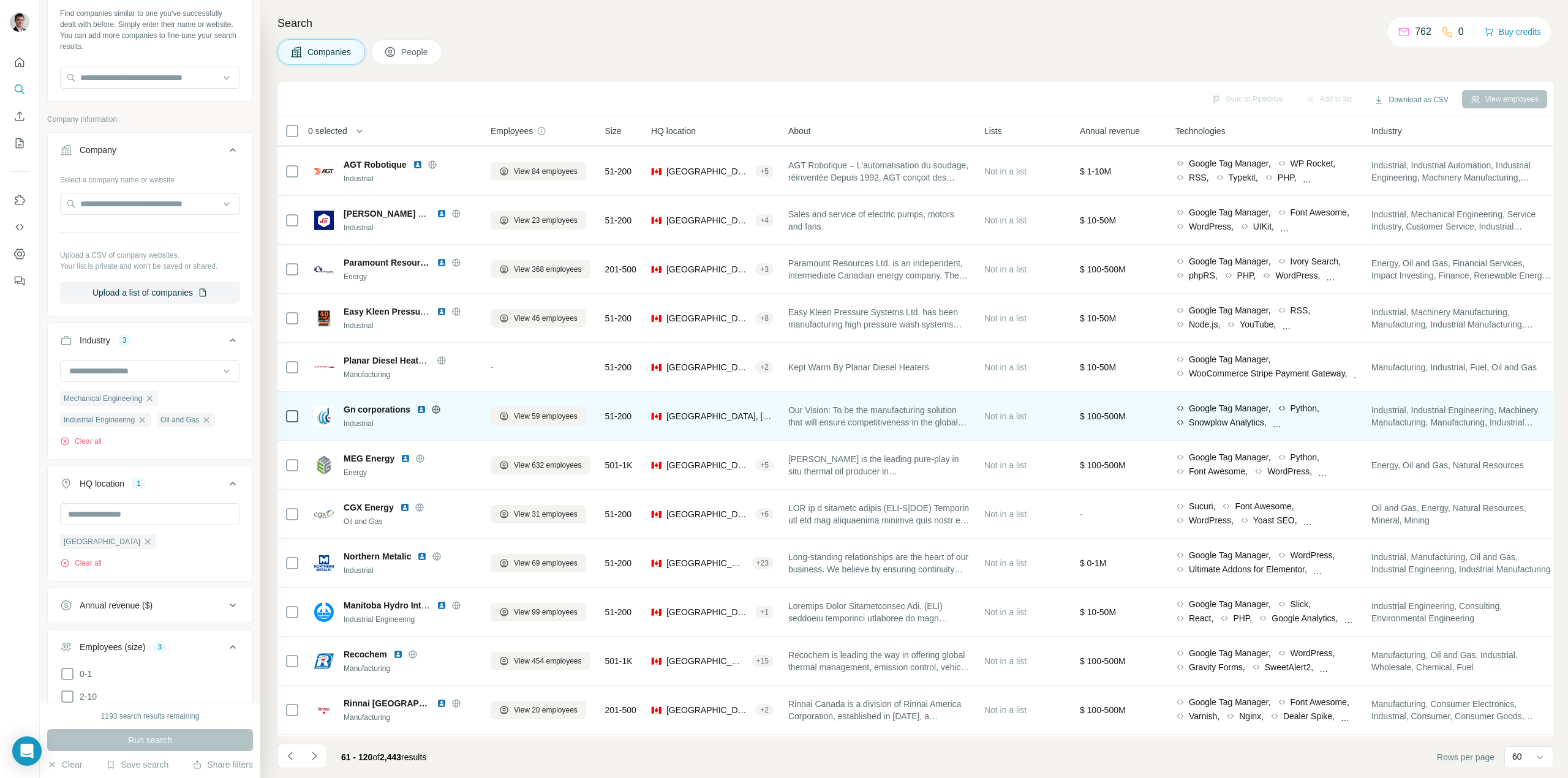
scroll to position [1102, 0]
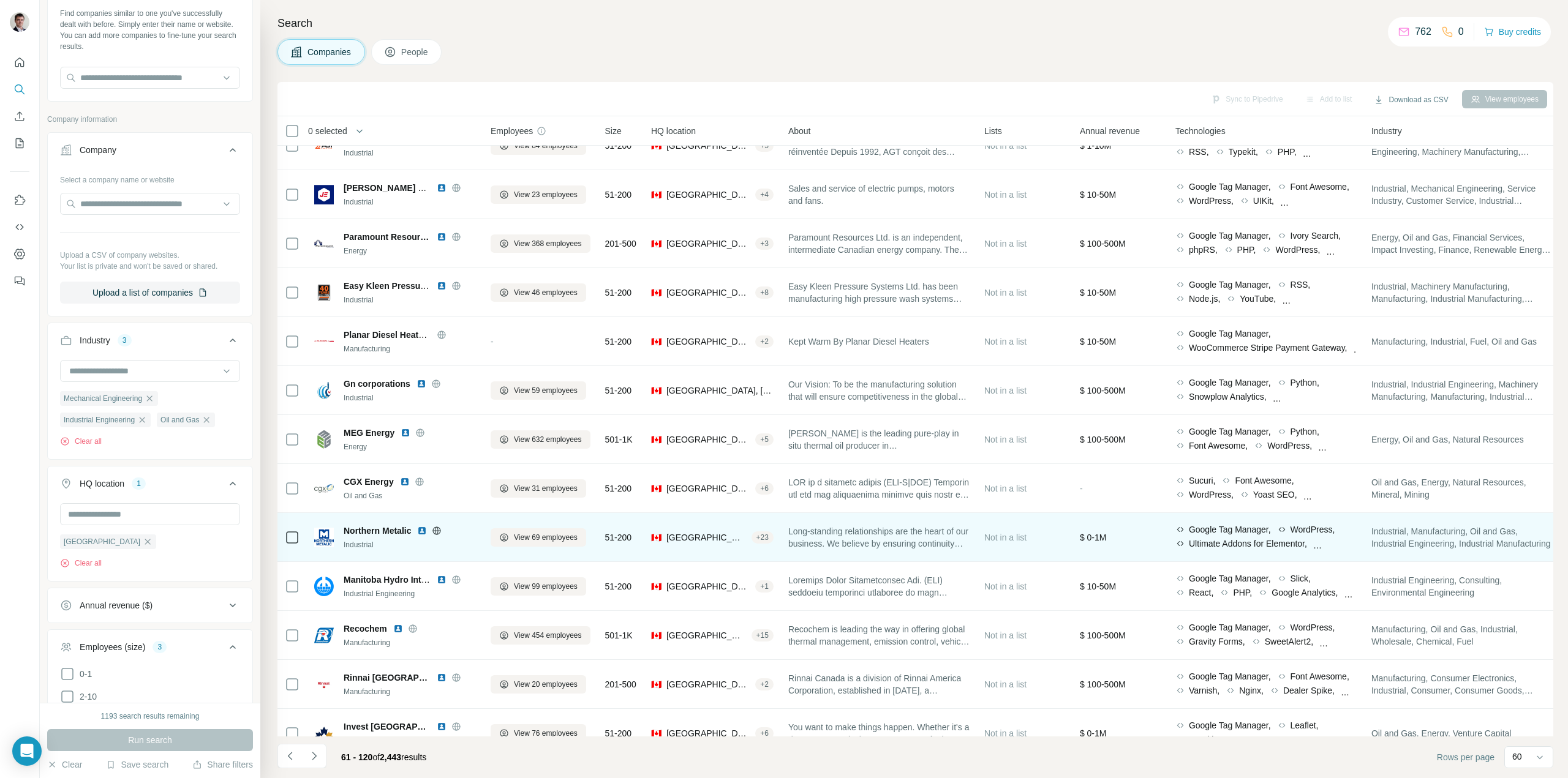
click at [439, 531] on icon at bounding box center [437, 530] width 3 height 8
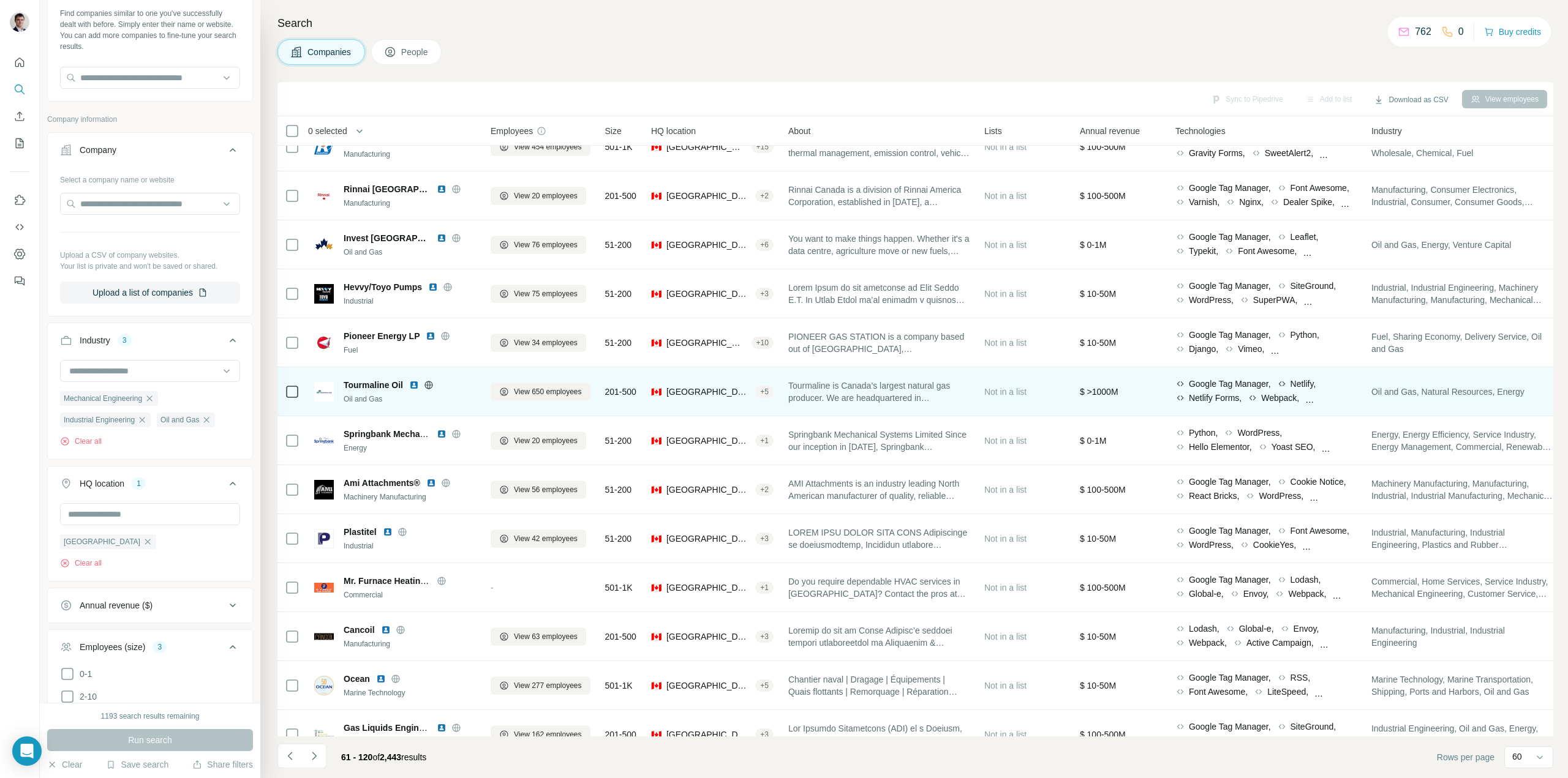
scroll to position [1592, 0]
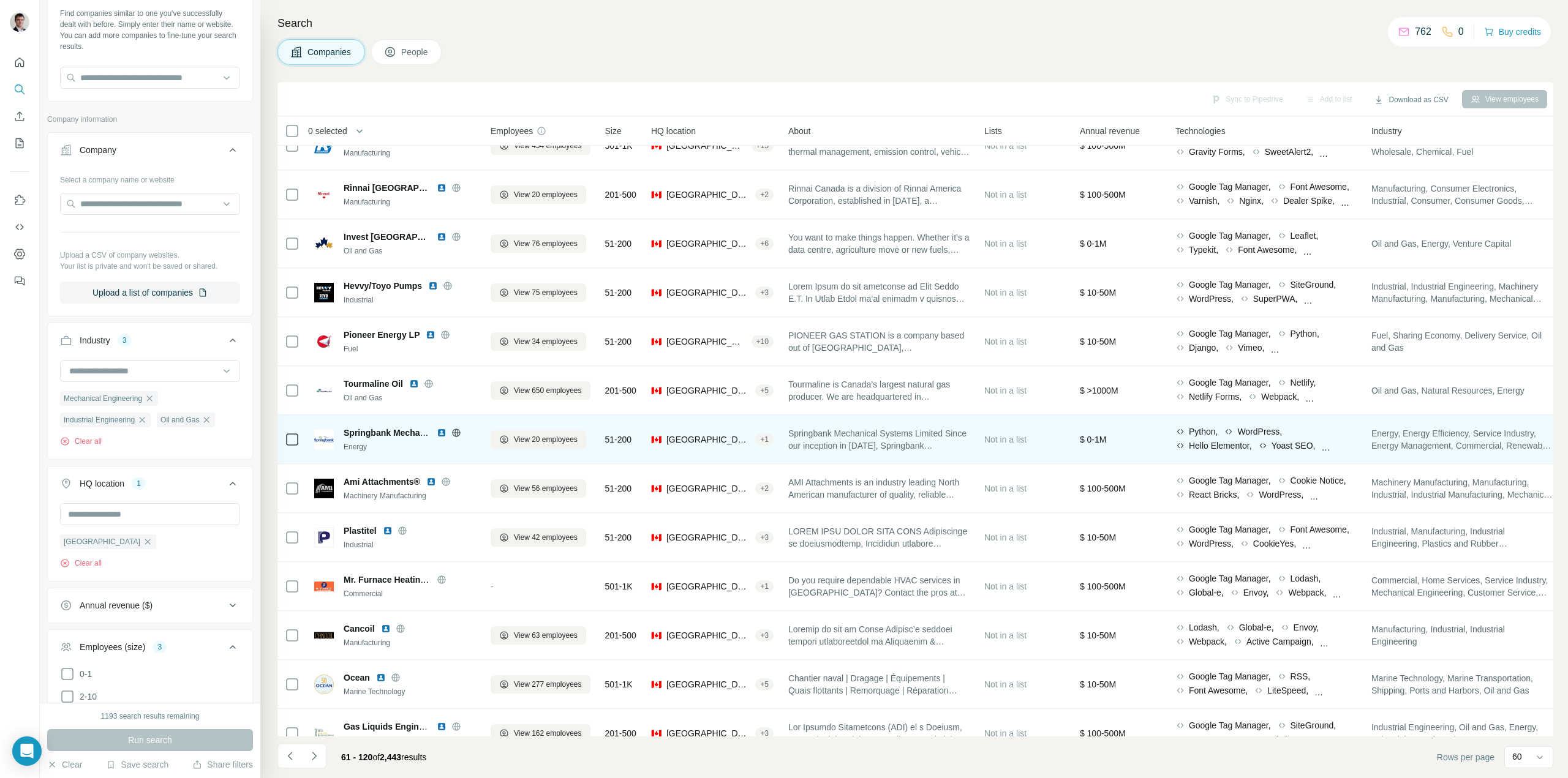
click at [457, 433] on icon at bounding box center [456, 432] width 8 height 1
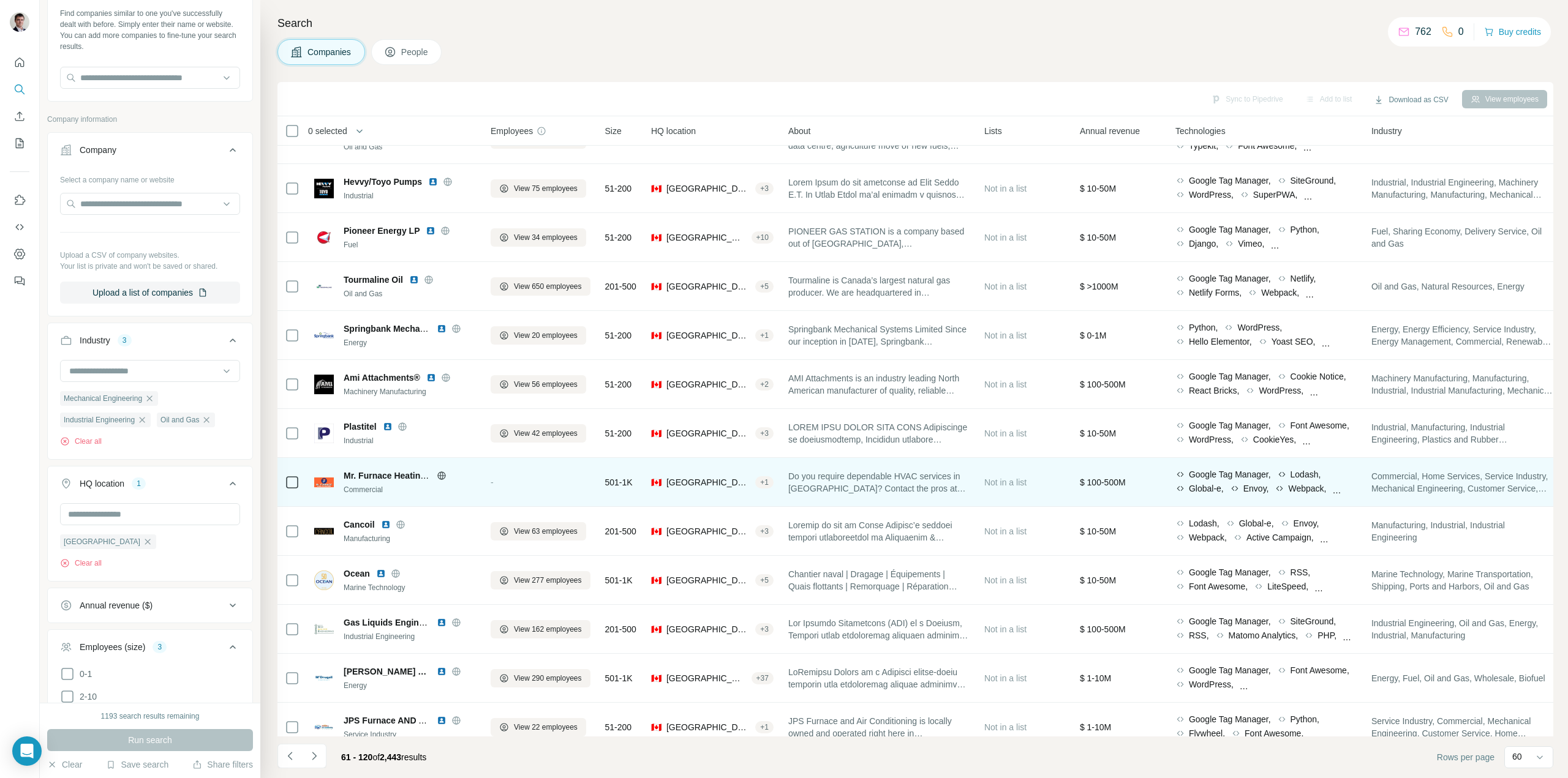
scroll to position [1714, 0]
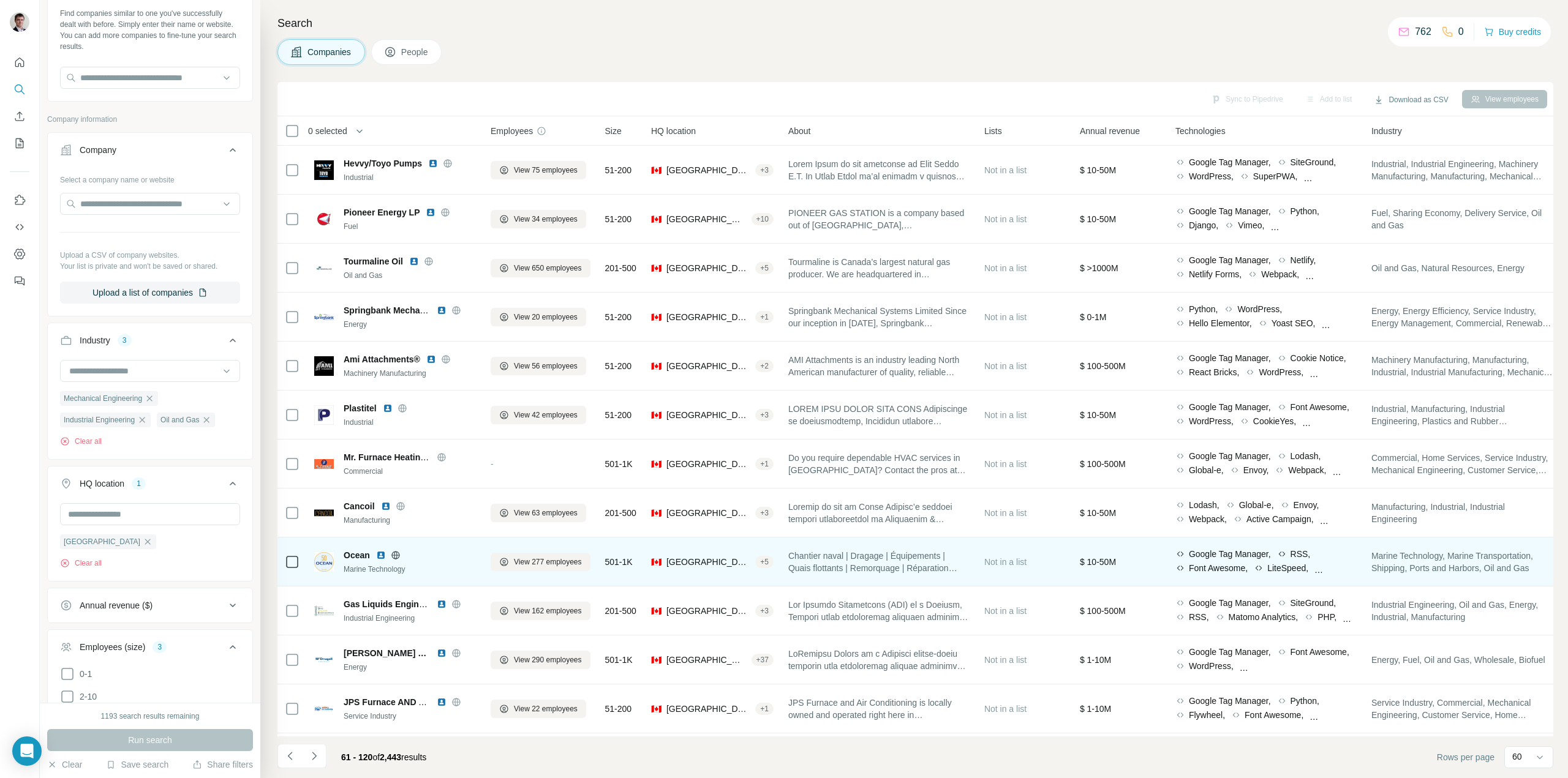
click at [395, 557] on icon at bounding box center [395, 555] width 10 height 10
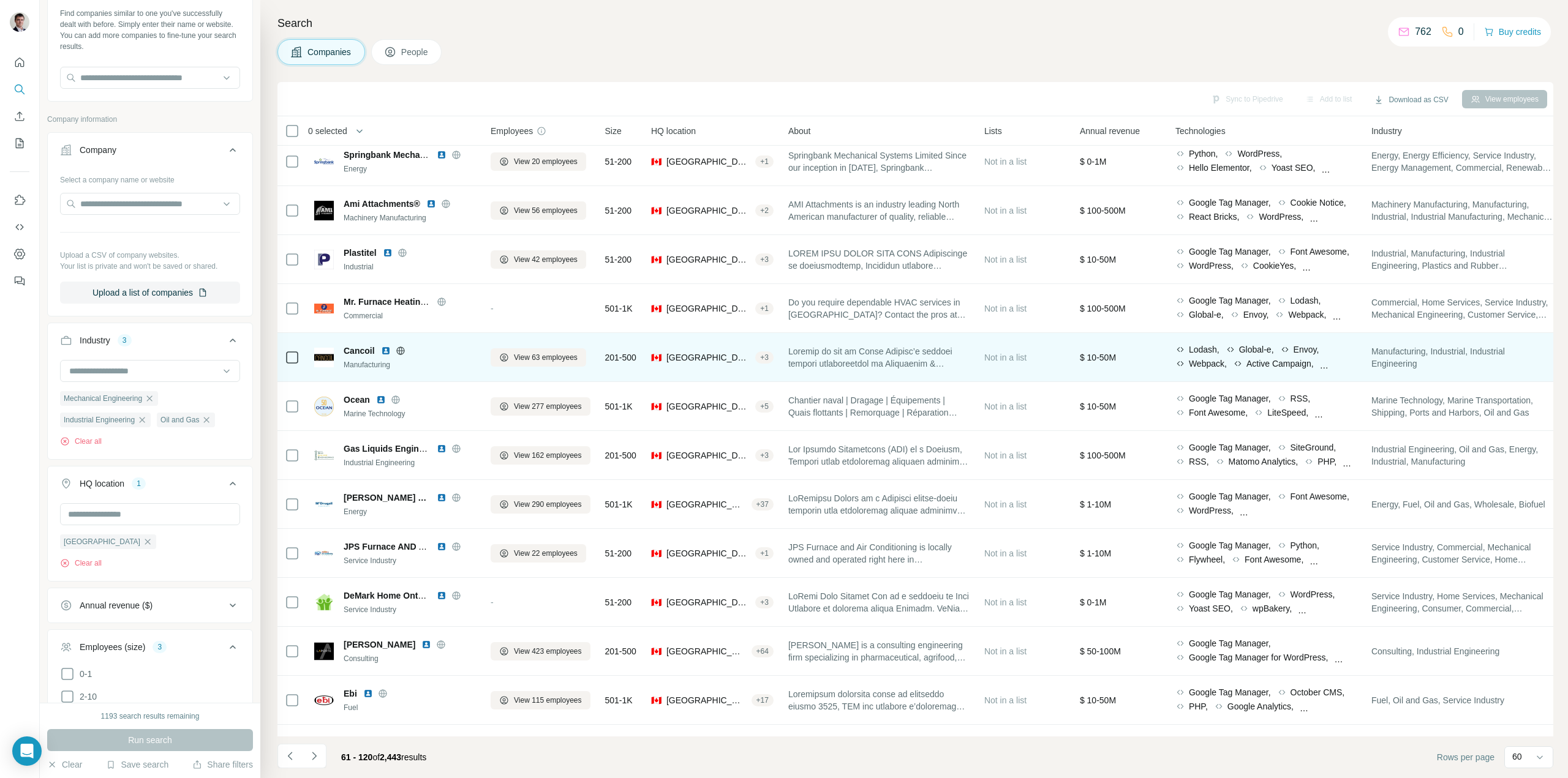
scroll to position [1898, 0]
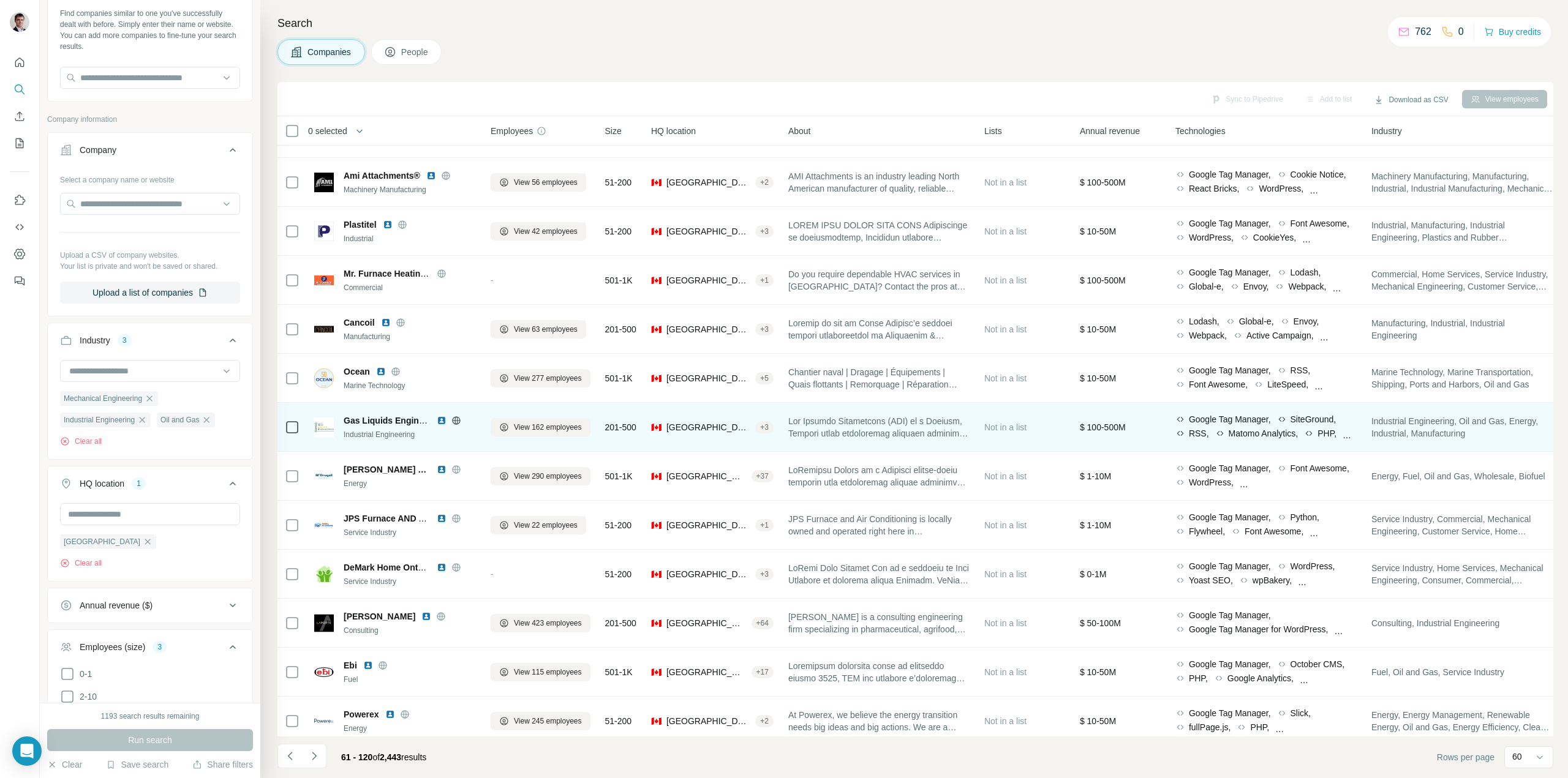
click at [457, 424] on icon at bounding box center [457, 421] width 10 height 10
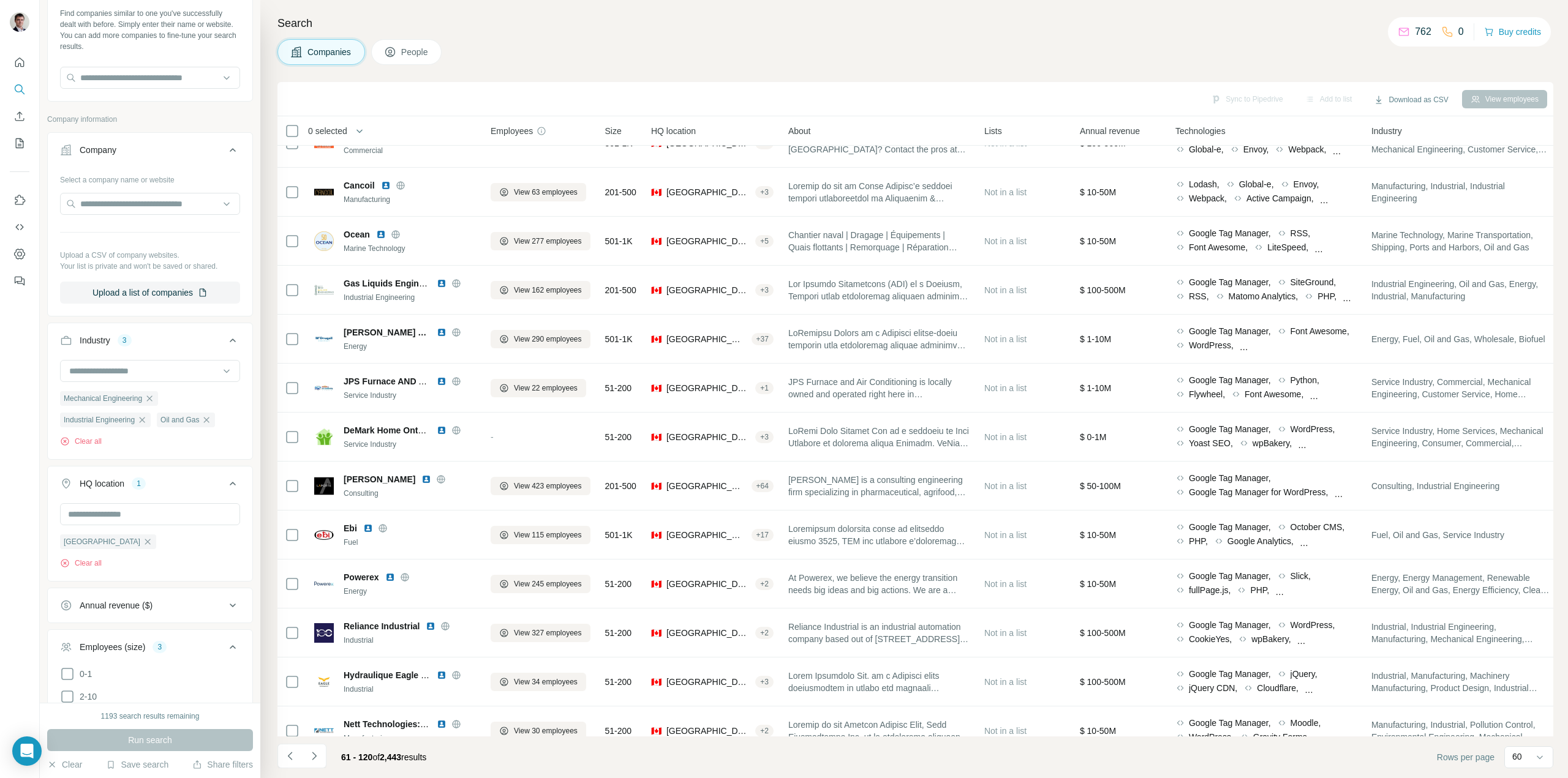
scroll to position [2354, 0]
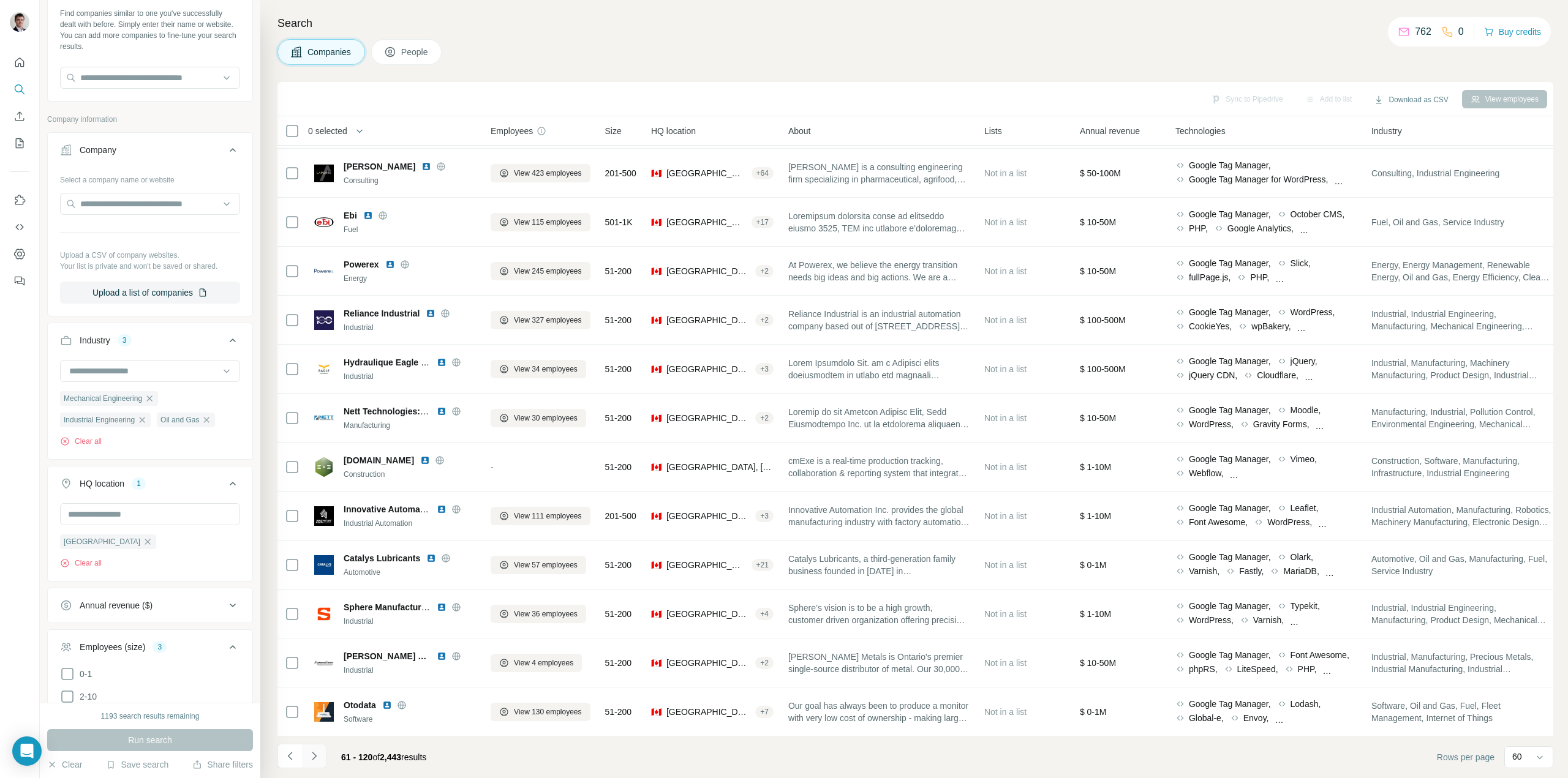
click at [312, 751] on icon "Navigate to next page" at bounding box center [314, 756] width 12 height 12
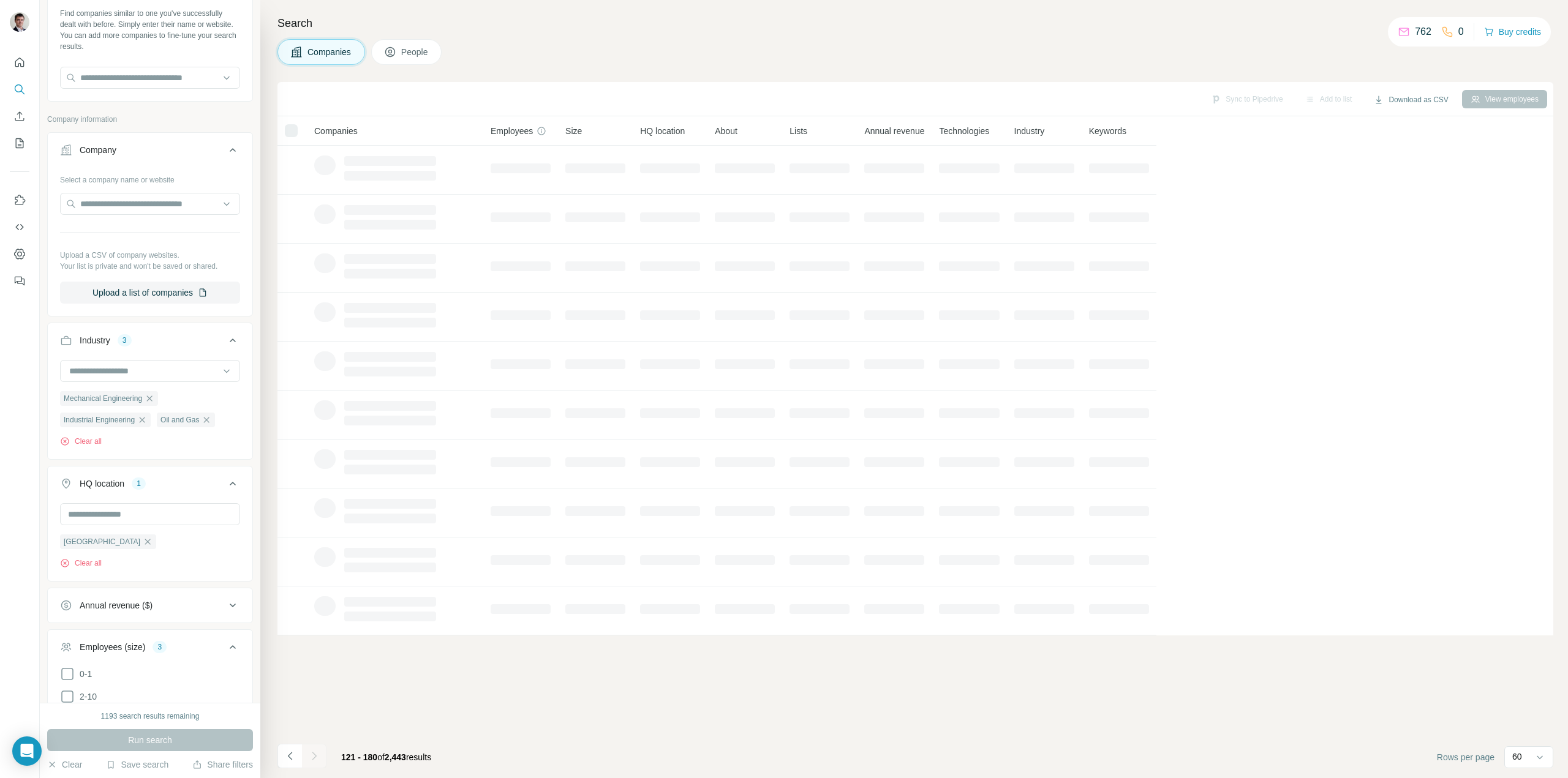
scroll to position [0, 0]
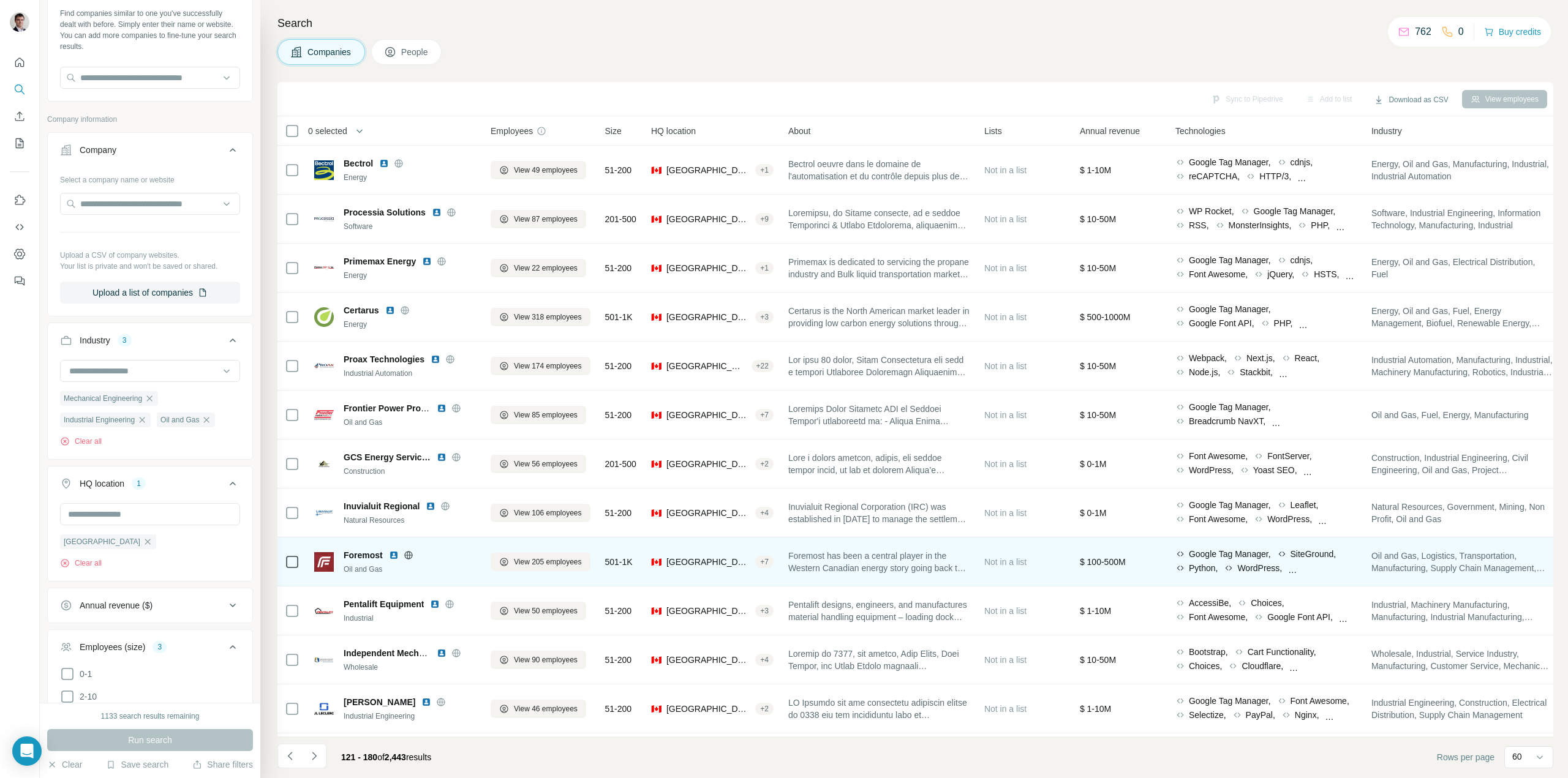
click at [409, 554] on icon at bounding box center [408, 554] width 8 height 1
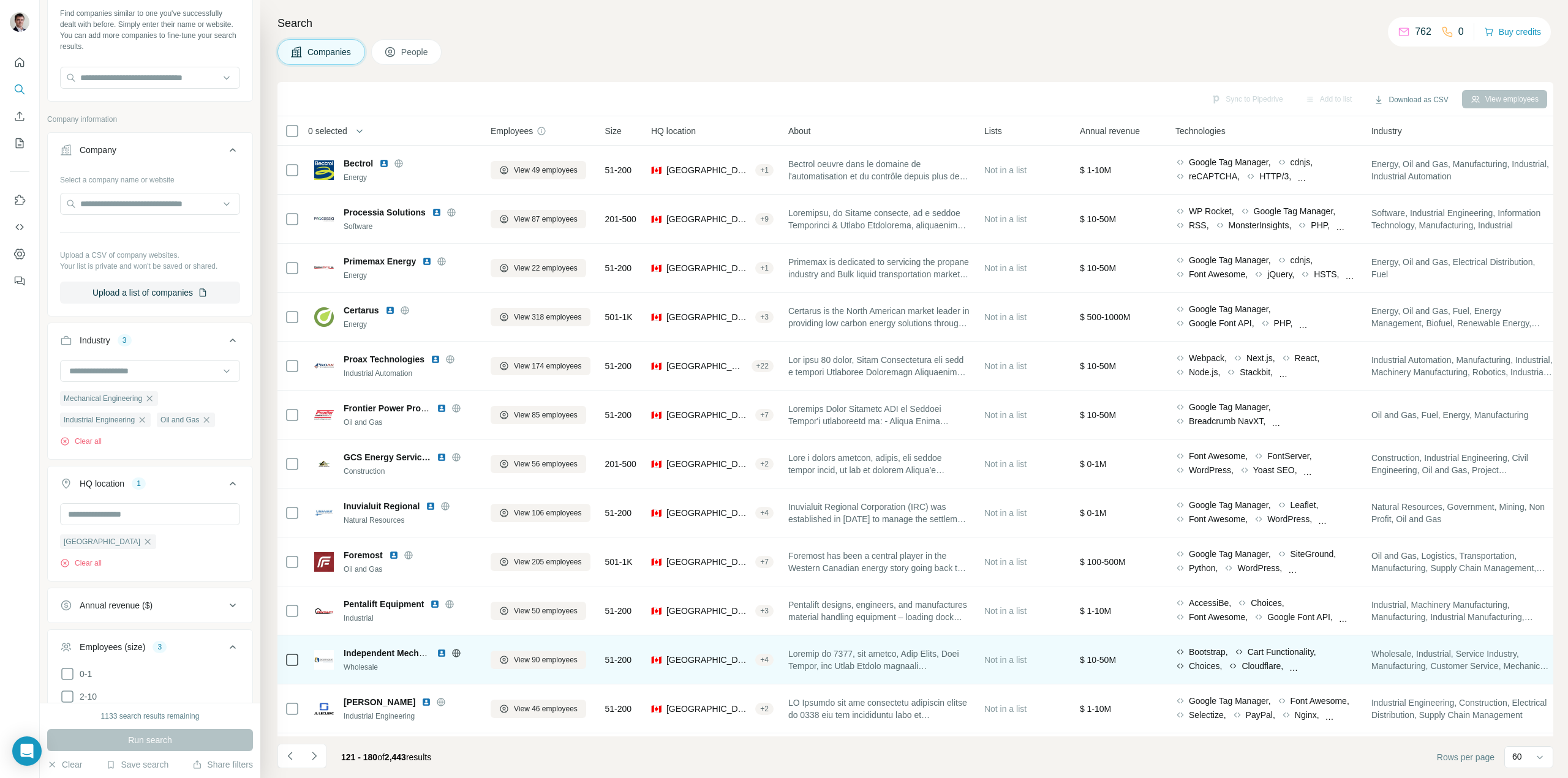
click at [460, 653] on icon at bounding box center [456, 652] width 8 height 1
drag, startPoint x: 338, startPoint y: 650, endPoint x: 425, endPoint y: 654, distance: 87.1
click at [425, 654] on div "Independent Mechanical Supply Wholesale" at bounding box center [395, 659] width 162 height 26
click at [457, 682] on td "Independent Mechanical Supply Wholesale" at bounding box center [395, 660] width 176 height 49
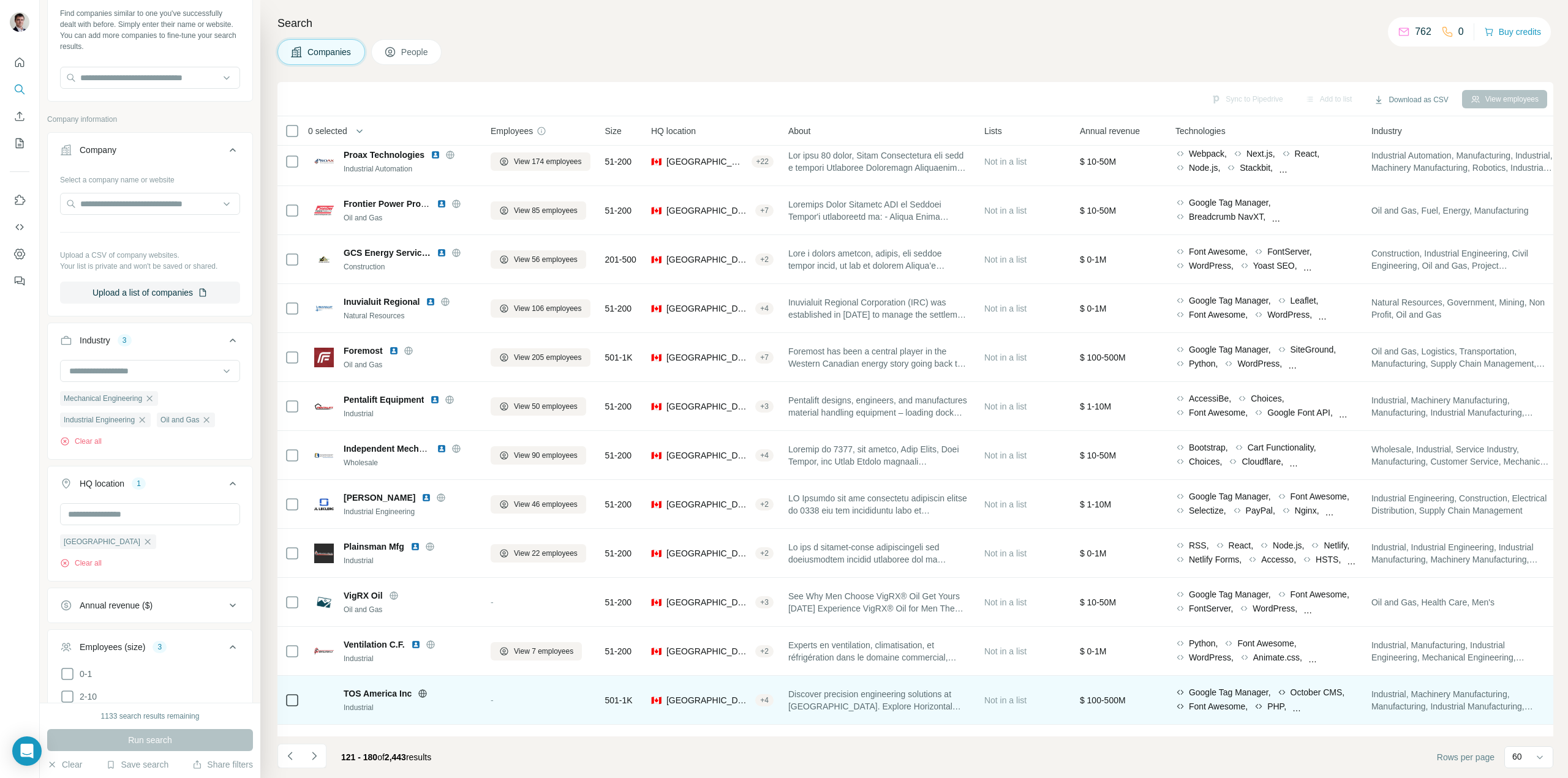
scroll to position [245, 0]
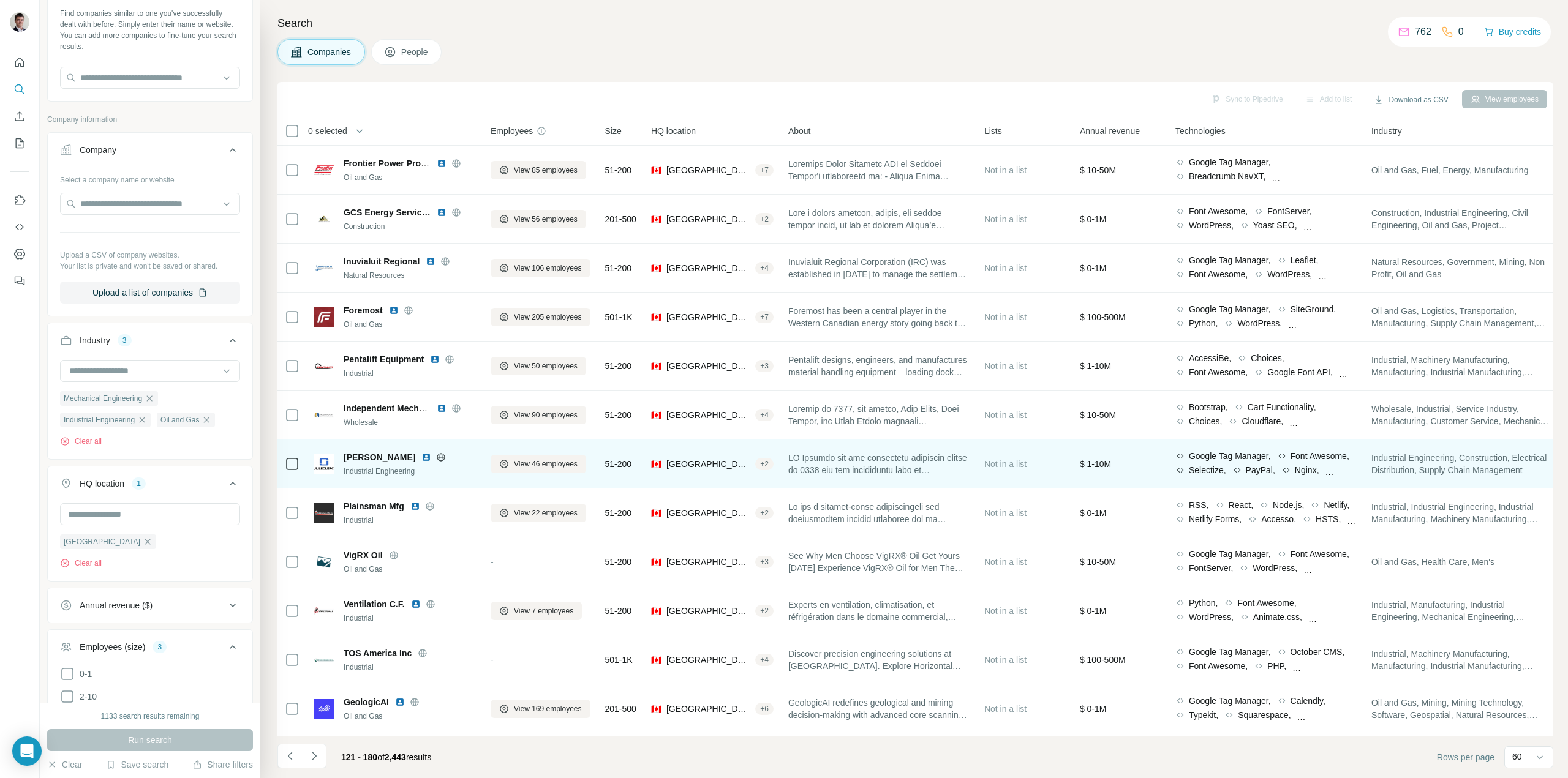
click at [436, 458] on icon at bounding box center [441, 458] width 10 height 10
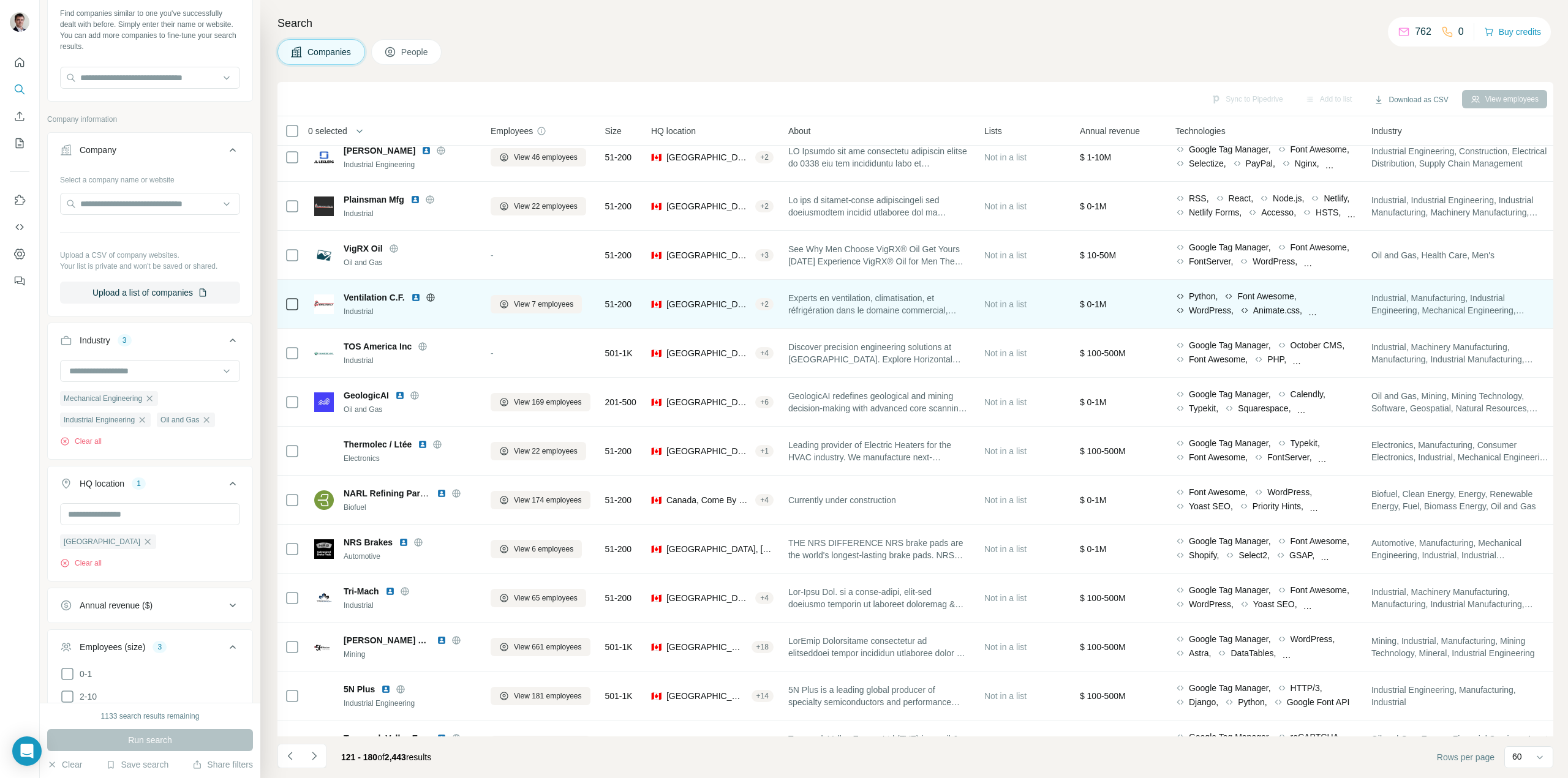
scroll to position [551, 0]
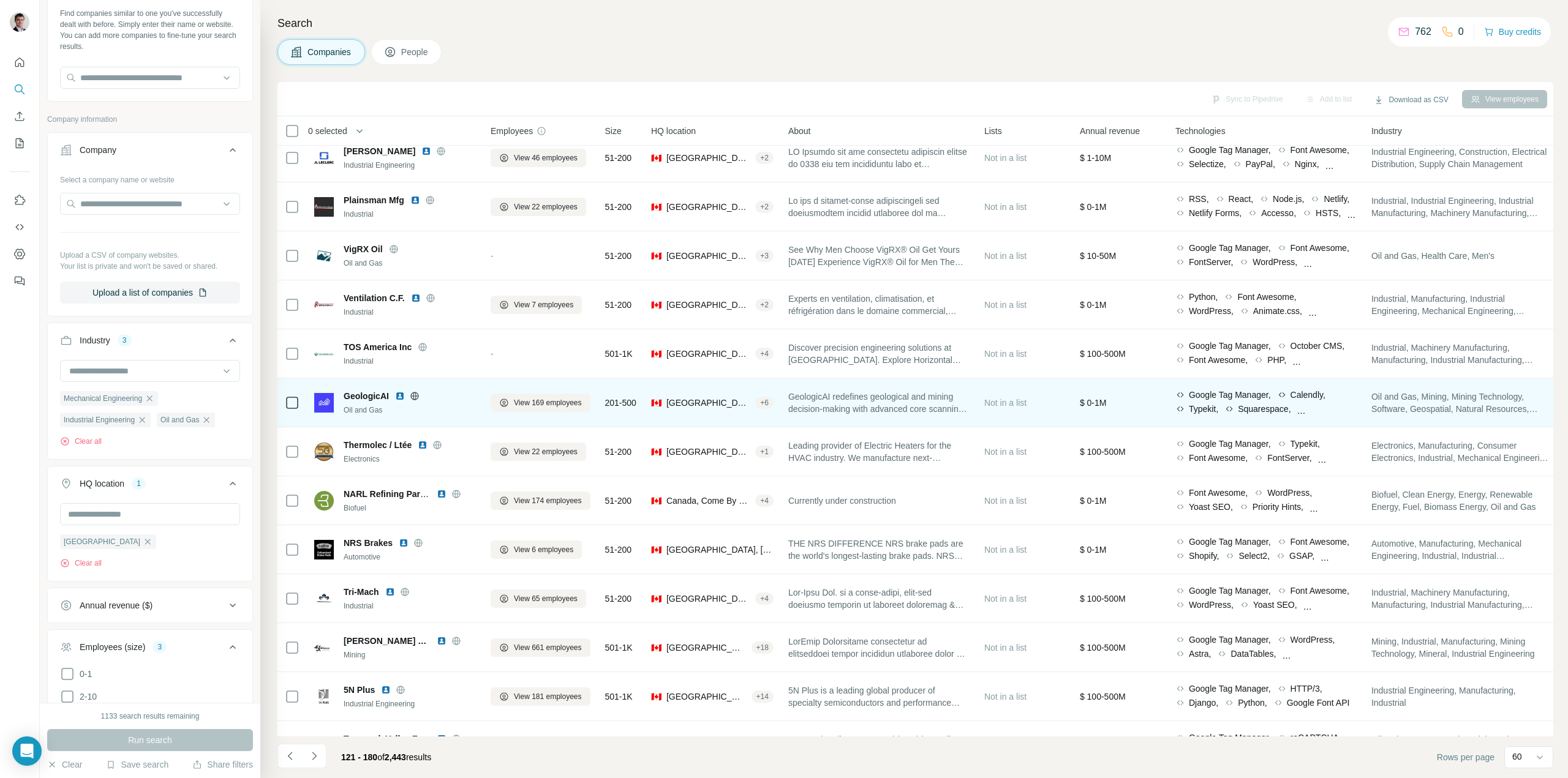
click at [417, 393] on icon at bounding box center [414, 395] width 8 height 8
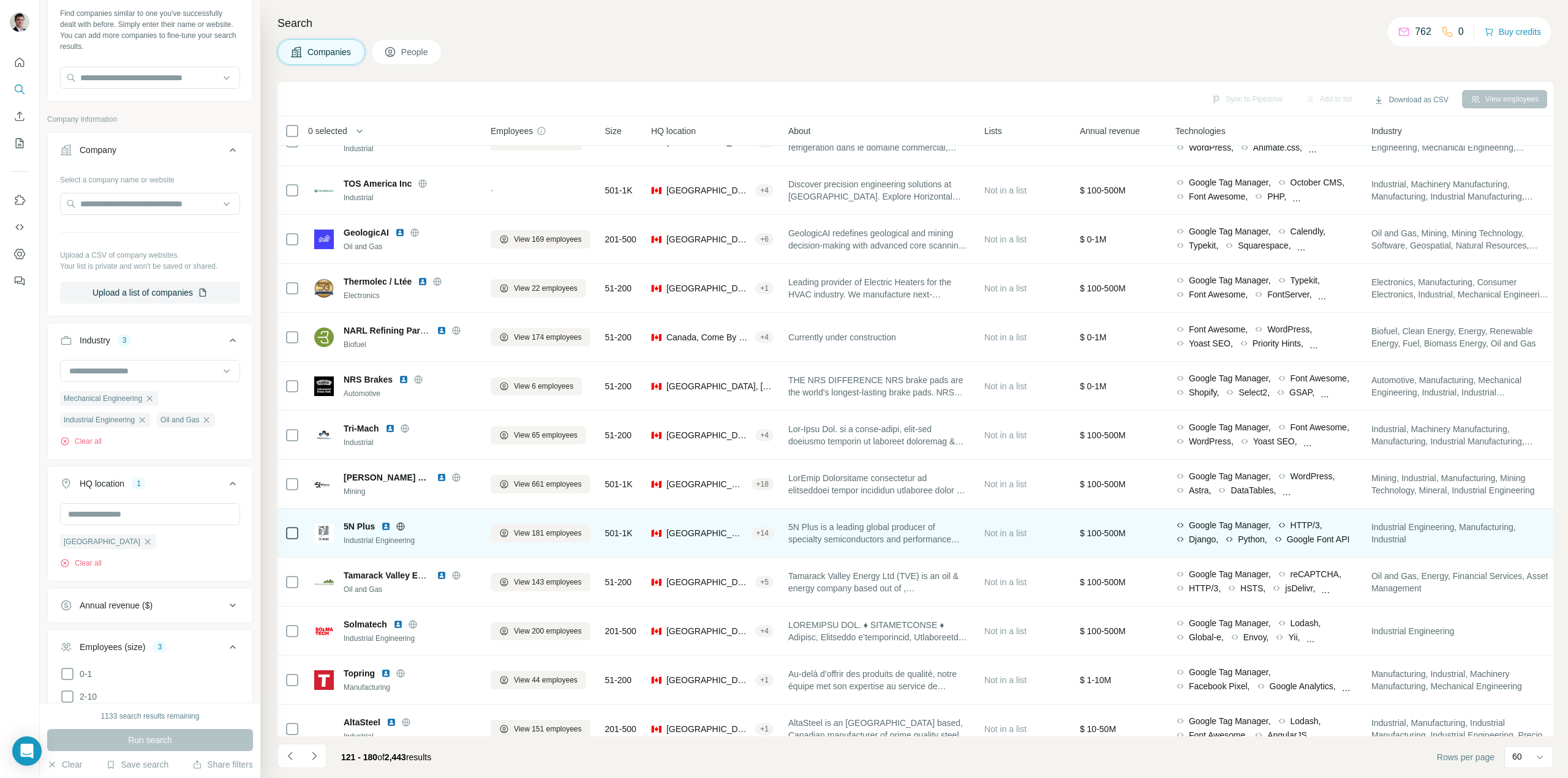
scroll to position [734, 0]
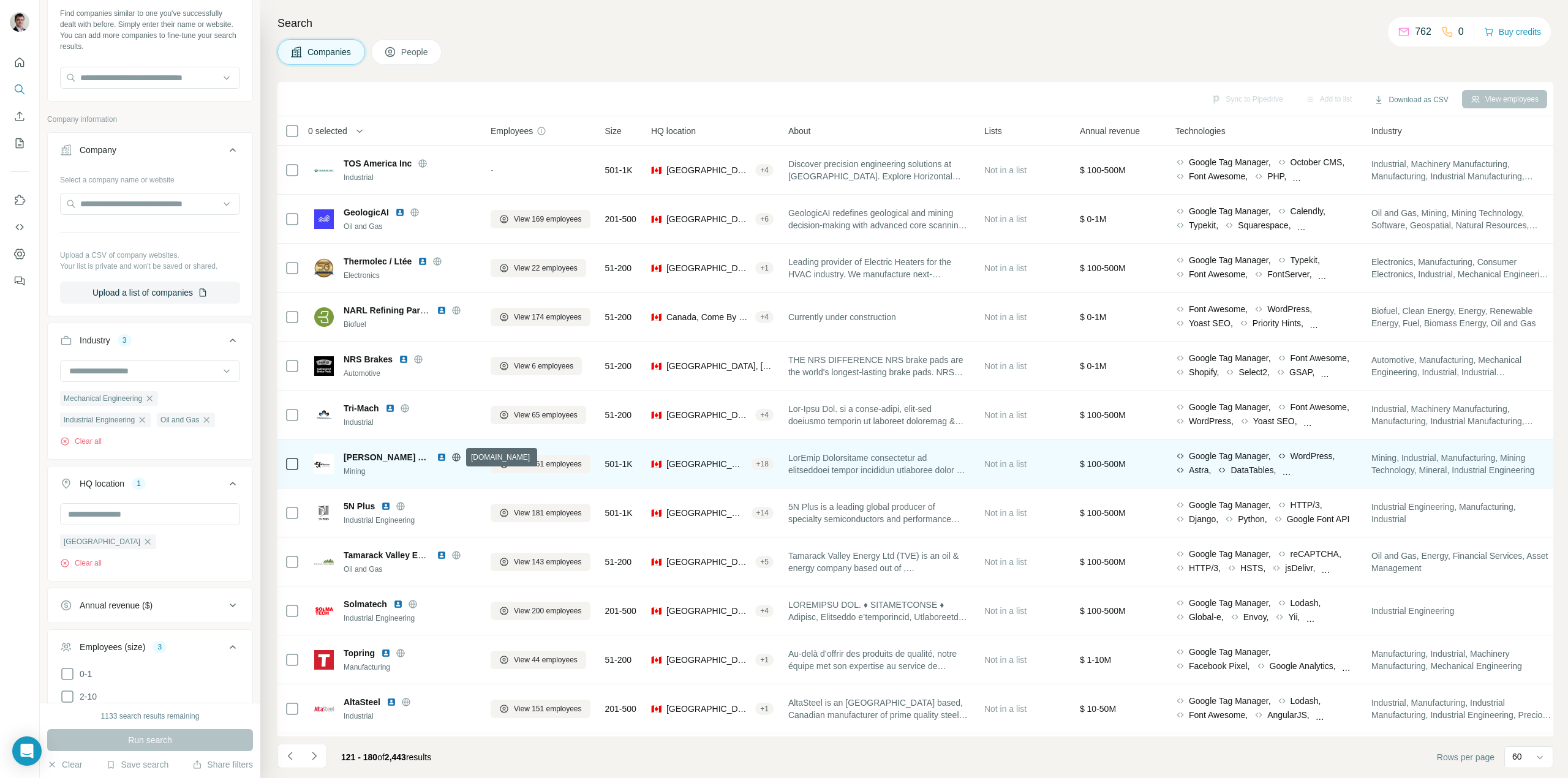
click at [457, 456] on icon at bounding box center [455, 456] width 3 height 8
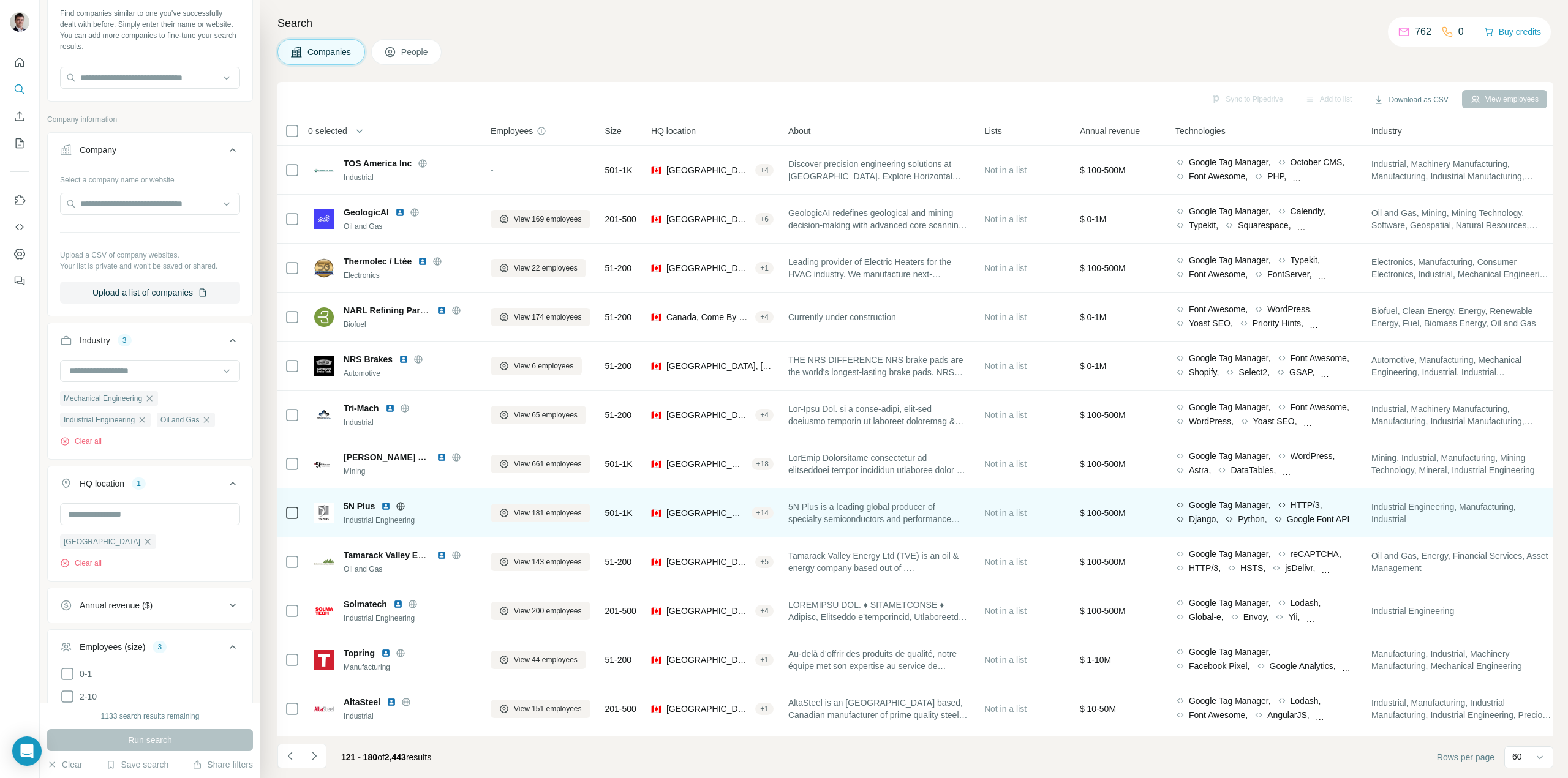
click at [399, 505] on icon at bounding box center [400, 506] width 10 height 10
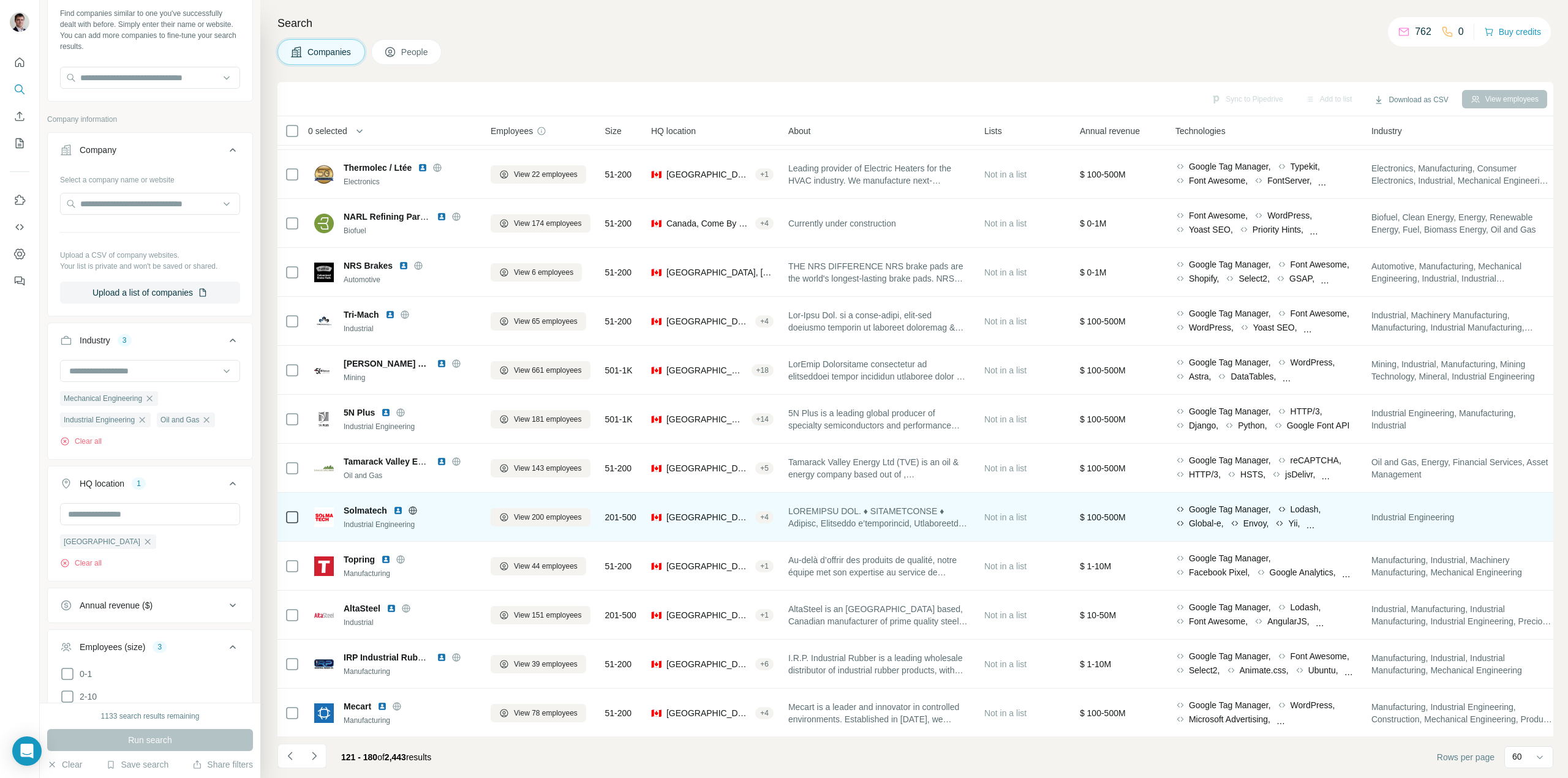
scroll to position [857, 0]
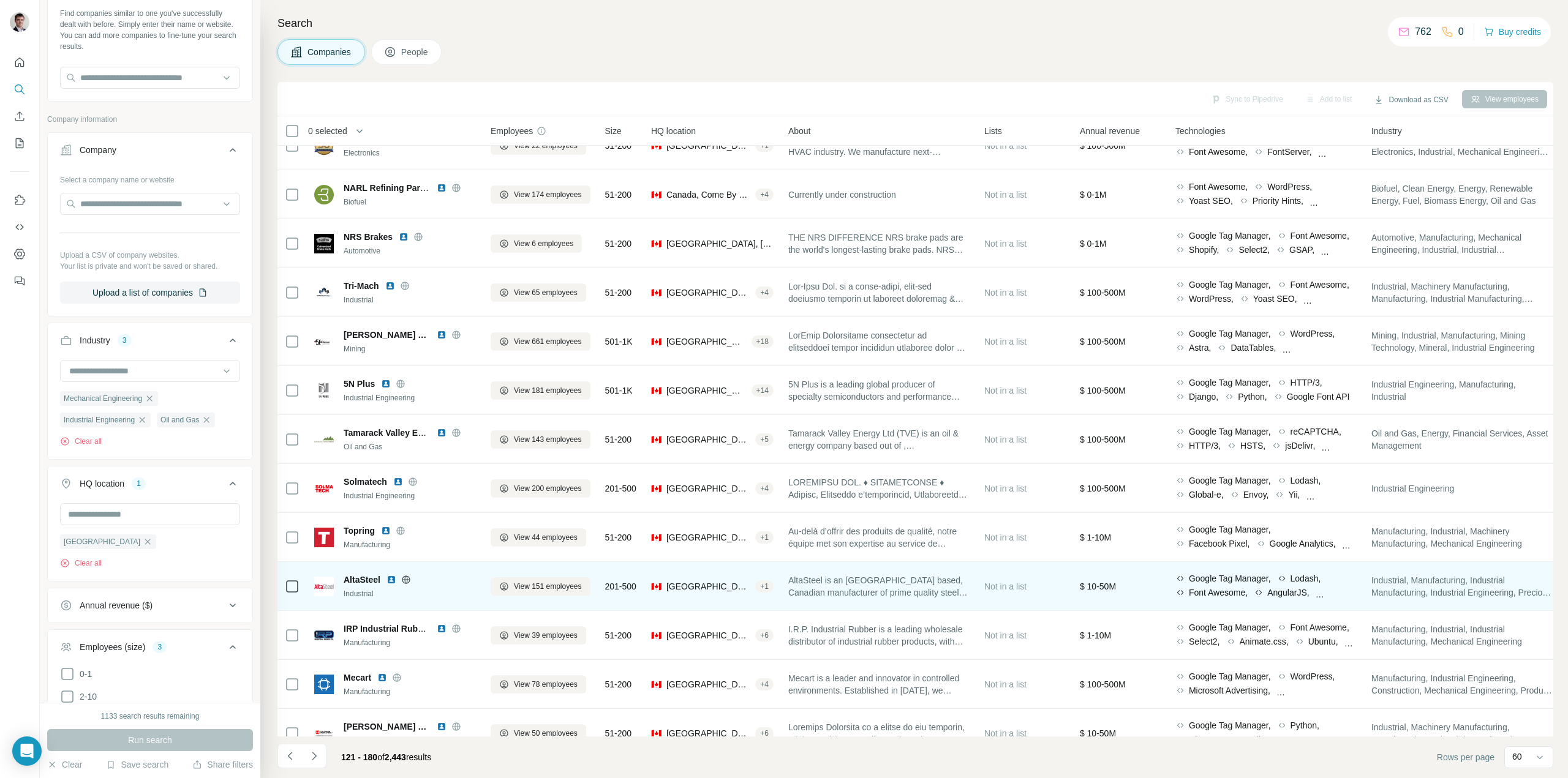
click at [407, 578] on icon at bounding box center [406, 580] width 10 height 10
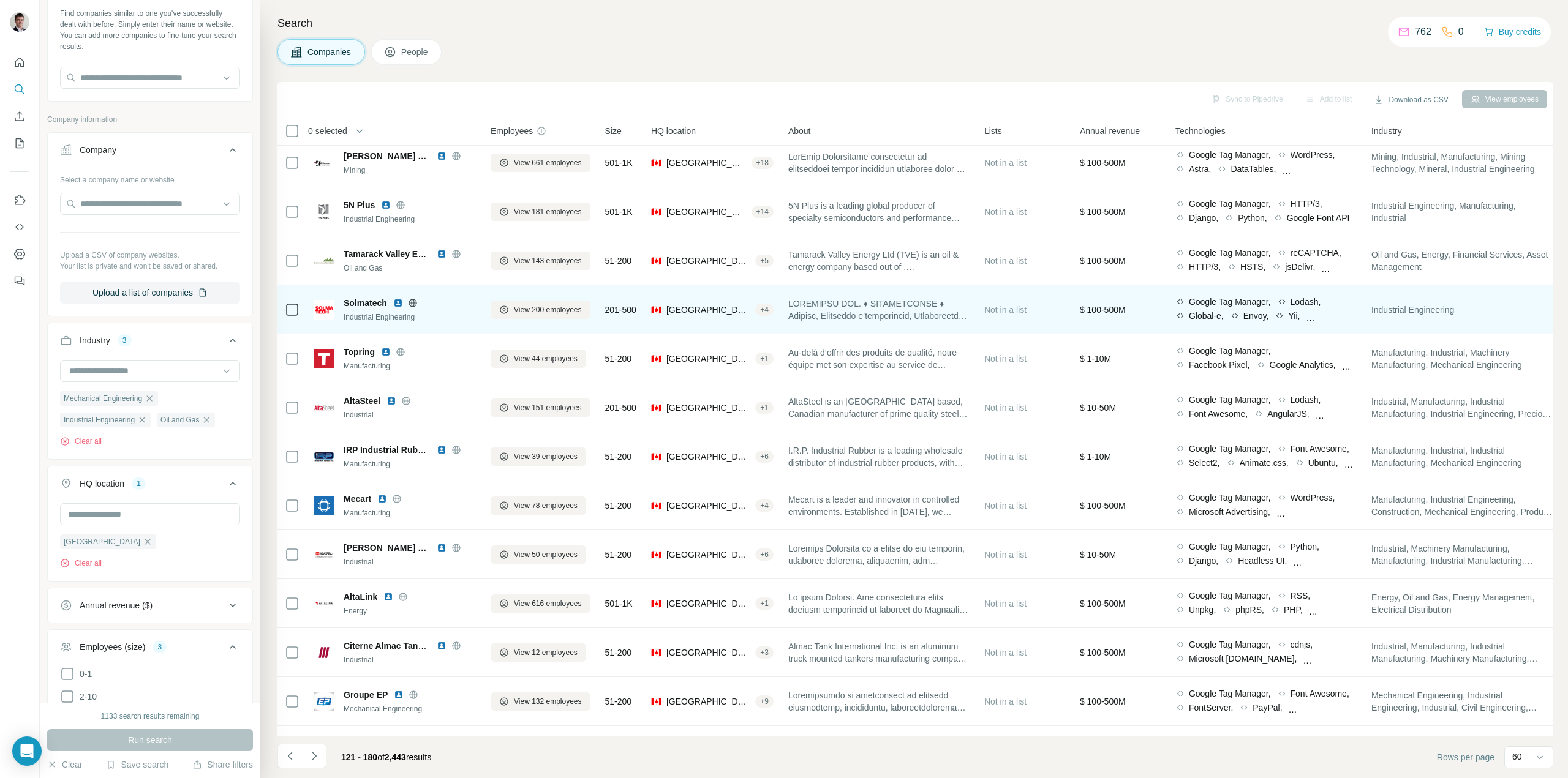
scroll to position [1041, 0]
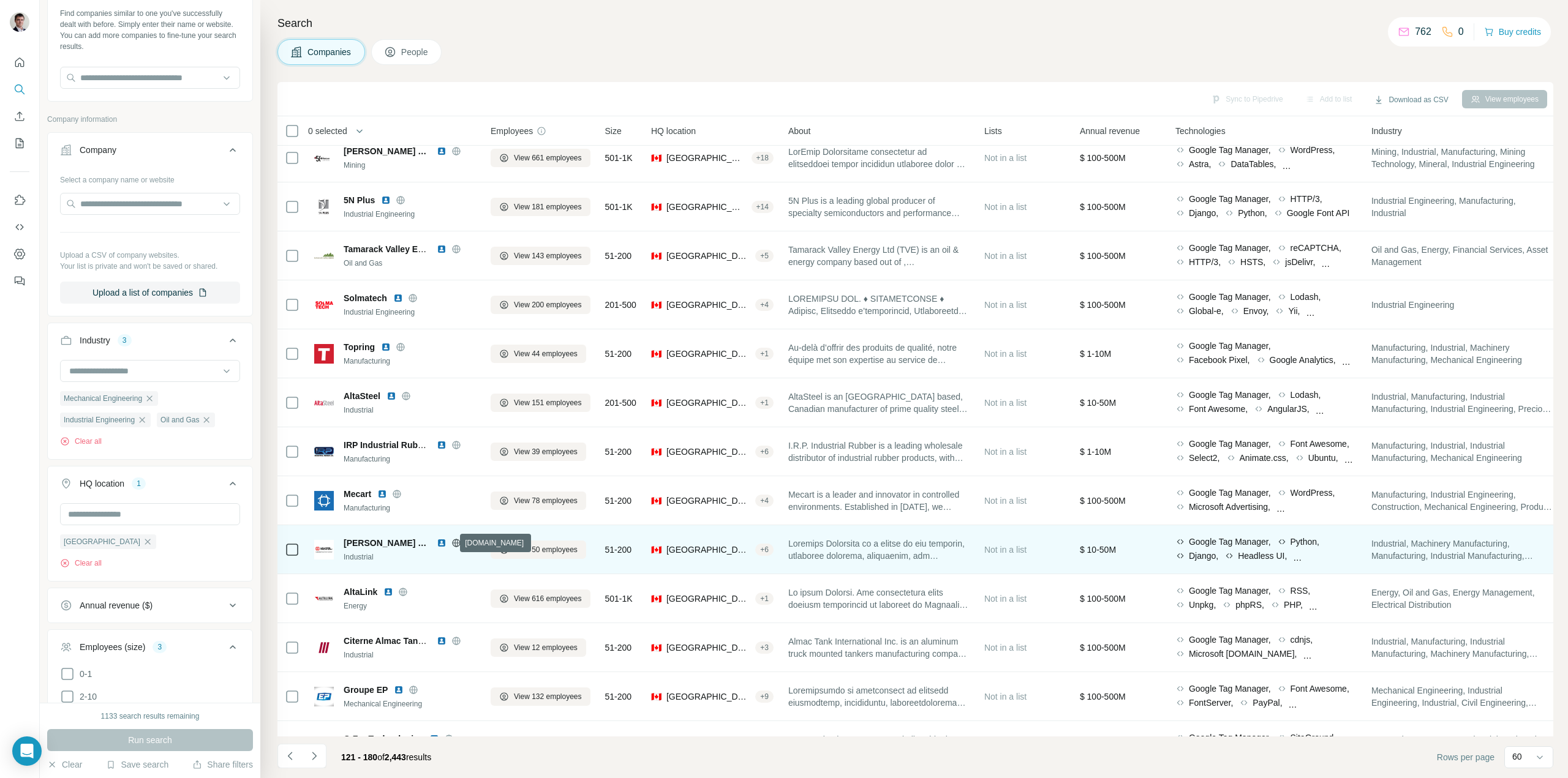
click at [452, 546] on icon at bounding box center [457, 543] width 10 height 10
